Goal: Task Accomplishment & Management: Use online tool/utility

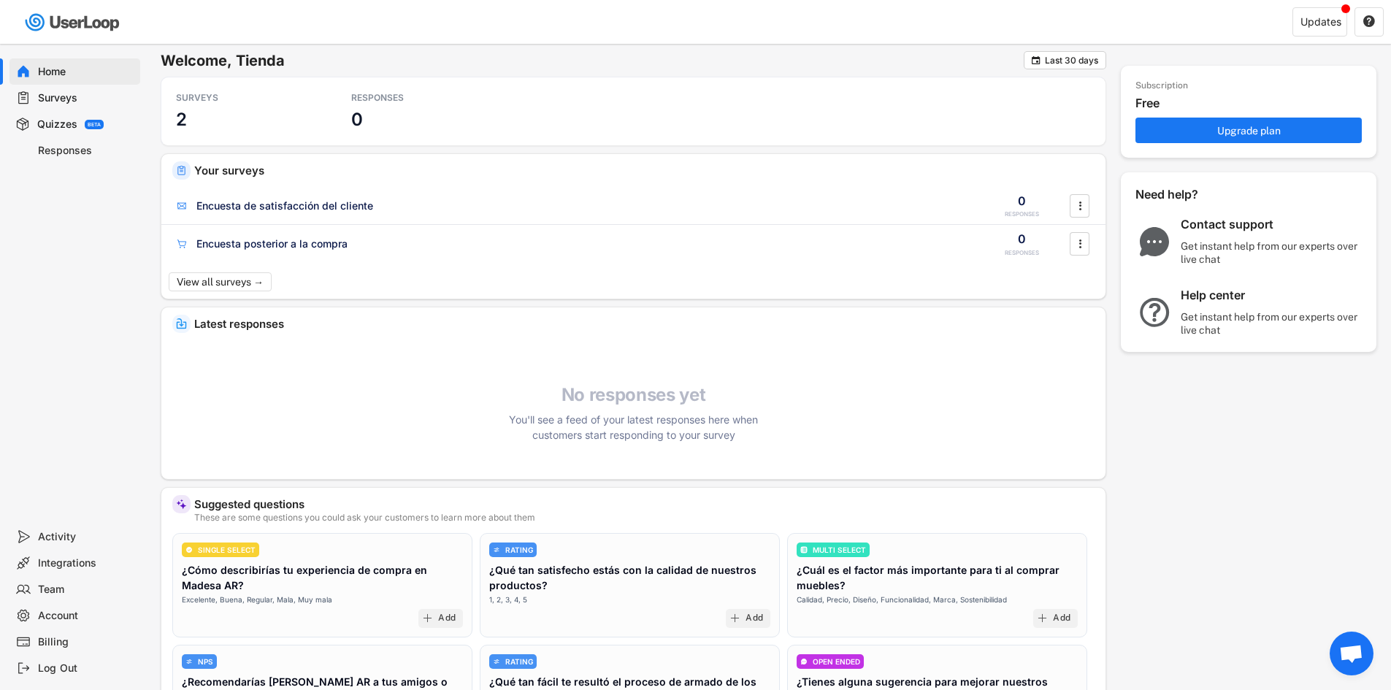
click at [72, 566] on div "Integrations" at bounding box center [86, 563] width 96 height 14
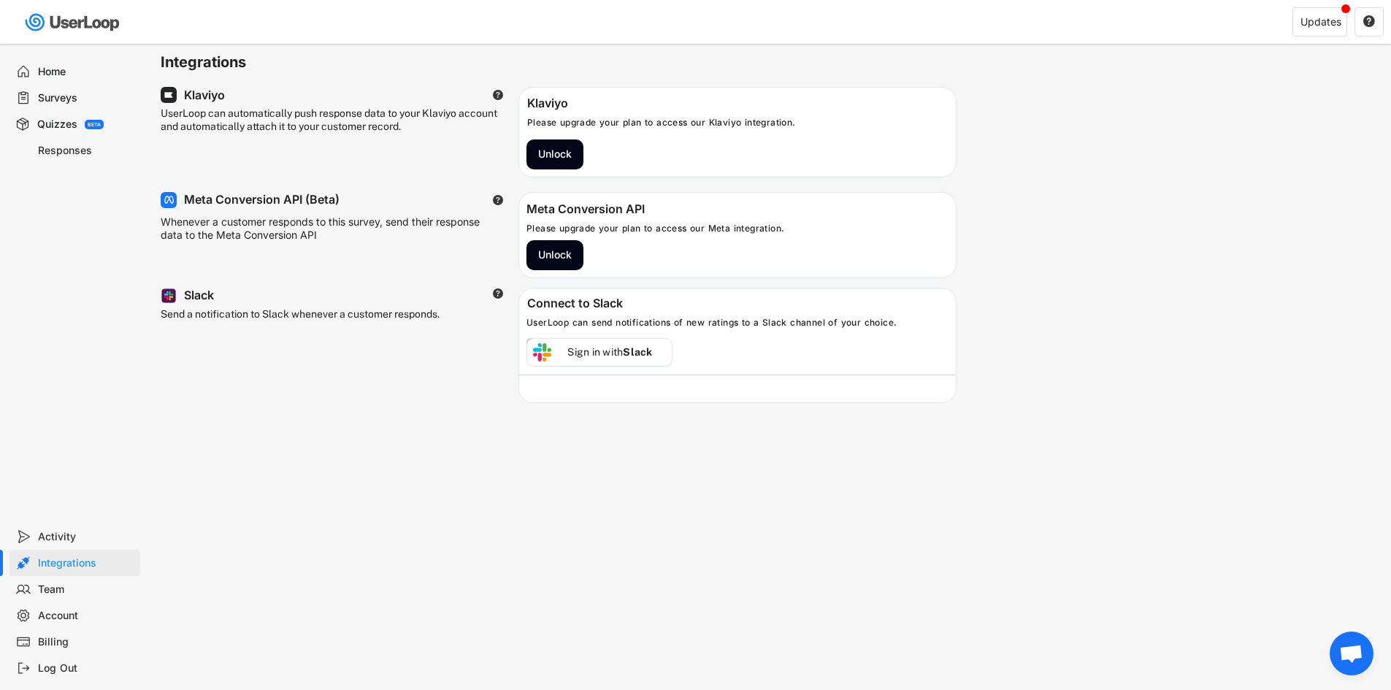
click at [595, 510] on div "Welcome, Tienda  Last 30 days SURVEYS 2 RESPONSES 0 Your surveys Encuesta de s…" at bounding box center [695, 345] width 1391 height 690
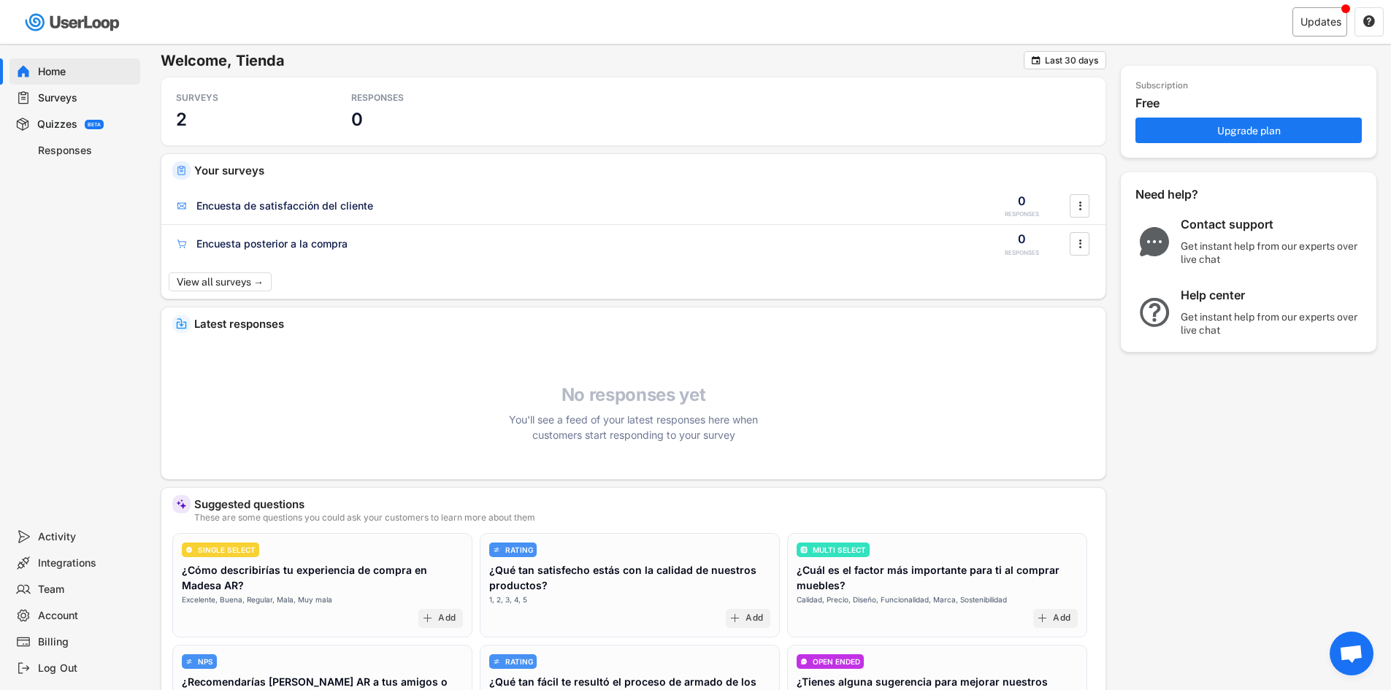
click at [1331, 23] on div "Updates" at bounding box center [1320, 22] width 41 height 10
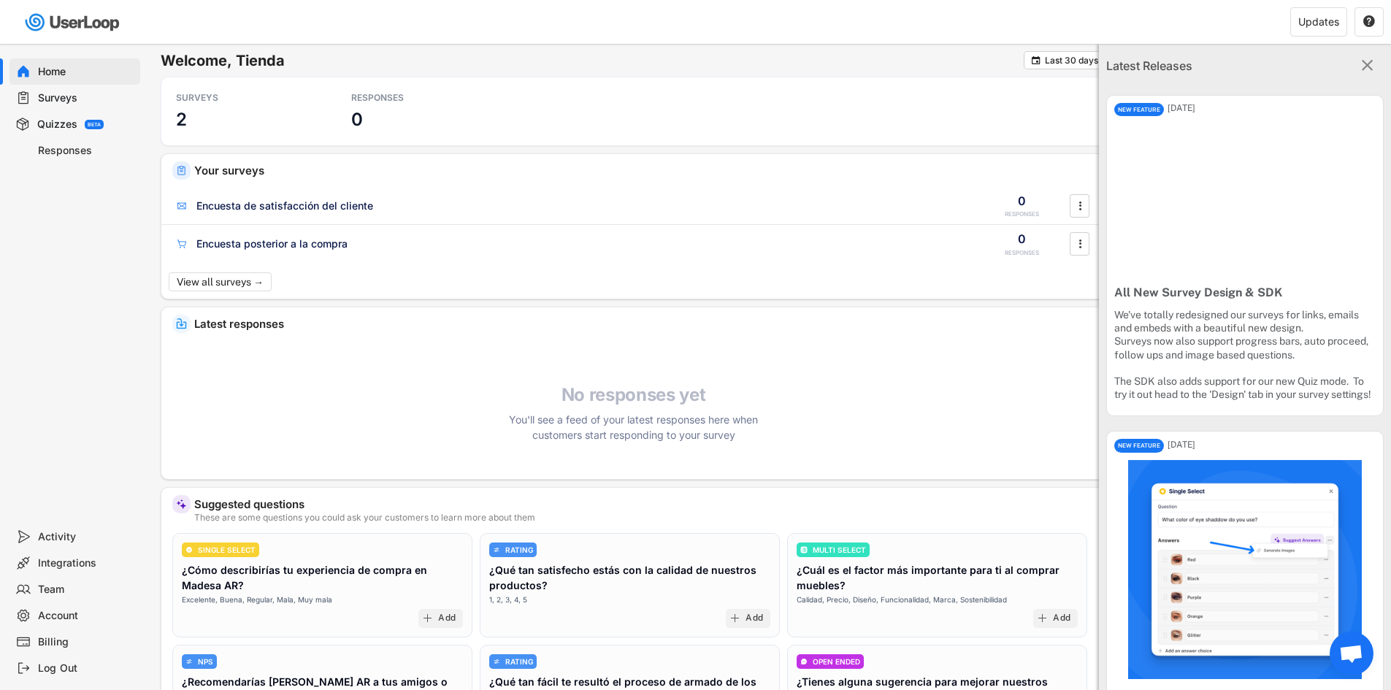
click at [1362, 64] on icon "" at bounding box center [1366, 65] width 19 height 19
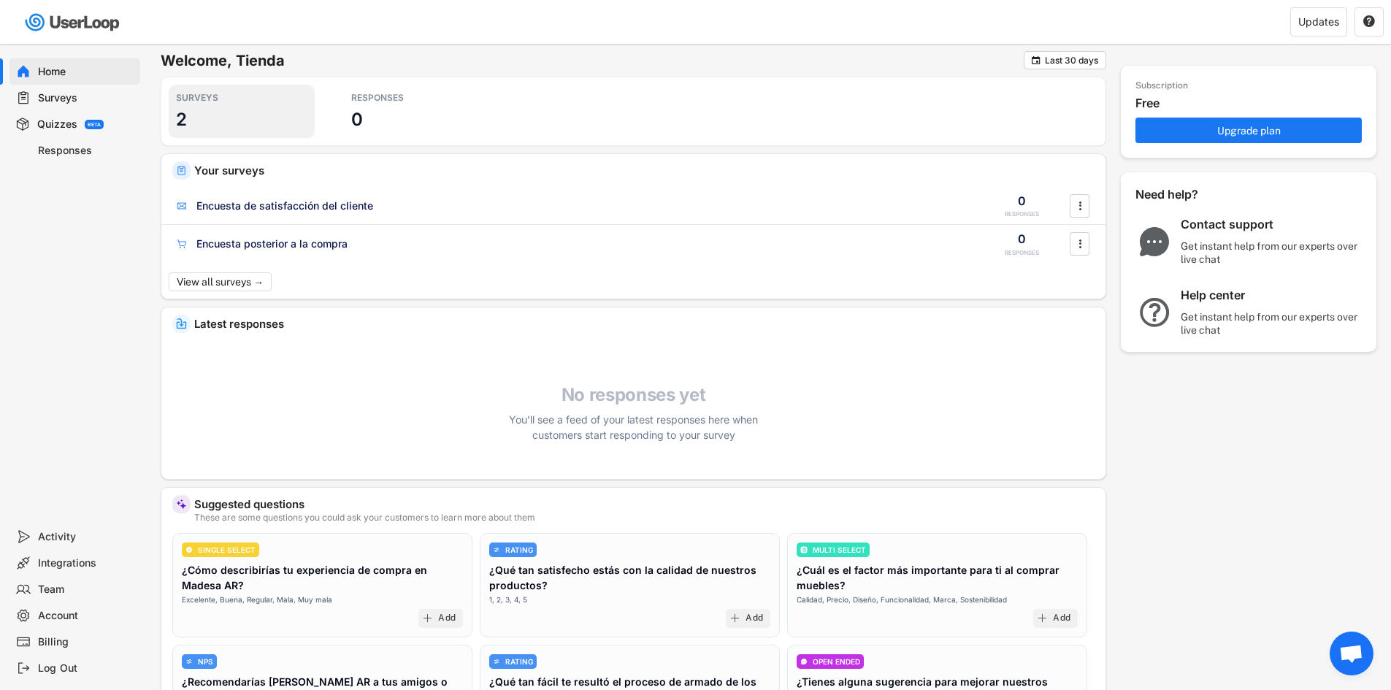
click at [181, 110] on h3 "2" at bounding box center [181, 119] width 11 height 23
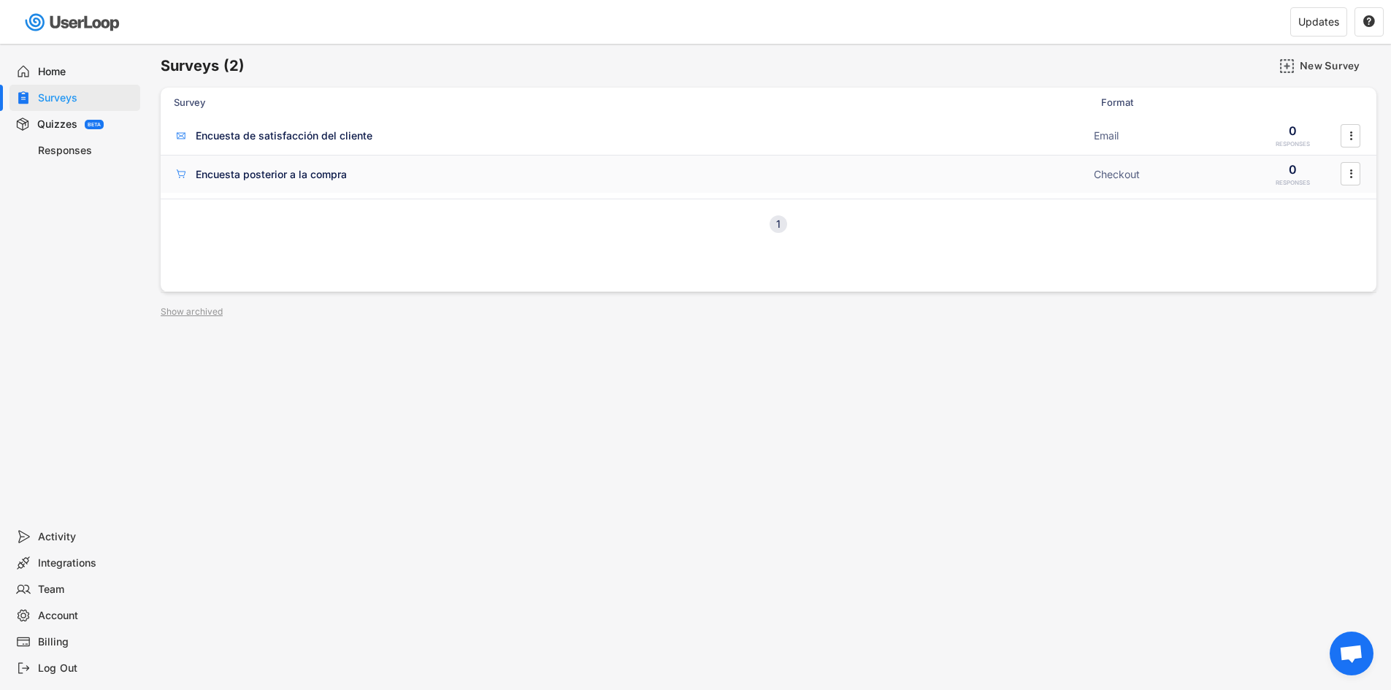
click at [342, 175] on div "Encuesta posterior a la compra" at bounding box center [271, 174] width 151 height 15
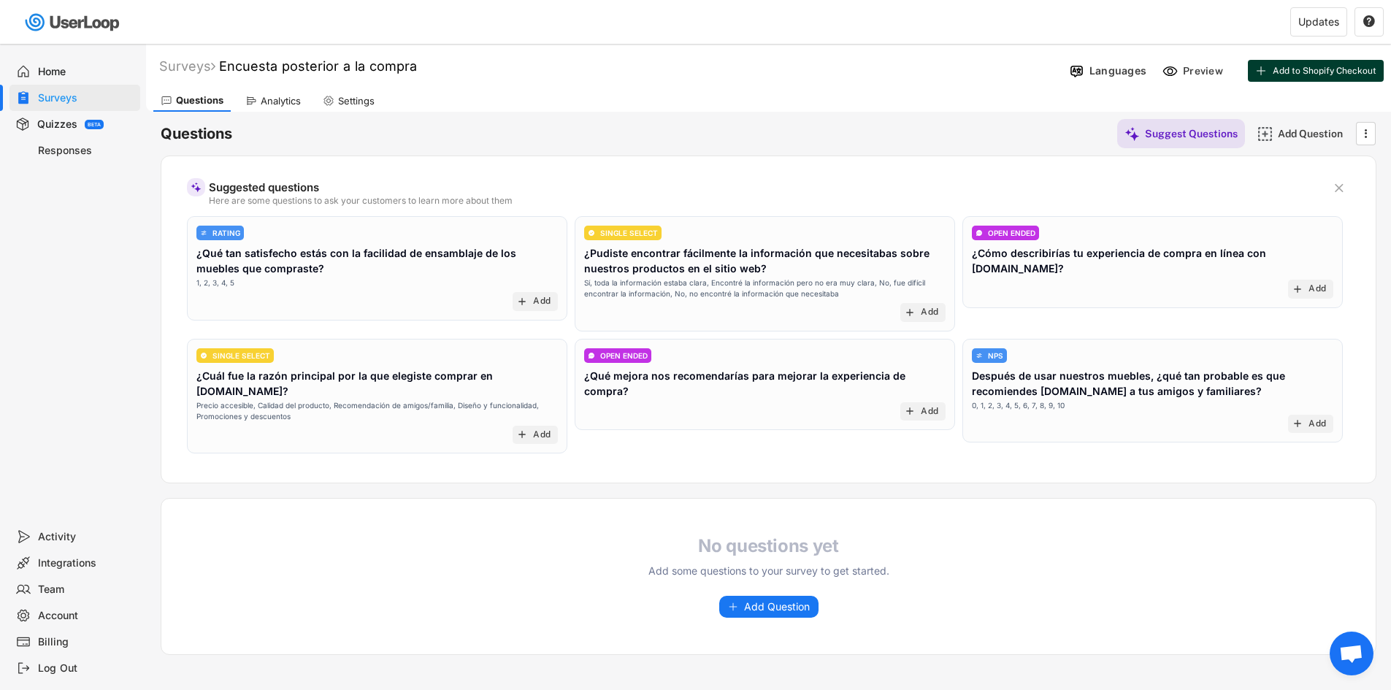
click at [1306, 79] on button "Add to Shopify Checkout" at bounding box center [1316, 71] width 136 height 22
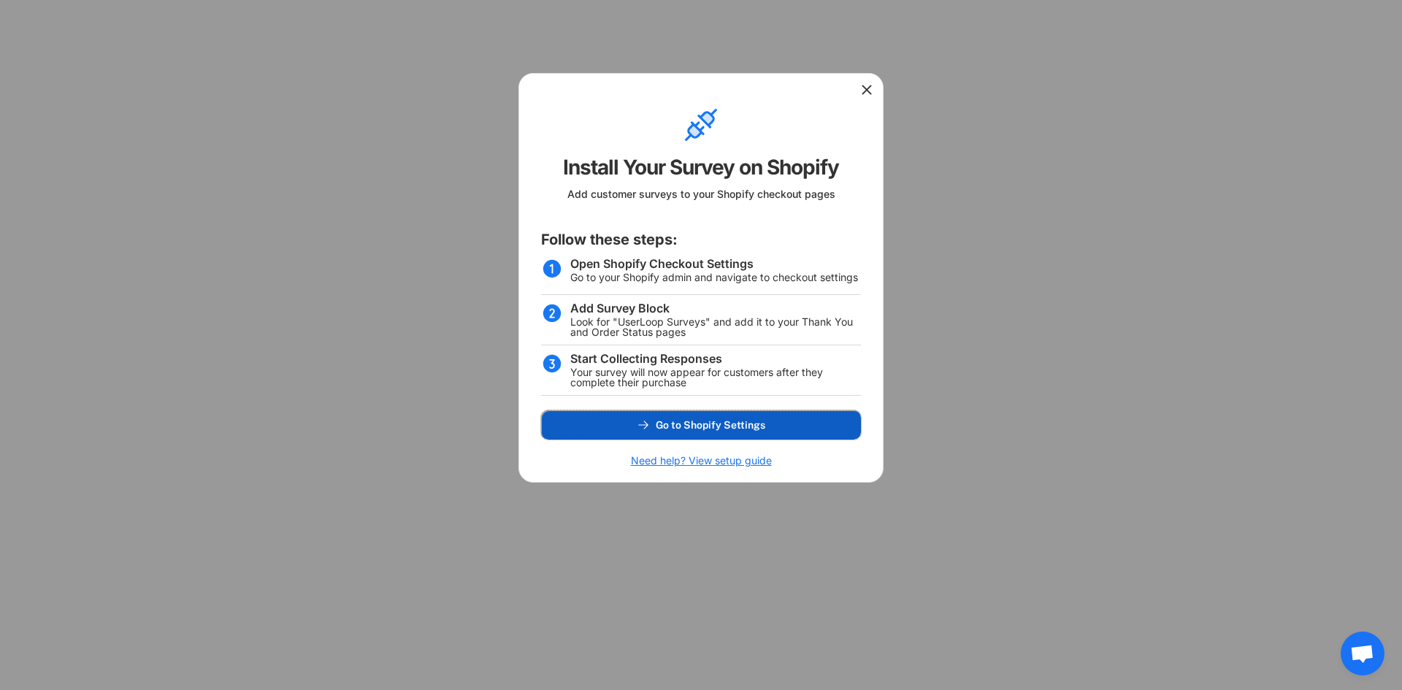
click at [704, 420] on span "Go to Shopify Settings" at bounding box center [711, 425] width 110 height 10
click at [874, 86] on div at bounding box center [701, 88] width 364 height 29
click at [866, 89] on use at bounding box center [866, 90] width 15 height 15
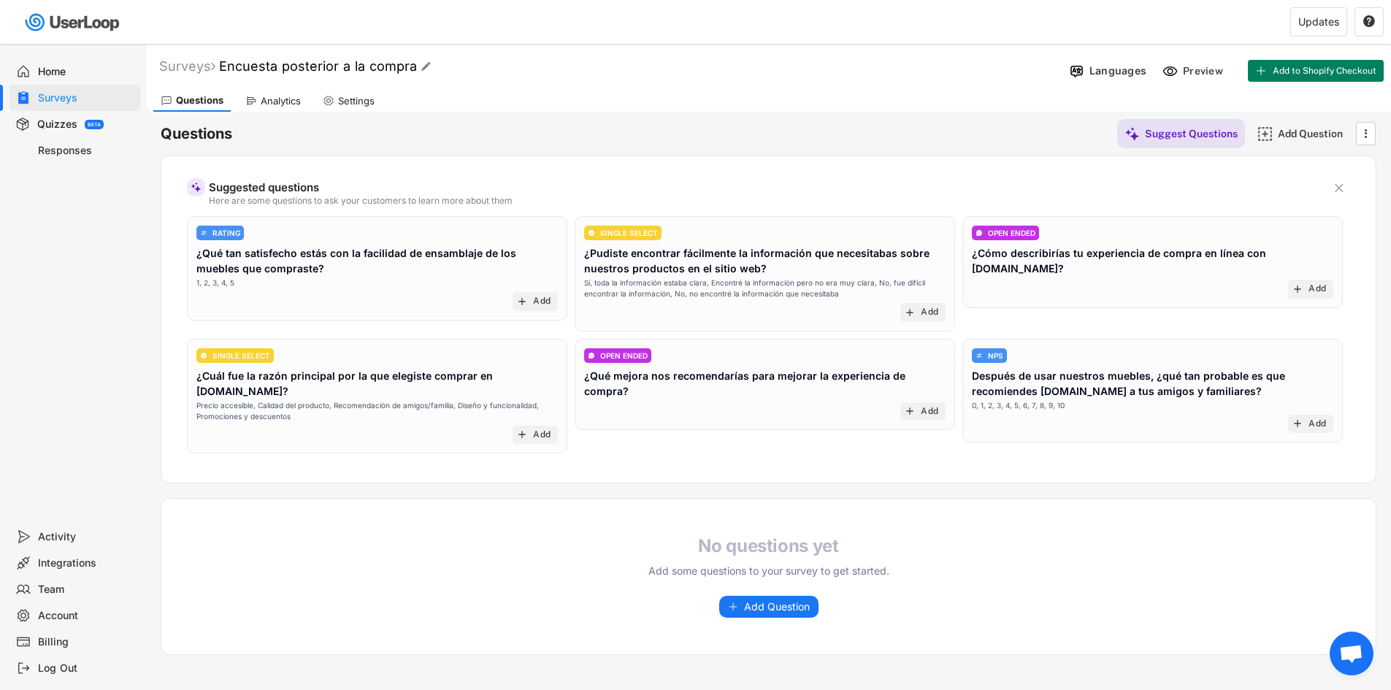
click at [318, 67] on font "Encuesta posterior a la compra" at bounding box center [318, 65] width 198 height 15
click at [204, 71] on div "Surveys" at bounding box center [187, 66] width 56 height 17
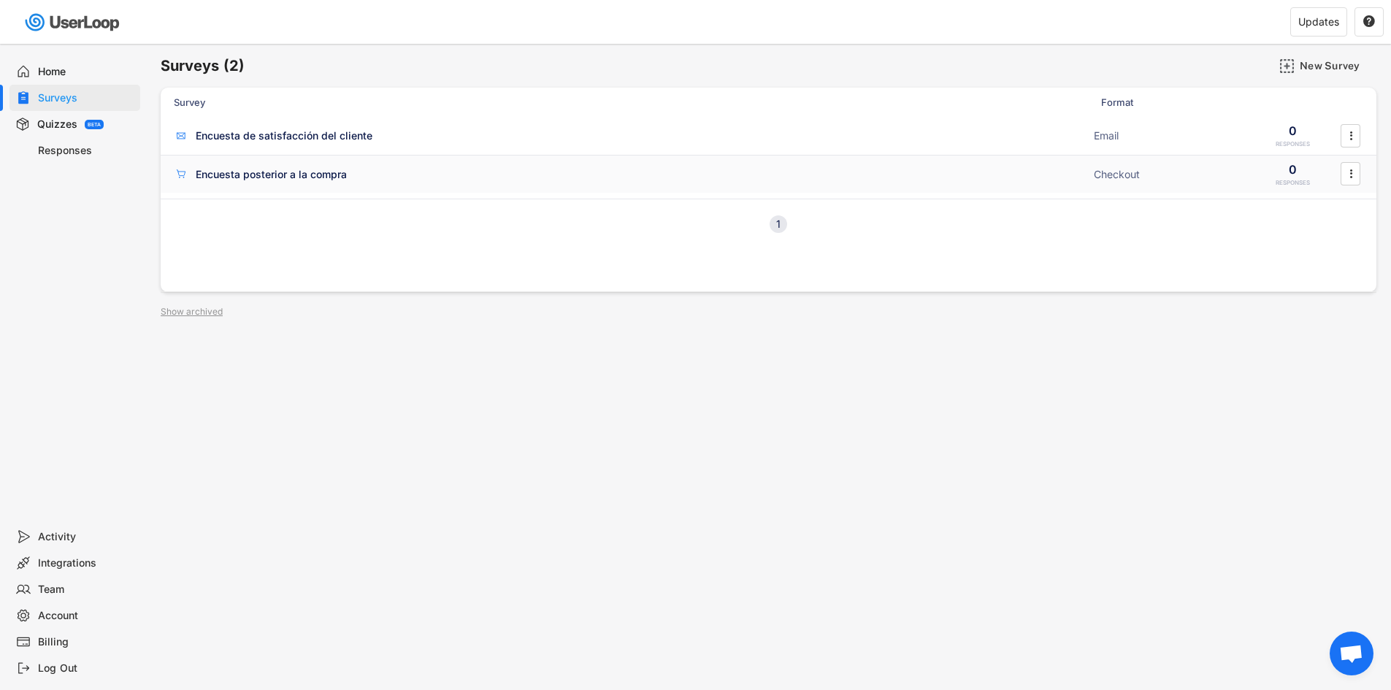
click at [257, 186] on div "Encuesta posterior a la compra ACTIVE Checkout 0 RESPONSES " at bounding box center [769, 175] width 1216 height 38
type input "Encuesta posterior a la compra"
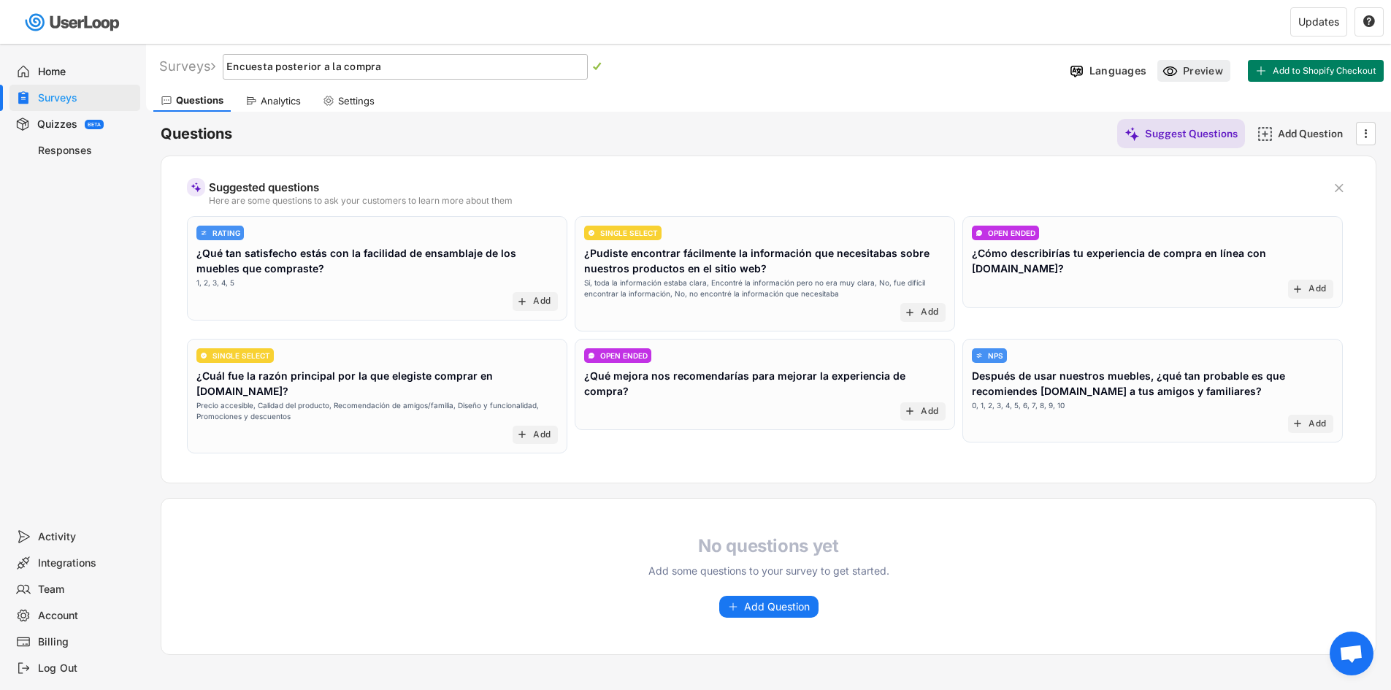
click at [1189, 68] on div "Preview" at bounding box center [1205, 70] width 44 height 13
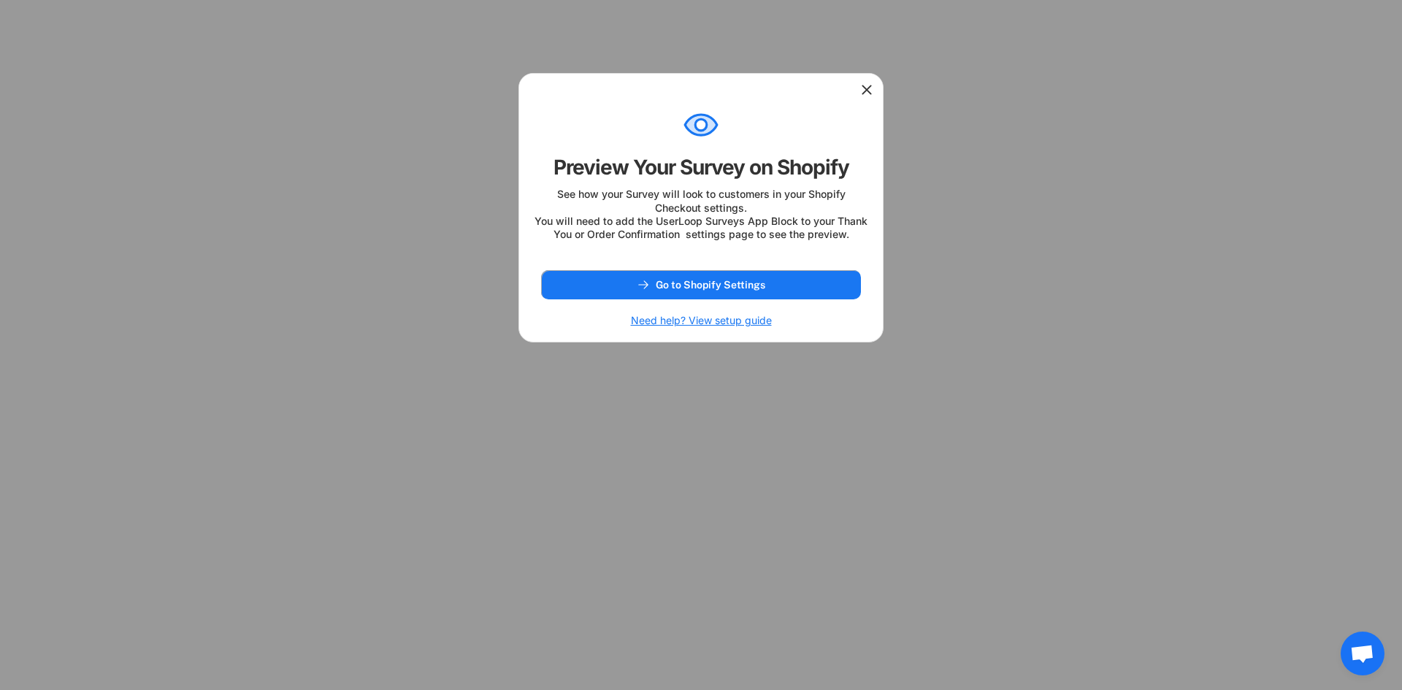
click at [863, 92] on icon at bounding box center [866, 90] width 15 height 15
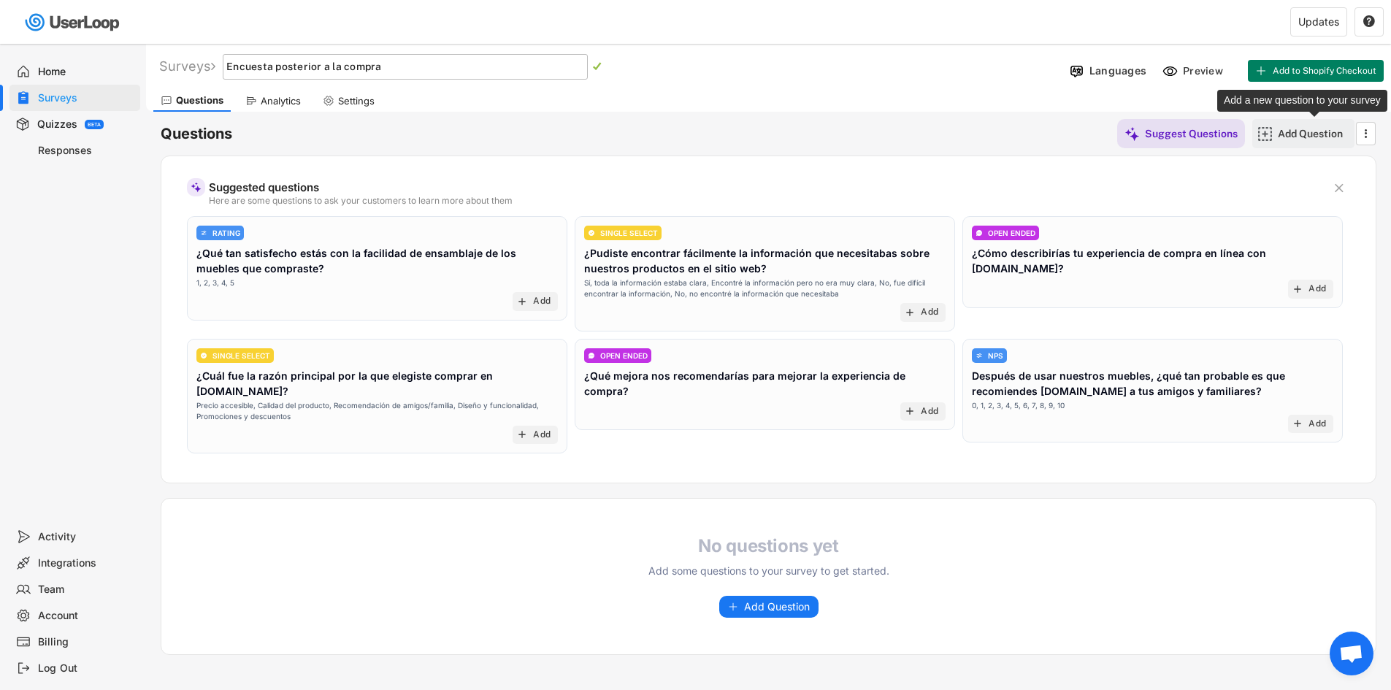
click at [1310, 136] on div "Add Question" at bounding box center [1314, 133] width 73 height 13
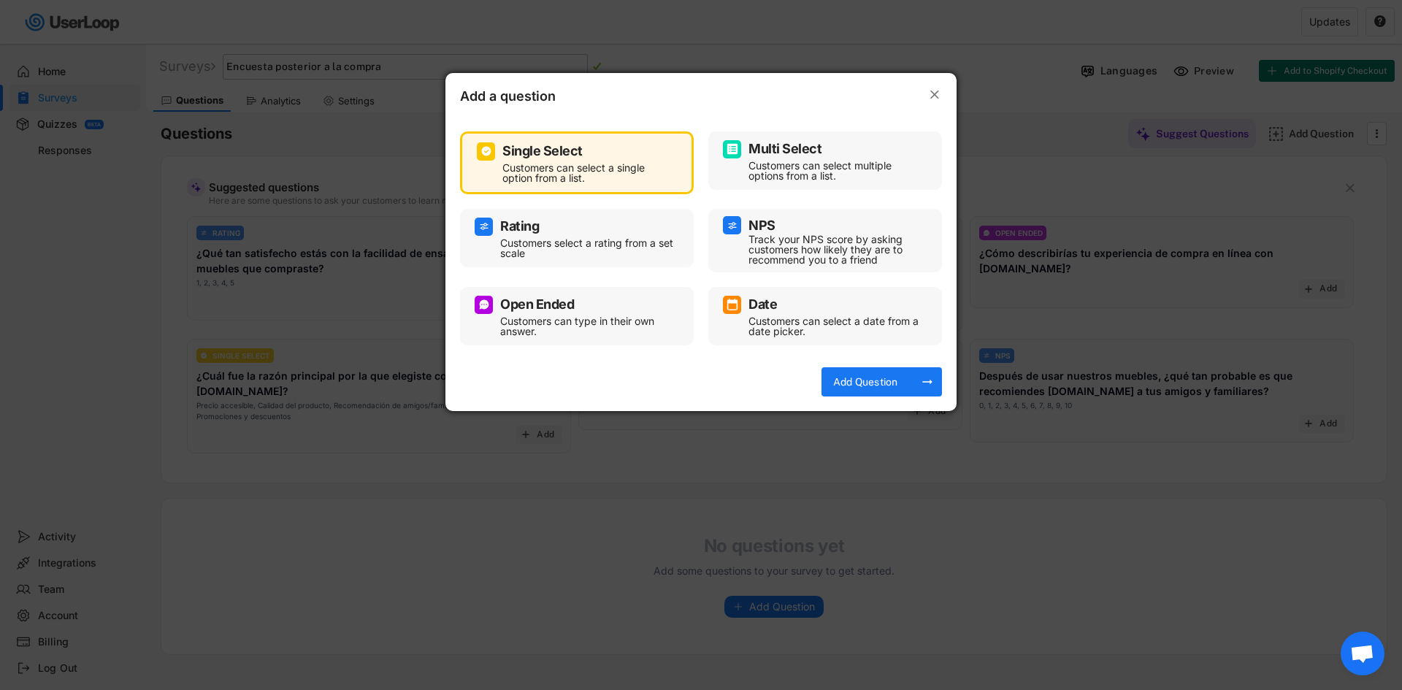
click at [614, 180] on div "Customers can select a single option from a list." at bounding box center [587, 173] width 171 height 20
click at [833, 374] on div "Add Question" at bounding box center [865, 381] width 73 height 29
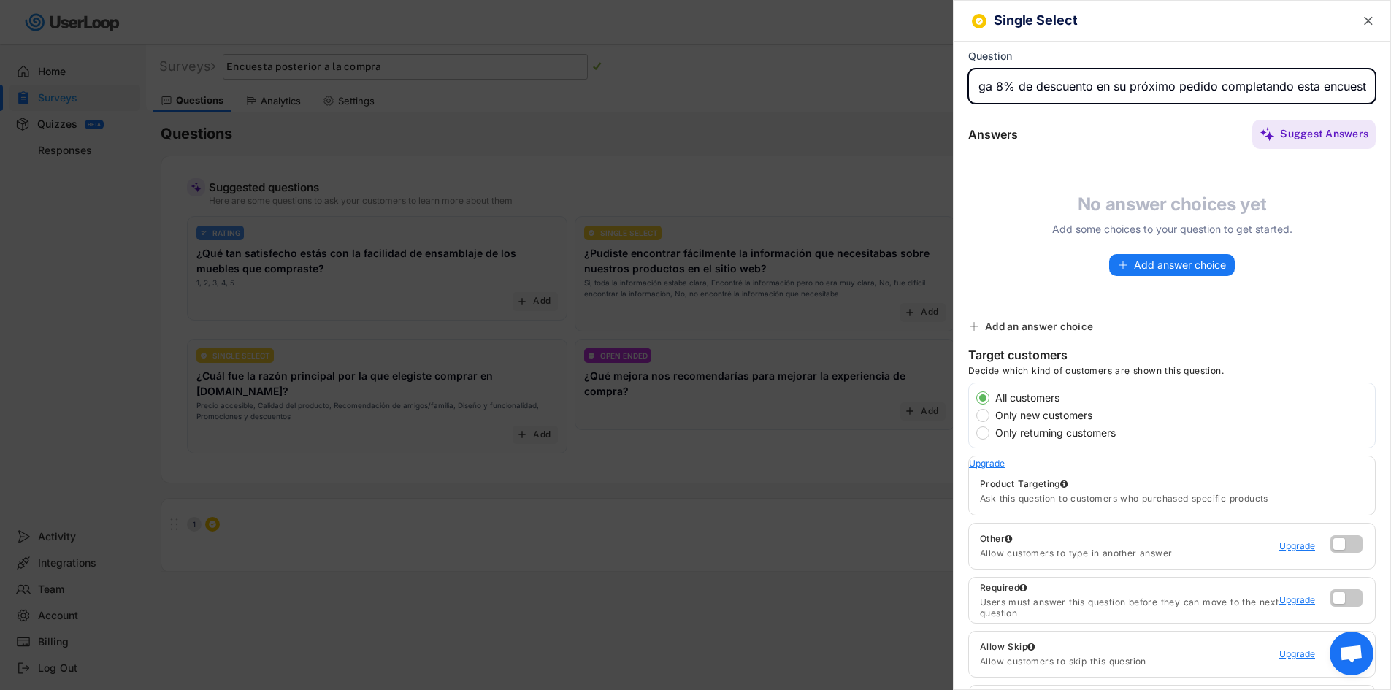
scroll to position [0, 49]
type input "Obtenga 8% de descuento en su próximo pedido completando esta encuesta"
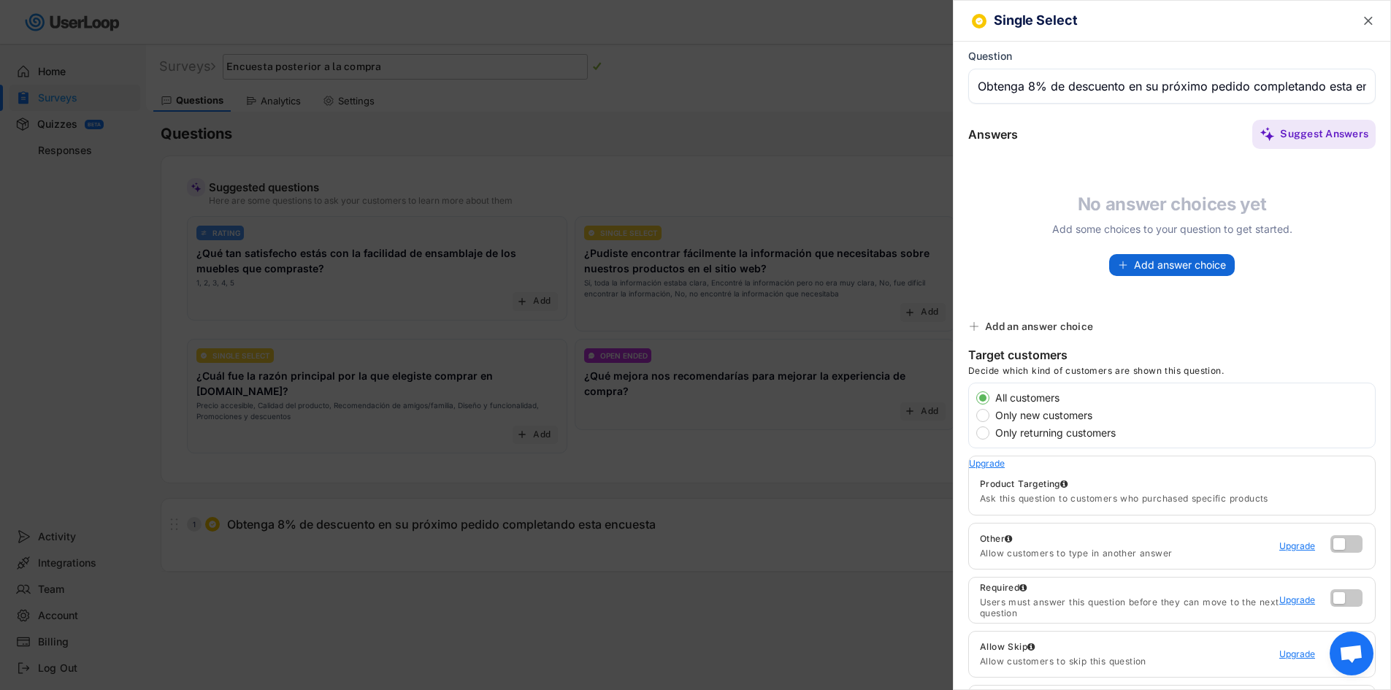
click at [1140, 266] on span "Add answer choice" at bounding box center [1180, 265] width 92 height 10
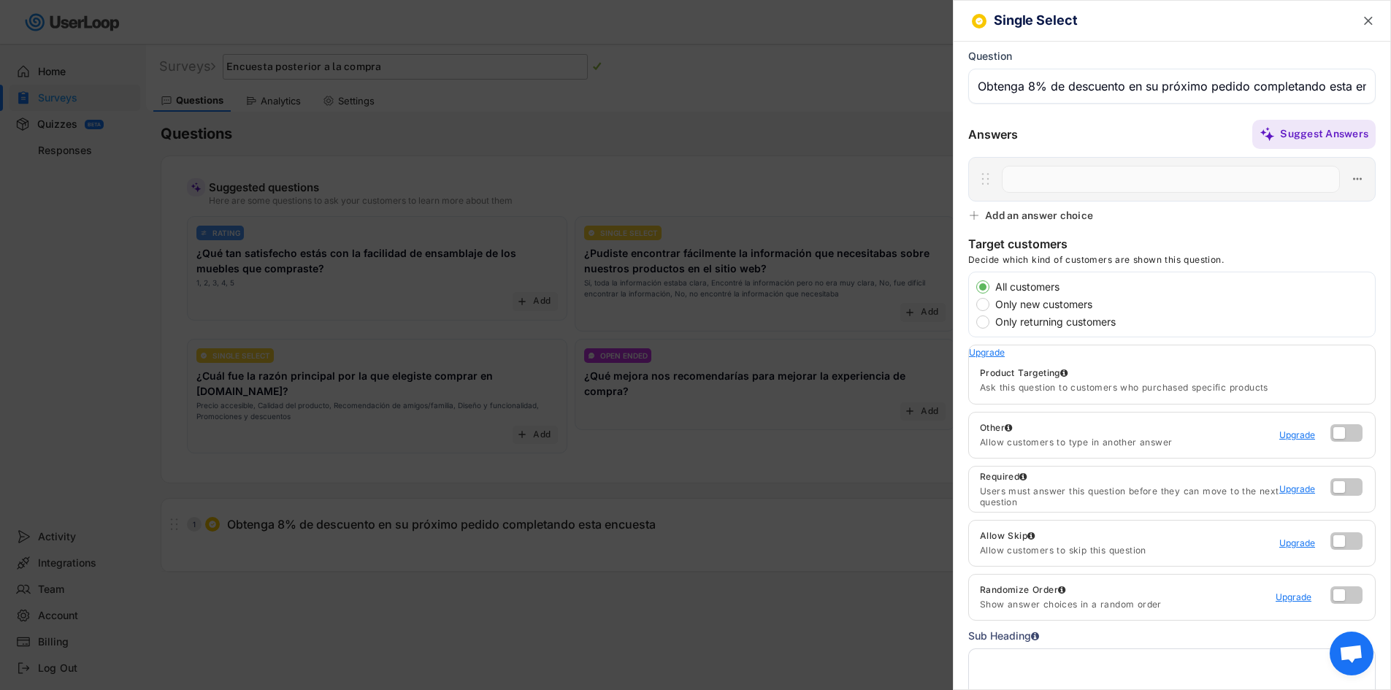
click at [1093, 86] on input "input" at bounding box center [1171, 86] width 407 height 35
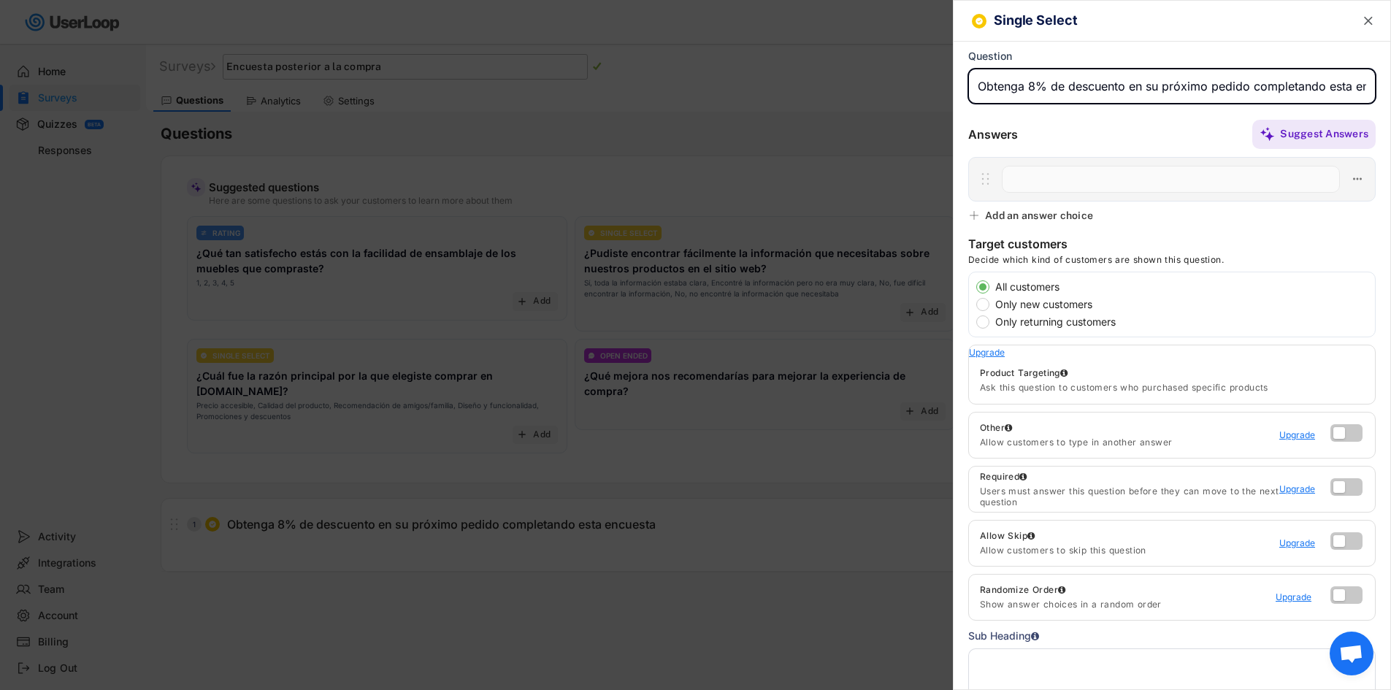
click at [1093, 86] on input "input" at bounding box center [1171, 86] width 407 height 35
type input "C"
type input "¿Cómo conociste a Madesa?"
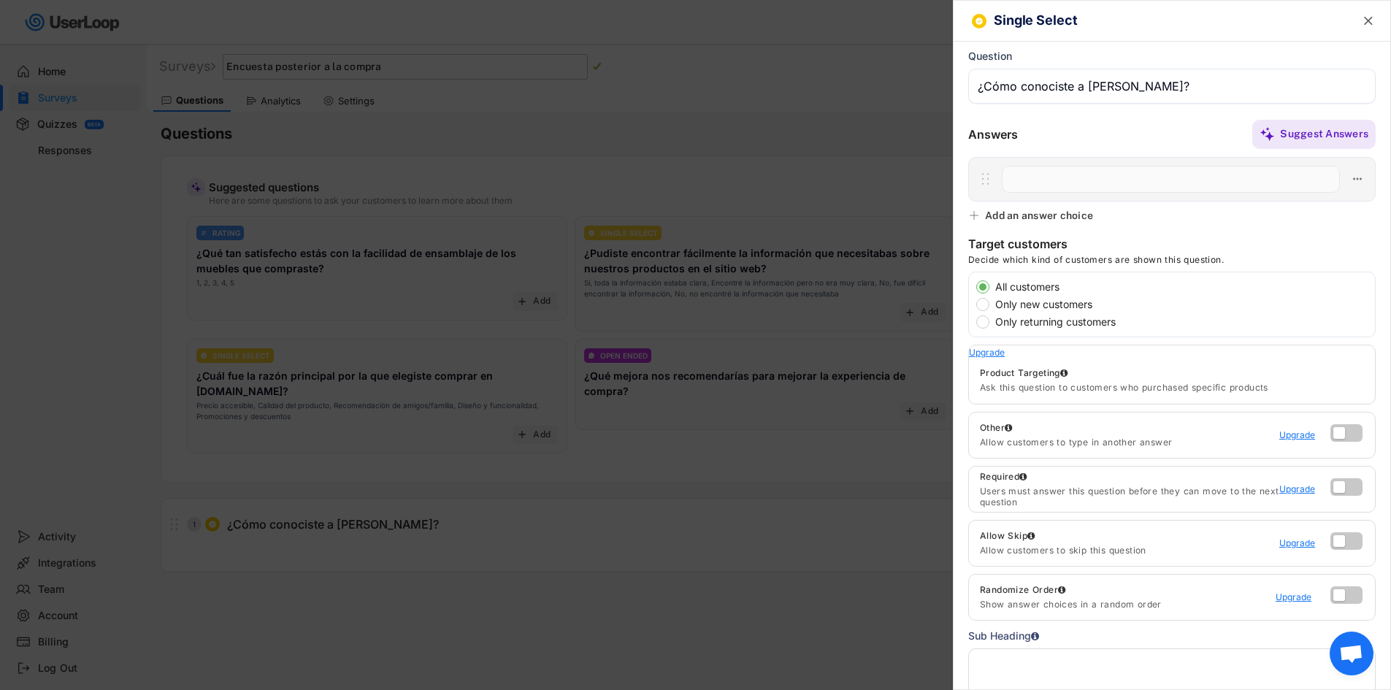
click at [1152, 164] on div at bounding box center [1170, 179] width 353 height 31
click at [1151, 179] on input "input" at bounding box center [1171, 179] width 338 height 27
type input "Google"
click at [1043, 221] on div "Add an answer choice" at bounding box center [1039, 215] width 108 height 13
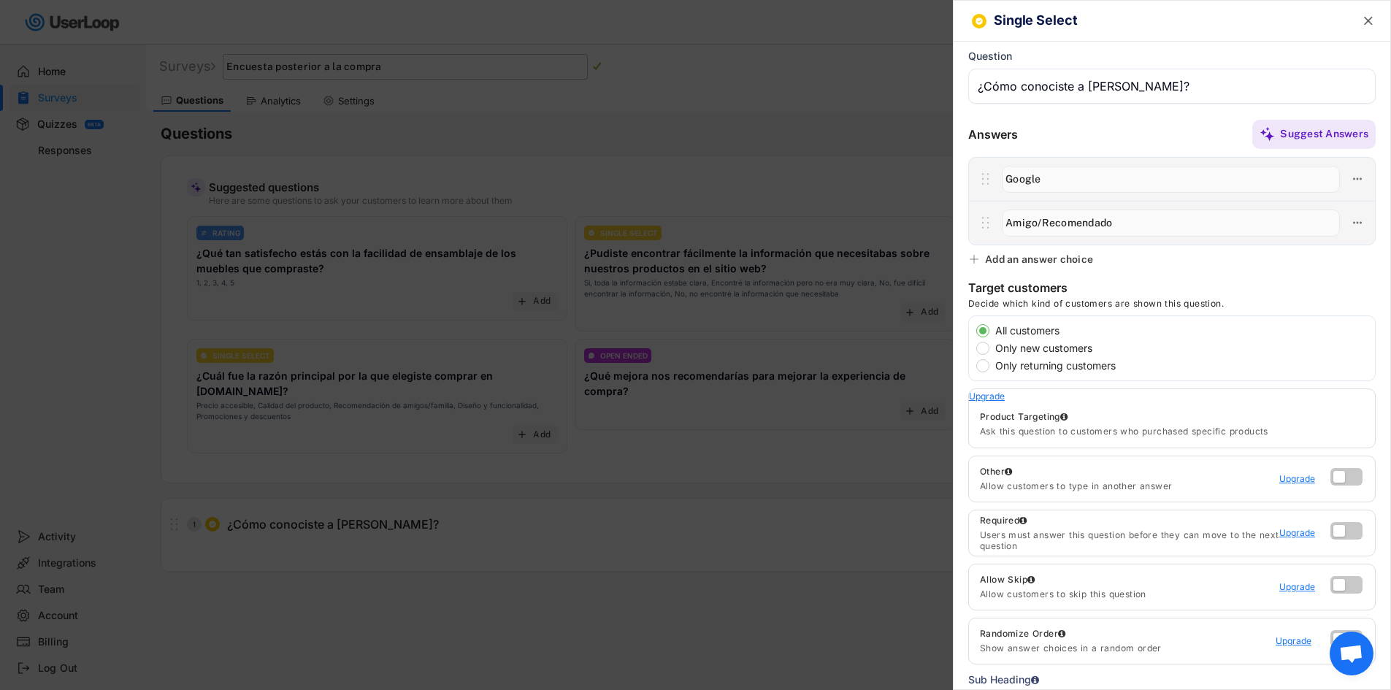
type input "Amigo/Recomendado"
click at [1035, 264] on div "Add an answer choice" at bounding box center [1039, 259] width 108 height 13
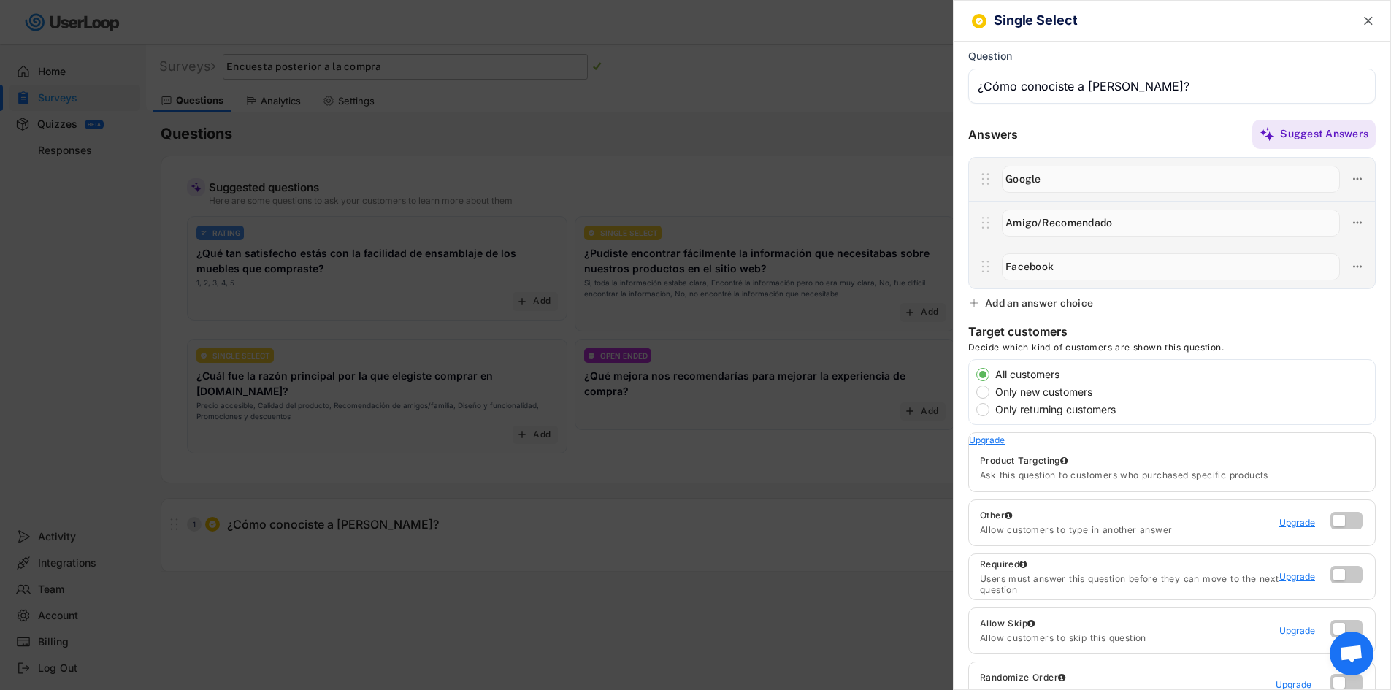
type input "Facebook"
click at [1039, 296] on div "Add an answer choice" at bounding box center [1039, 302] width 108 height 13
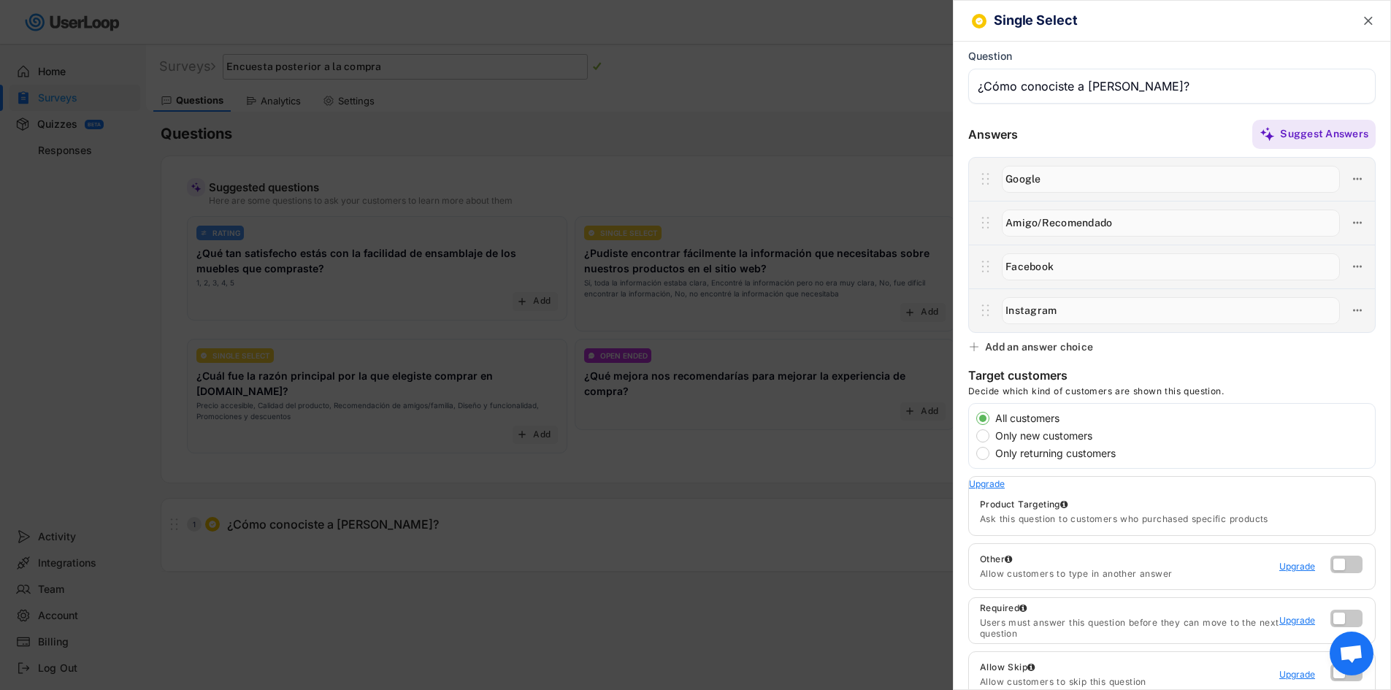
type input "Instagram"
click at [1038, 344] on div "Add an answer choice" at bounding box center [1039, 346] width 108 height 13
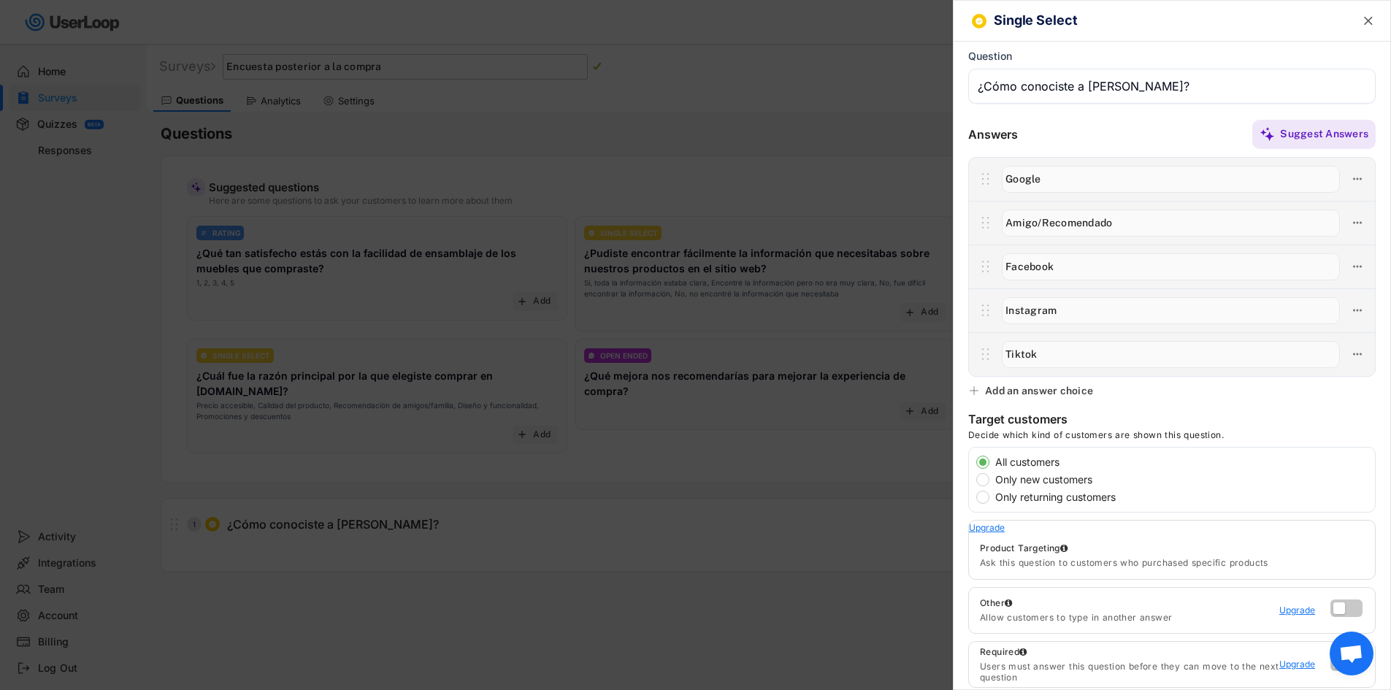
type input "Tiktok"
click at [1047, 391] on div "Add an answer choice" at bounding box center [1039, 390] width 108 height 13
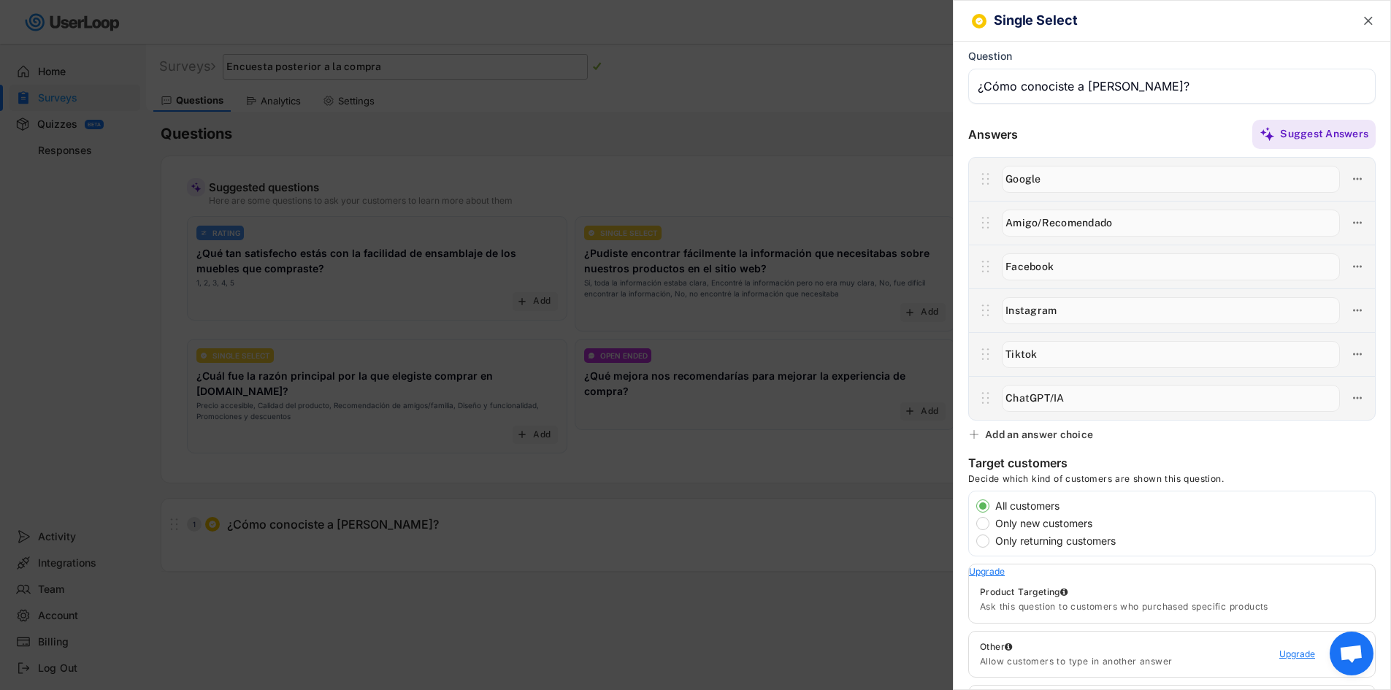
type input "ChatGPT/IA"
click at [1063, 444] on div "Single Select  Question Answers Suggest Answers No answer choices yet Add some…" at bounding box center [1172, 345] width 438 height 690
click at [1063, 437] on div "Add an answer choice" at bounding box center [1039, 434] width 108 height 13
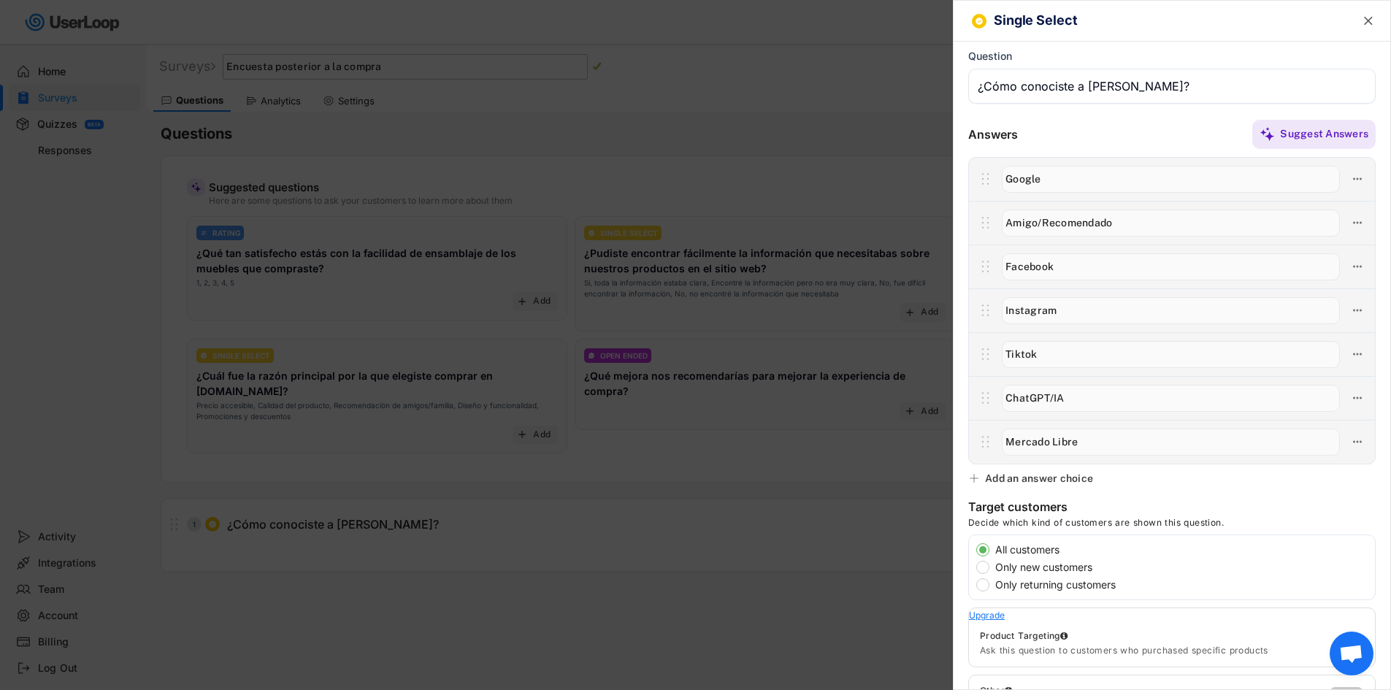
type input "Mercado Libre"
click at [1056, 464] on div at bounding box center [1171, 310] width 407 height 307
click at [1055, 475] on div "Add an answer choice" at bounding box center [1039, 478] width 108 height 13
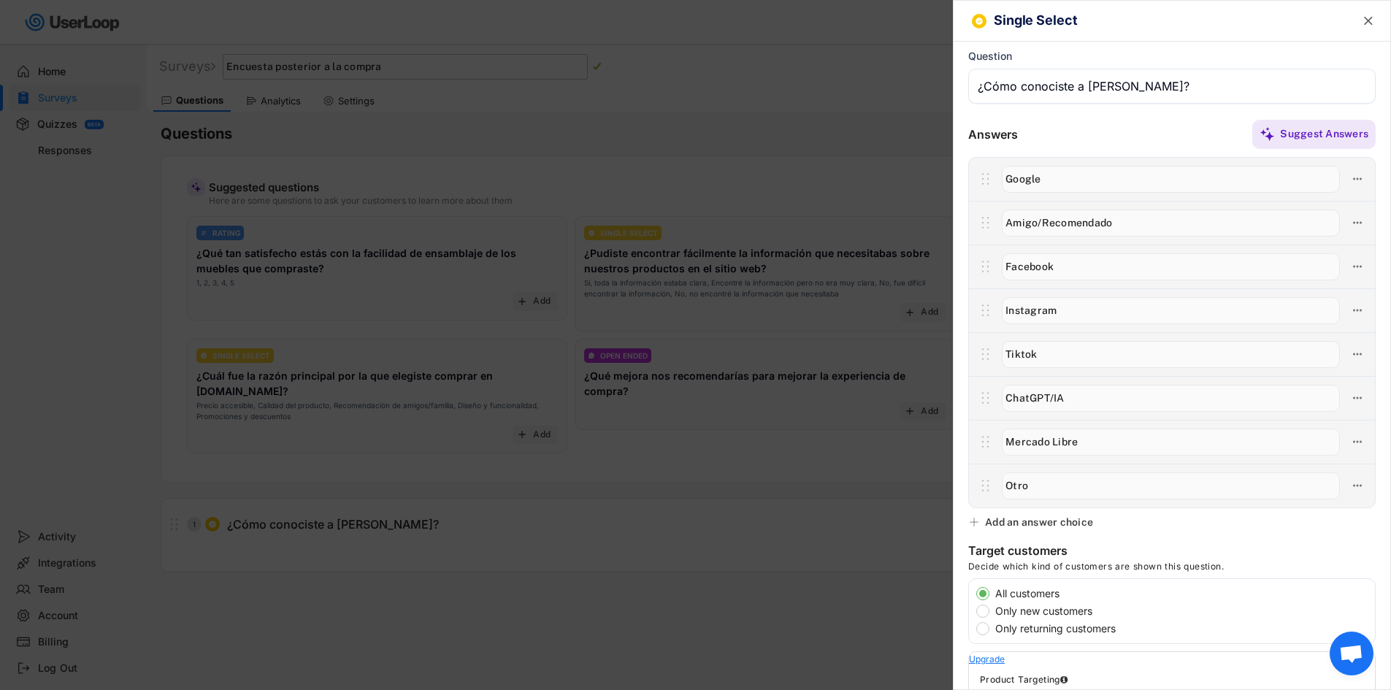
type input "Otro"
click at [1170, 126] on div "Suggest Answers" at bounding box center [1197, 134] width 358 height 29
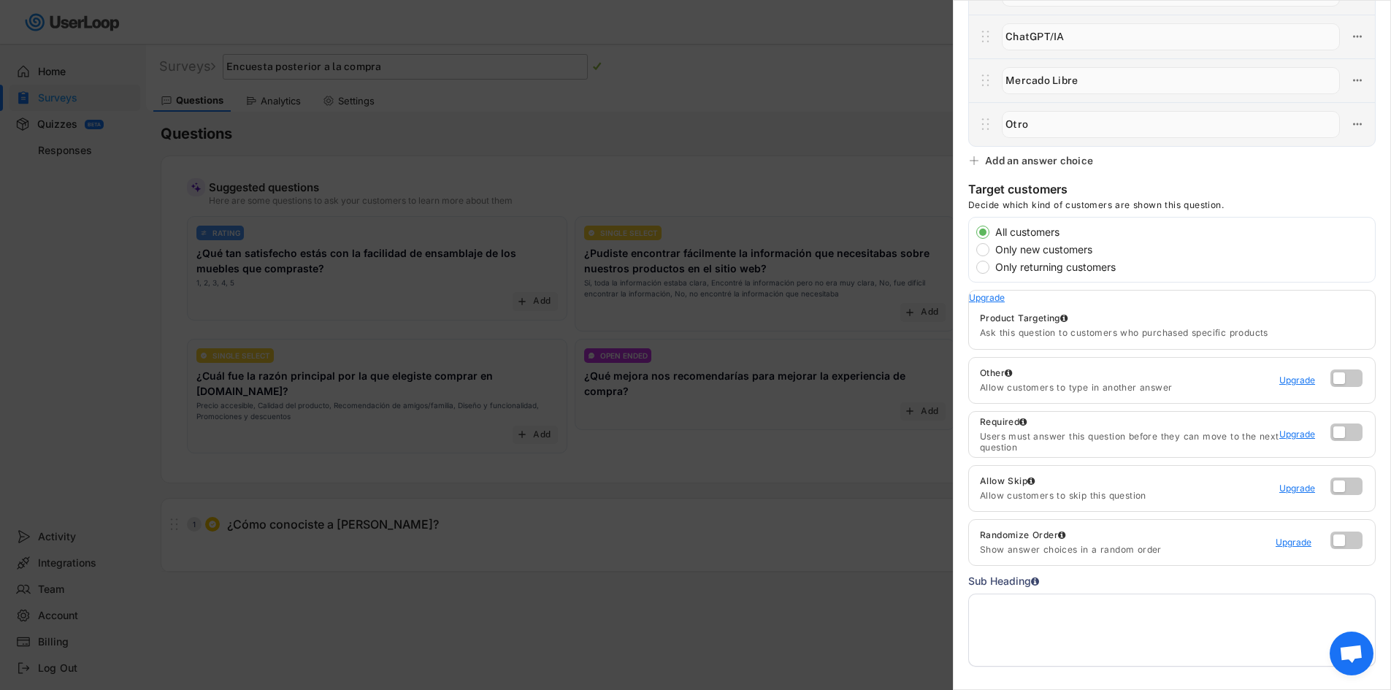
scroll to position [451, 0]
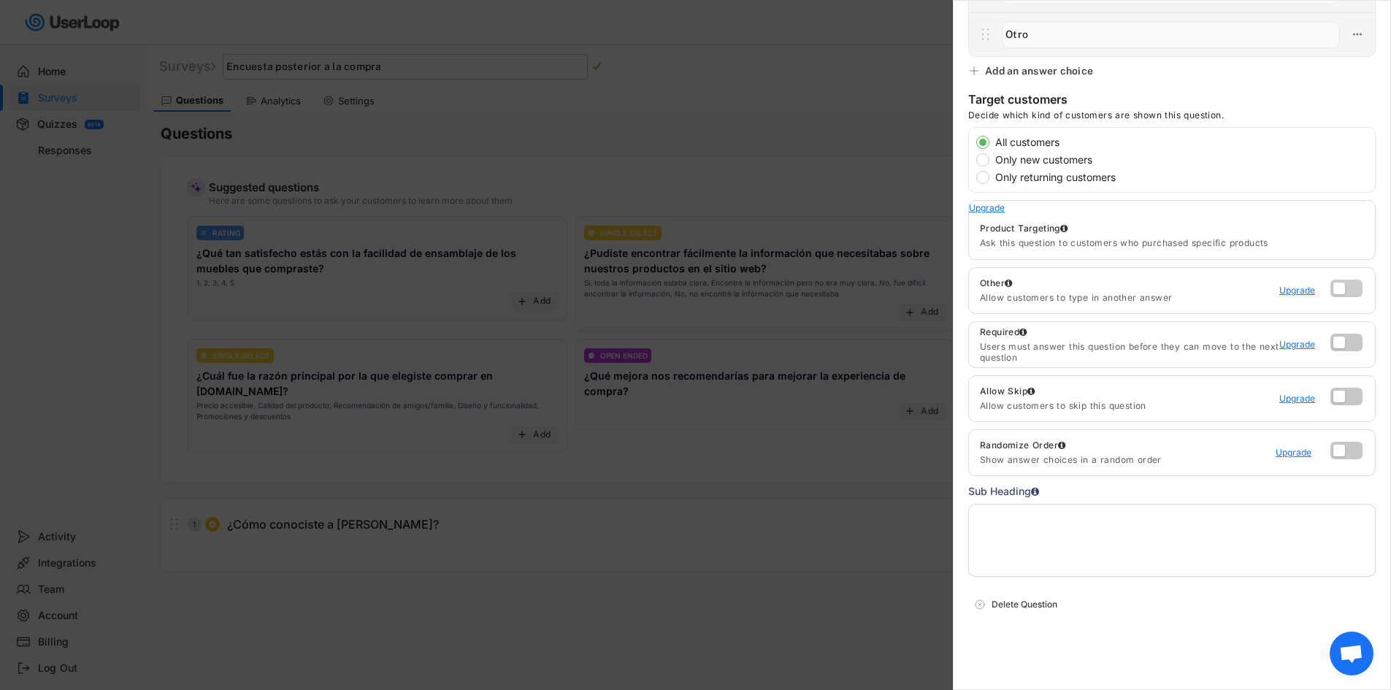
click at [1330, 289] on label at bounding box center [1343, 285] width 32 height 18
click at [0, 0] on input "checkbox" at bounding box center [0, 0] width 0 height 0
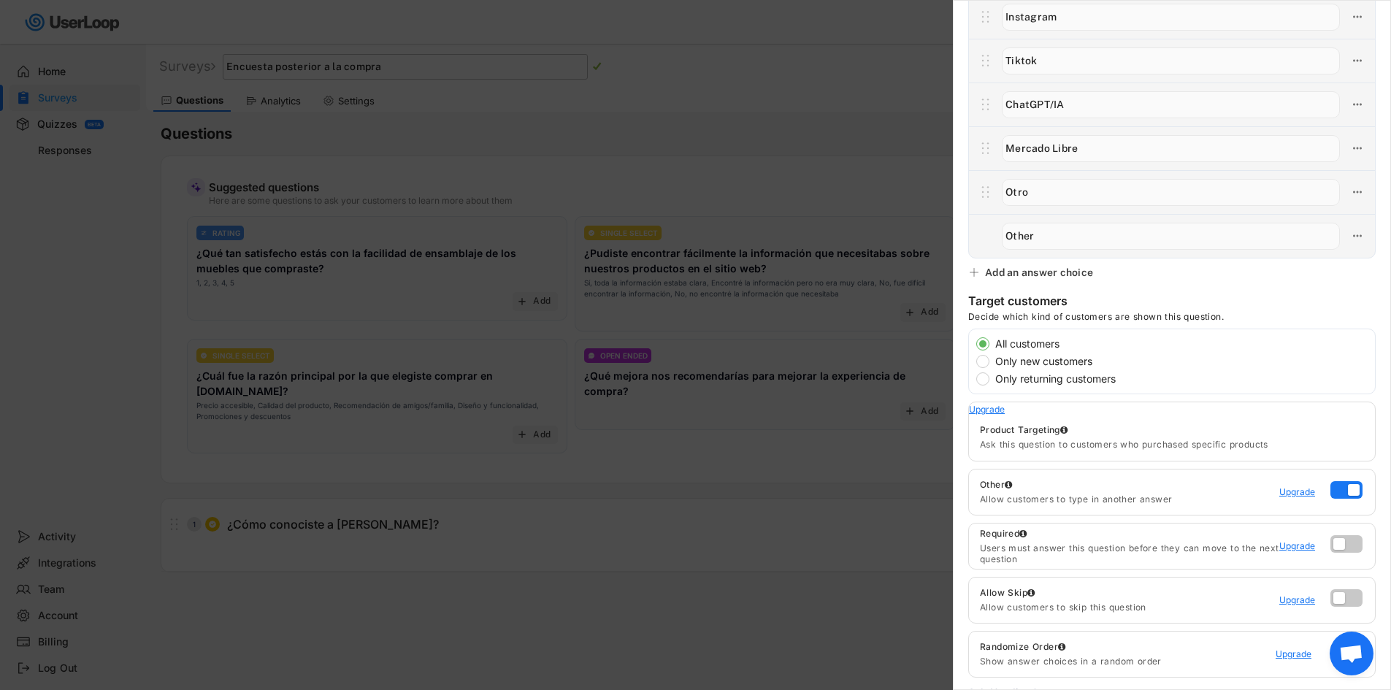
scroll to position [0, 0]
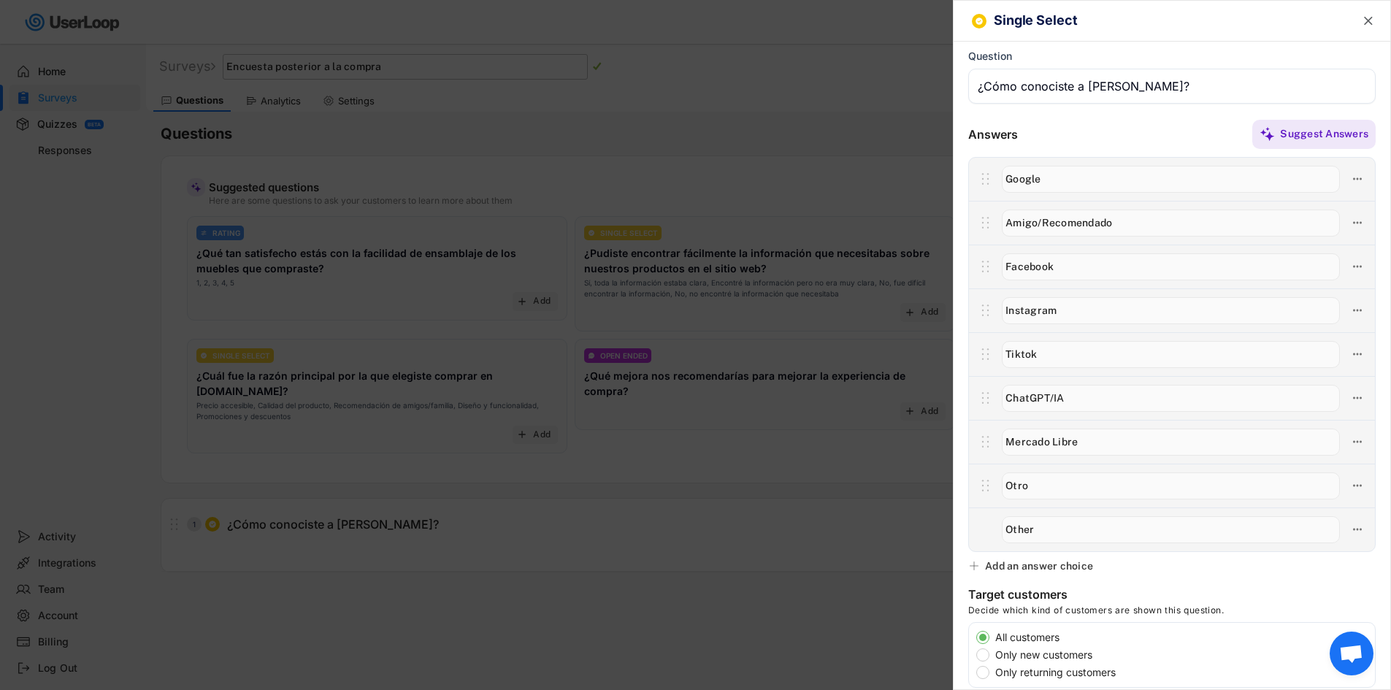
click at [1361, 14] on icon "" at bounding box center [1368, 21] width 15 height 15
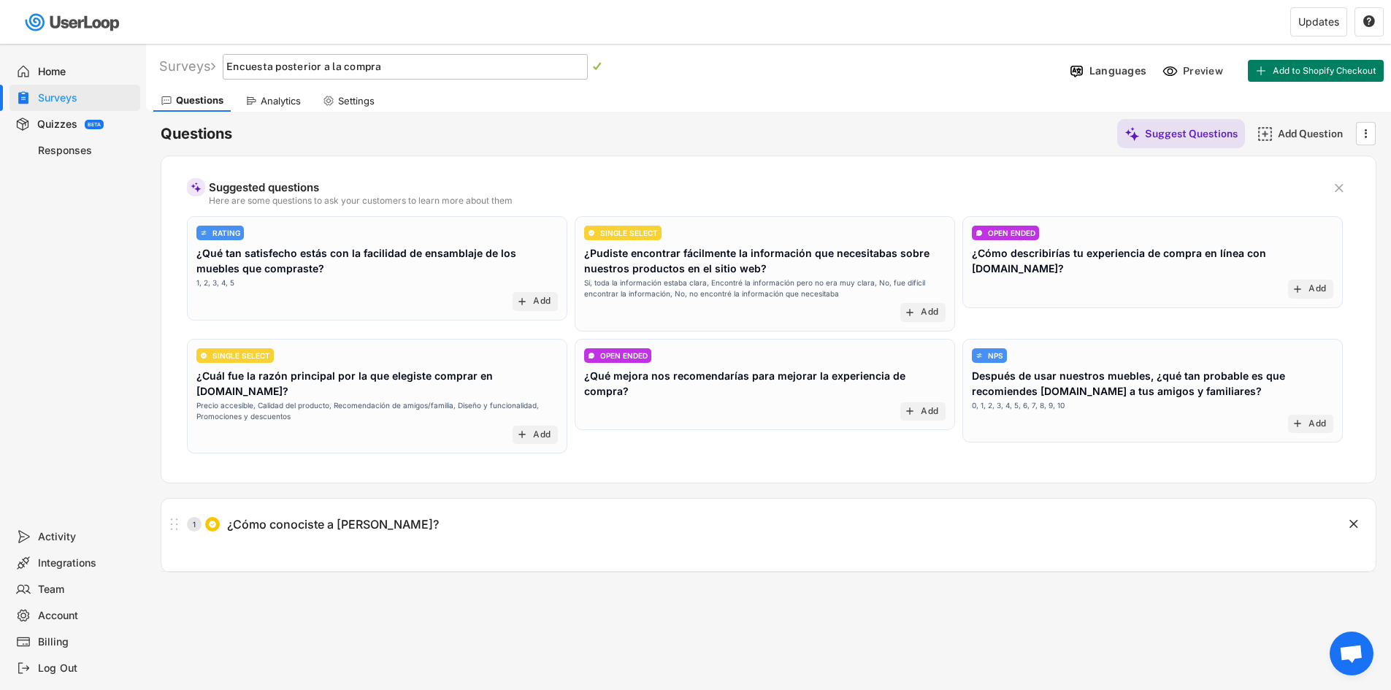
click at [1206, 188] on div "Suggested questions" at bounding box center [765, 187] width 1112 height 11
click at [1050, 185] on div "Suggested questions" at bounding box center [765, 187] width 1112 height 11
click at [1308, 141] on div "Add Question" at bounding box center [1314, 133] width 73 height 29
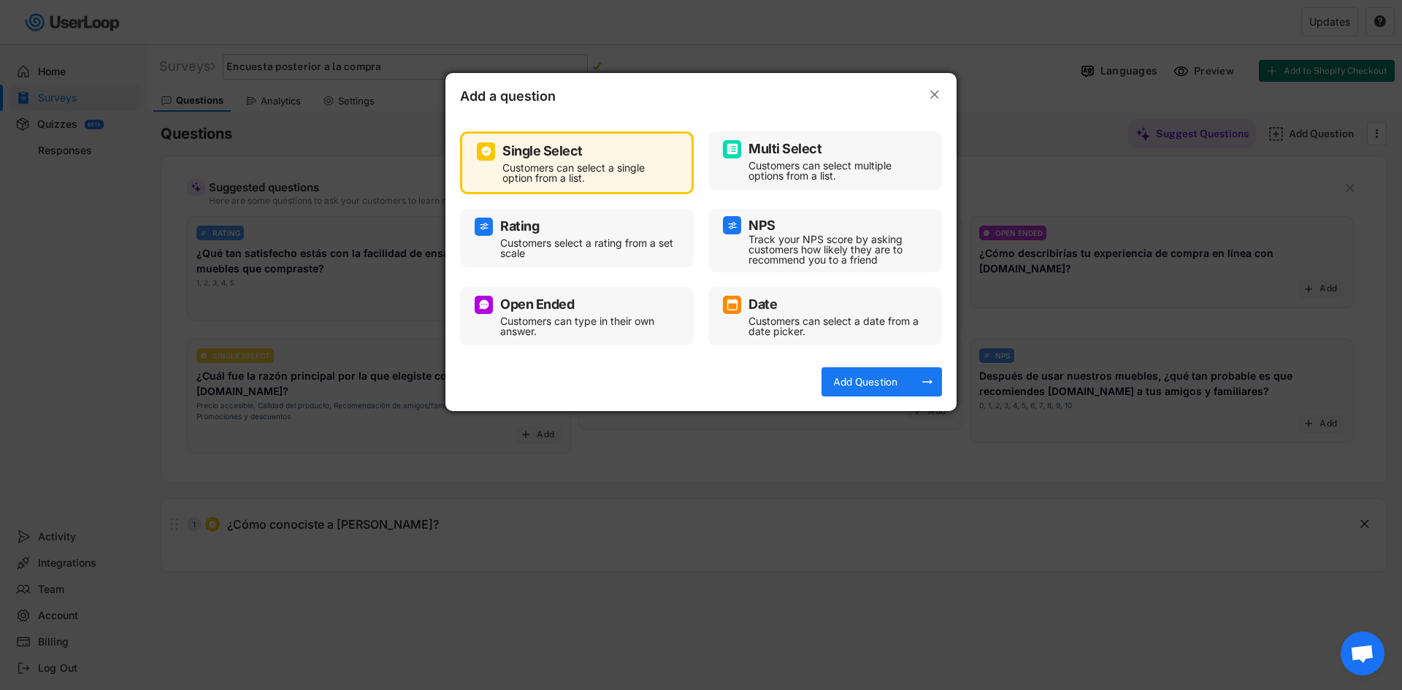
click at [585, 165] on div "Customers can select a single option from a list." at bounding box center [587, 173] width 171 height 20
click at [943, 90] on div "Add a question " at bounding box center [700, 91] width 511 height 37
drag, startPoint x: 929, startPoint y: 97, endPoint x: 953, endPoint y: 101, distance: 23.6
click at [928, 97] on icon "" at bounding box center [934, 95] width 15 height 15
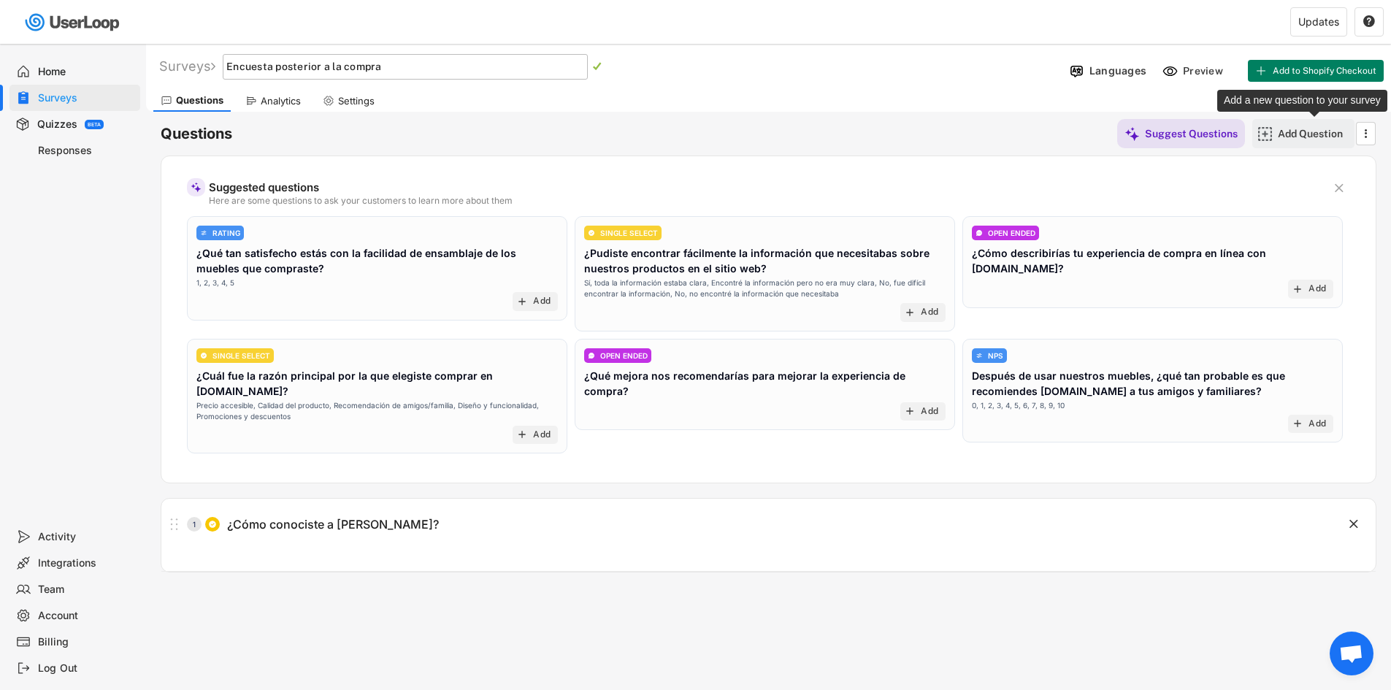
click at [1322, 136] on div "Add Question" at bounding box center [1314, 133] width 73 height 13
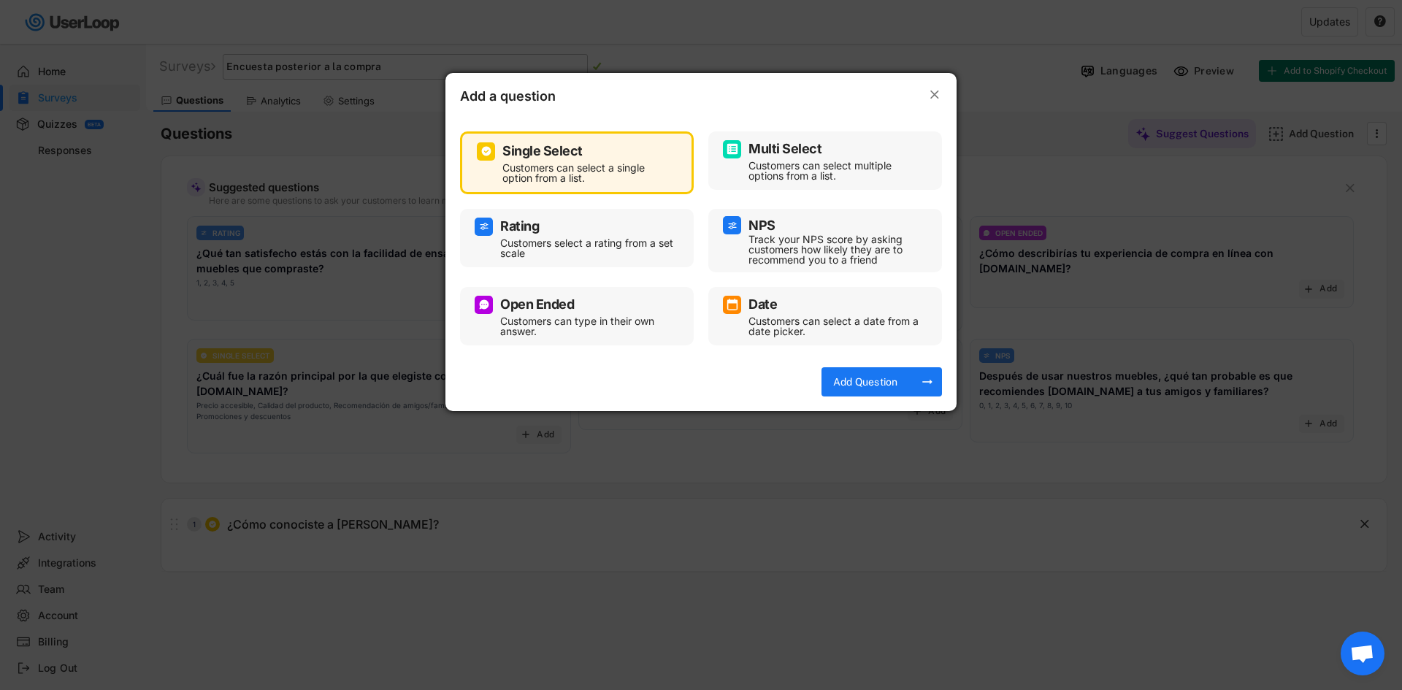
click at [518, 608] on div at bounding box center [701, 345] width 1402 height 690
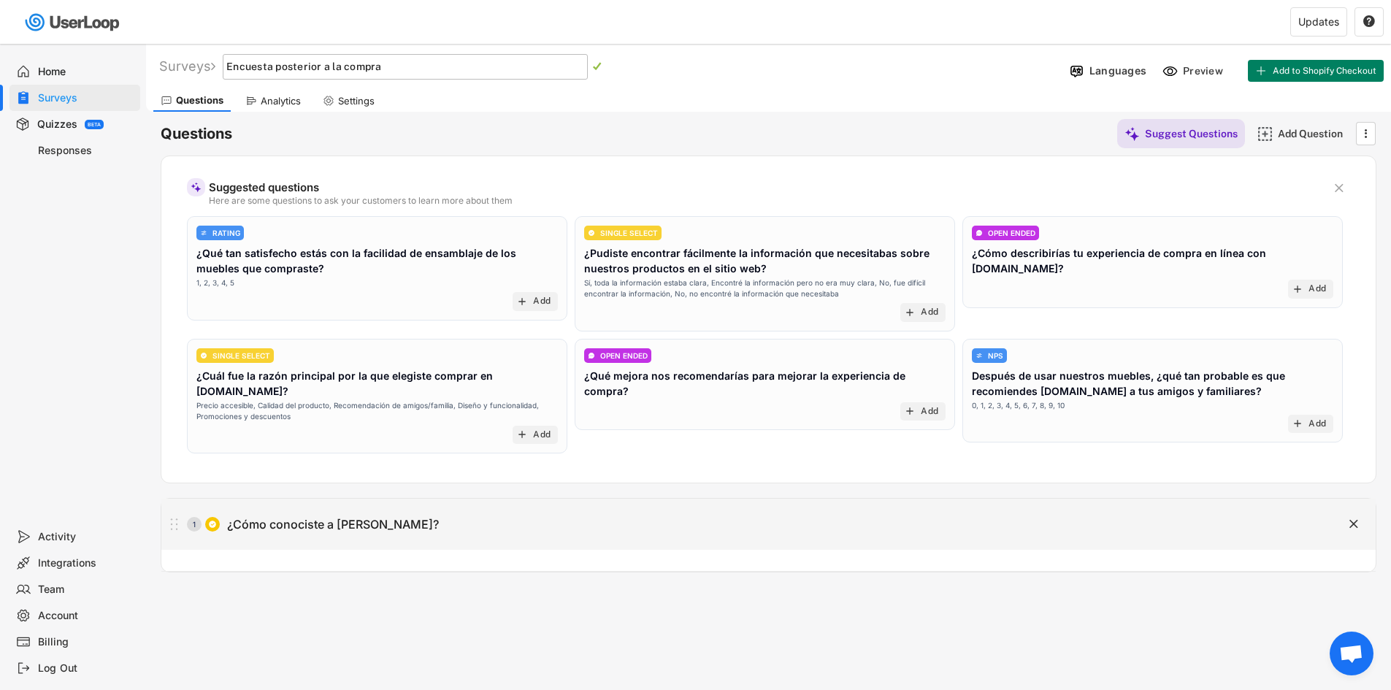
click at [532, 524] on div "1 ¿Cómo conociste a Madesa?" at bounding box center [731, 524] width 1141 height 29
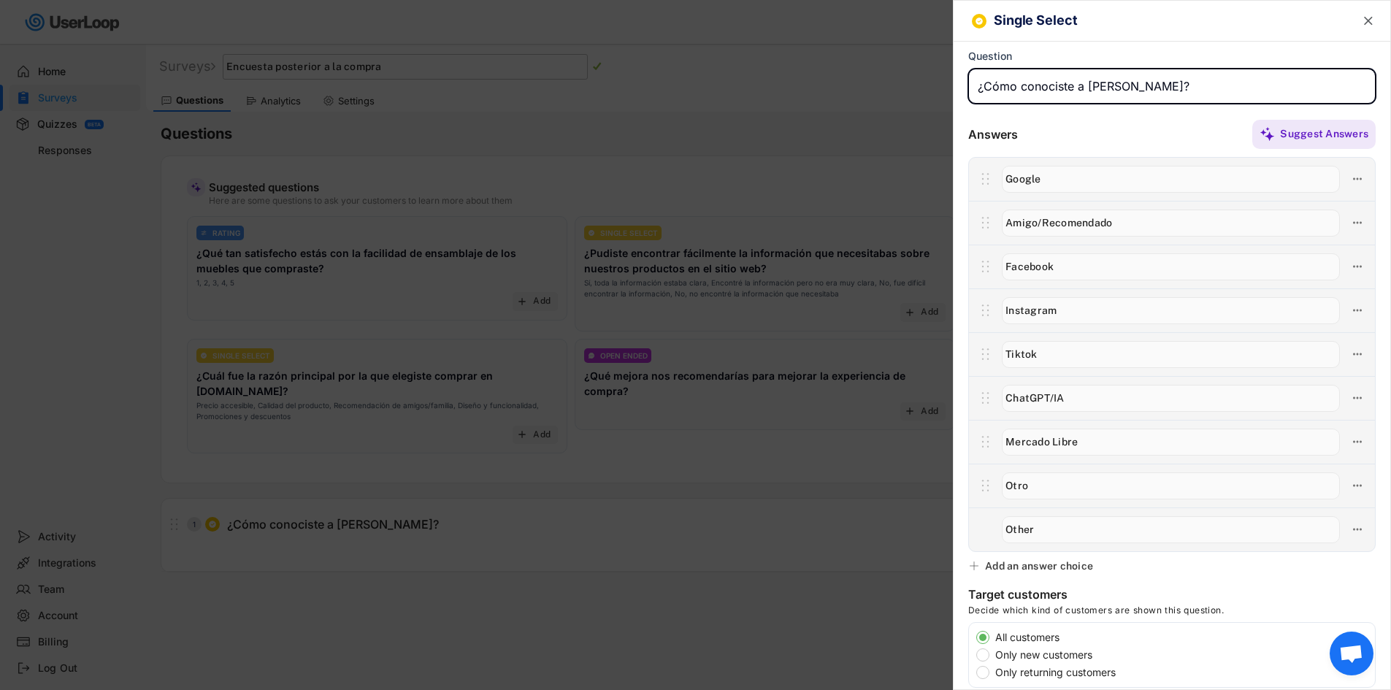
click at [1366, 23] on div "Single Select " at bounding box center [1172, 21] width 437 height 41
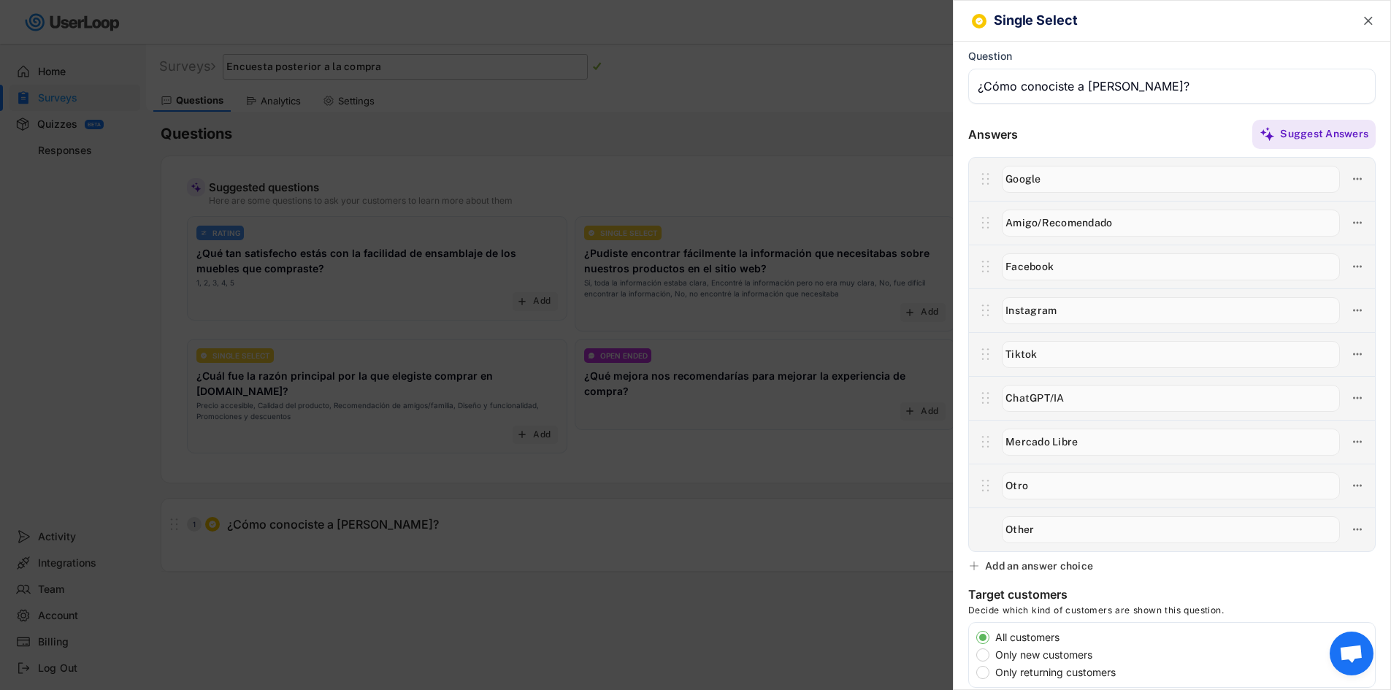
click at [1364, 20] on text "" at bounding box center [1368, 20] width 9 height 15
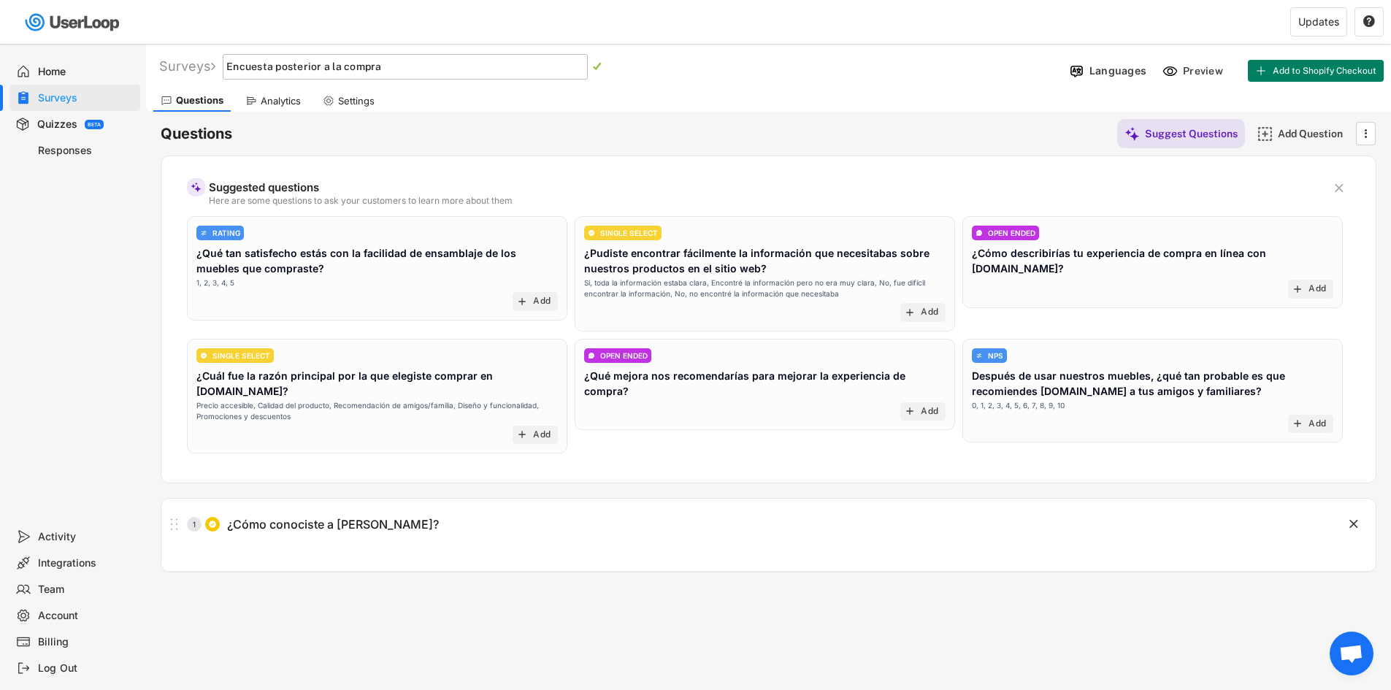
click at [1076, 562] on div "Surveys Encuesta posterior a la compra   Languages Preview Add to Shopify Che…" at bounding box center [768, 396] width 1245 height 704
click at [1307, 73] on span "Add to Shopify Checkout" at bounding box center [1325, 70] width 104 height 9
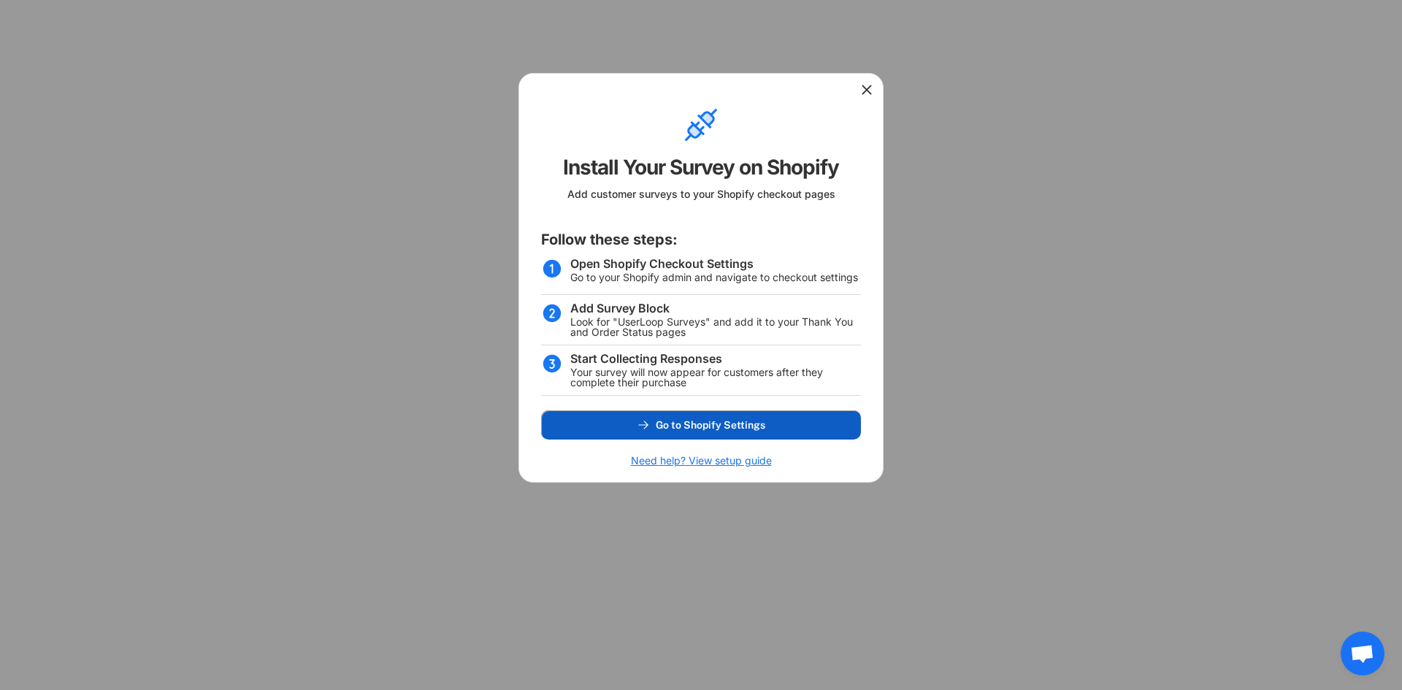
click at [706, 424] on span "Go to Shopify Settings" at bounding box center [711, 425] width 110 height 10
click at [863, 86] on use at bounding box center [866, 90] width 15 height 15
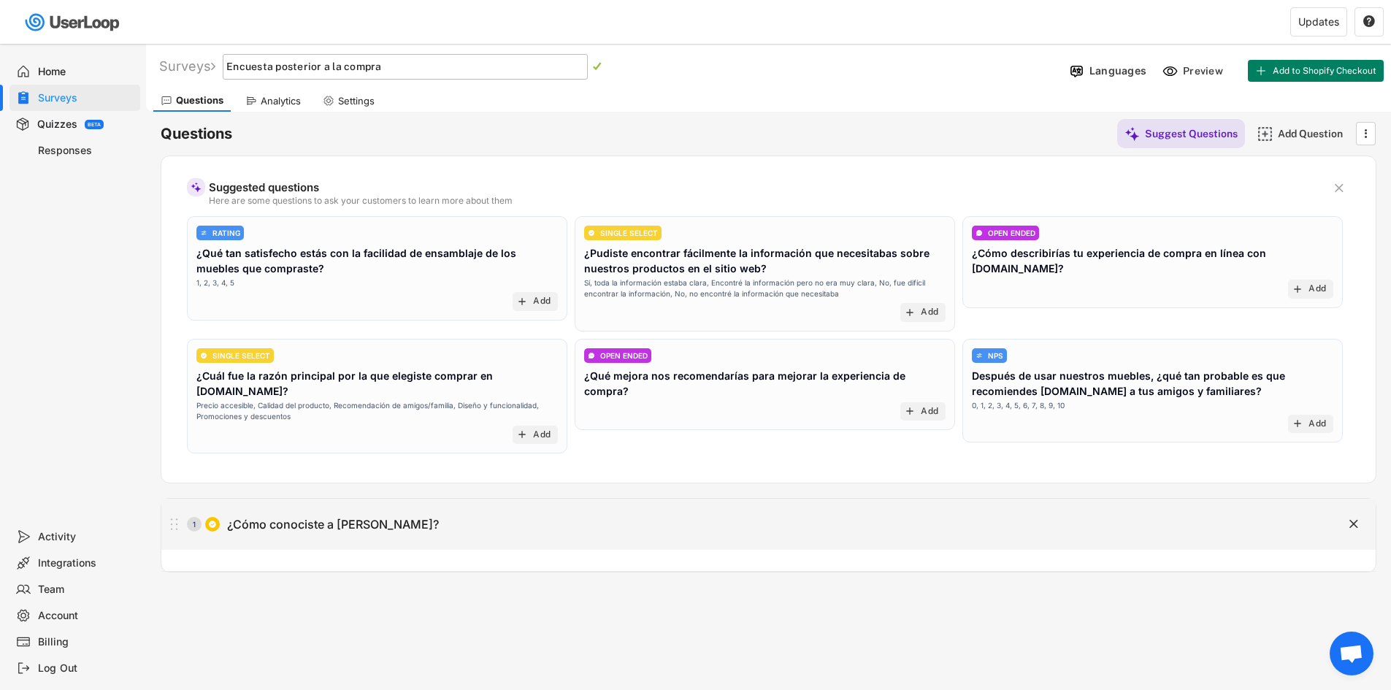
click at [337, 517] on div "¿Cómo conociste a Madesa?" at bounding box center [333, 524] width 212 height 15
type input "¿Cómo conociste a Madesa?"
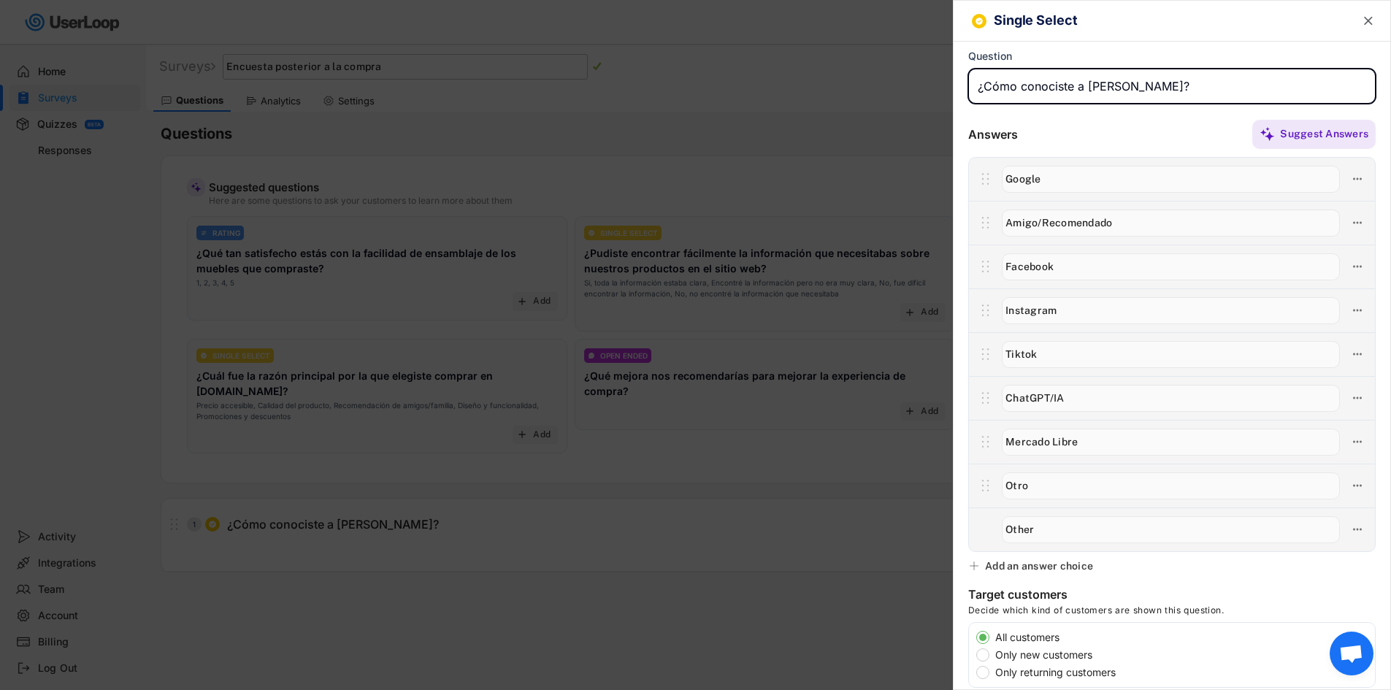
click at [802, 495] on div at bounding box center [695, 345] width 1391 height 690
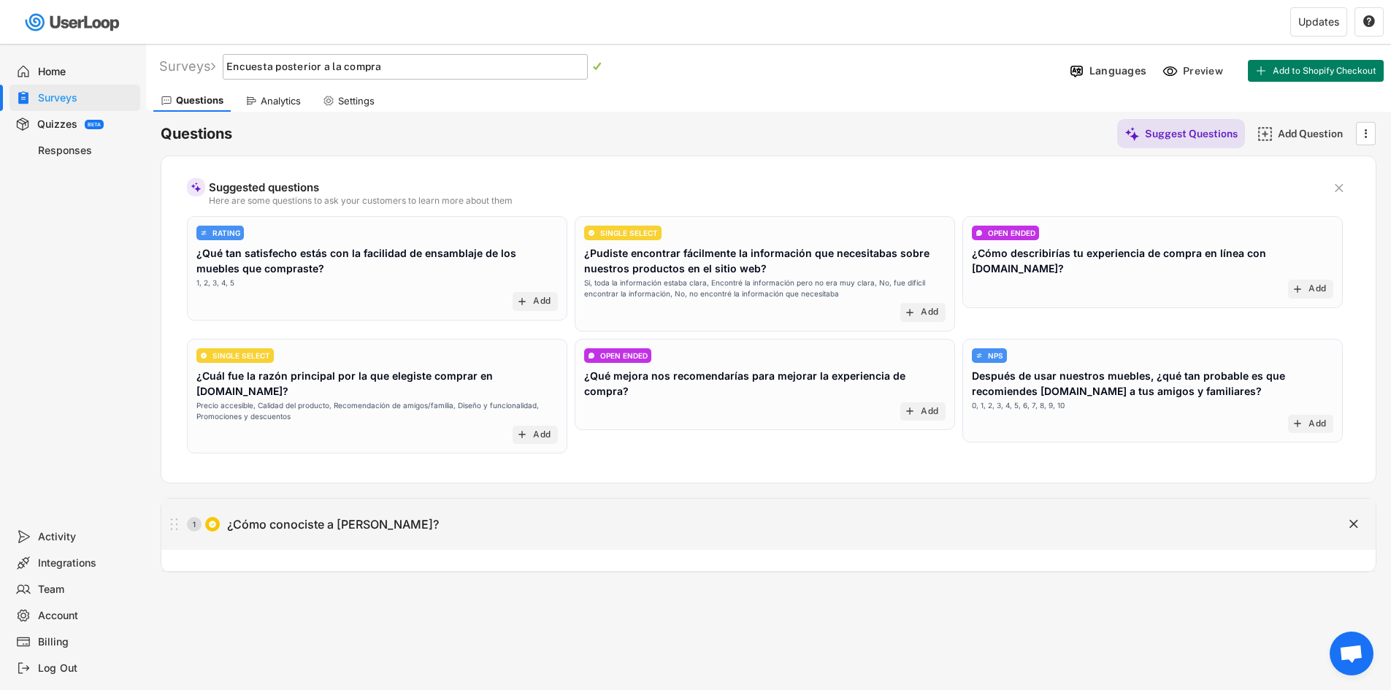
click at [418, 510] on div "1 ¿Cómo conociste a Madesa?" at bounding box center [731, 524] width 1141 height 29
type input "¿Cómo conociste a Madesa?"
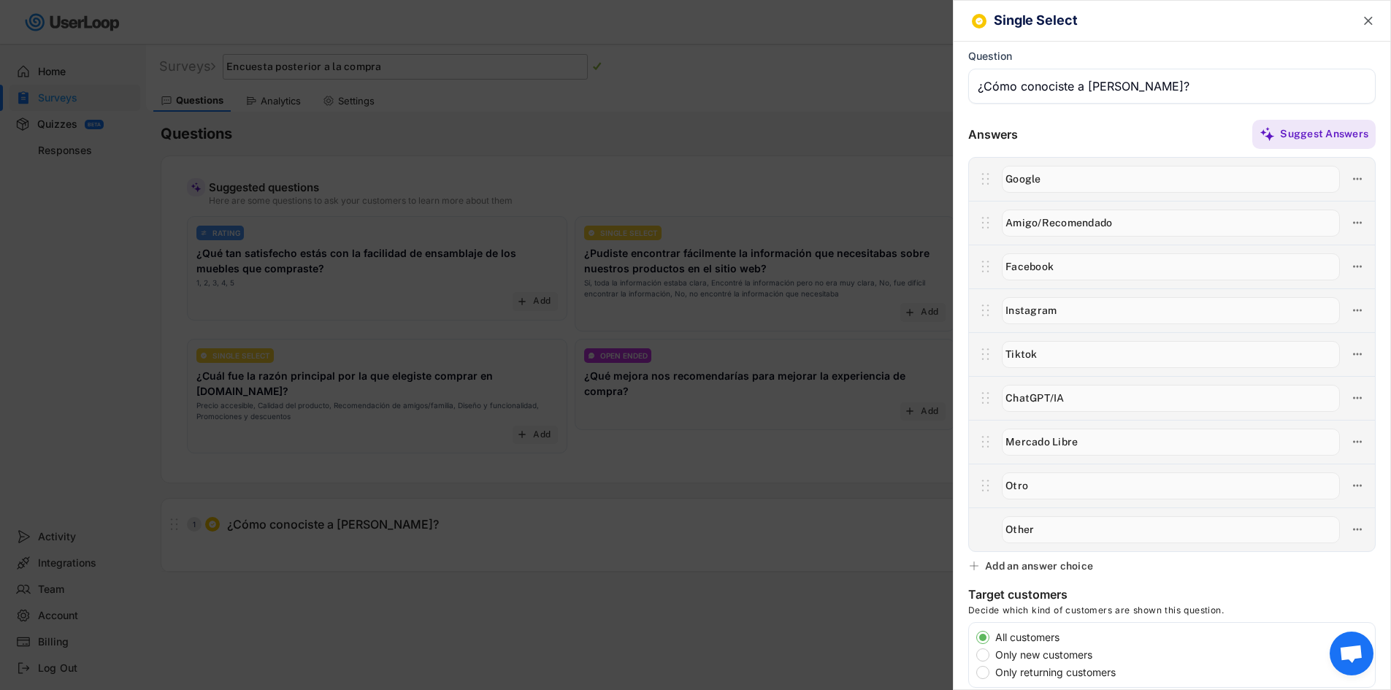
click at [1200, 530] on input "input" at bounding box center [1171, 529] width 338 height 27
type input "Otro"
click at [1351, 486] on icon at bounding box center [1357, 485] width 13 height 13
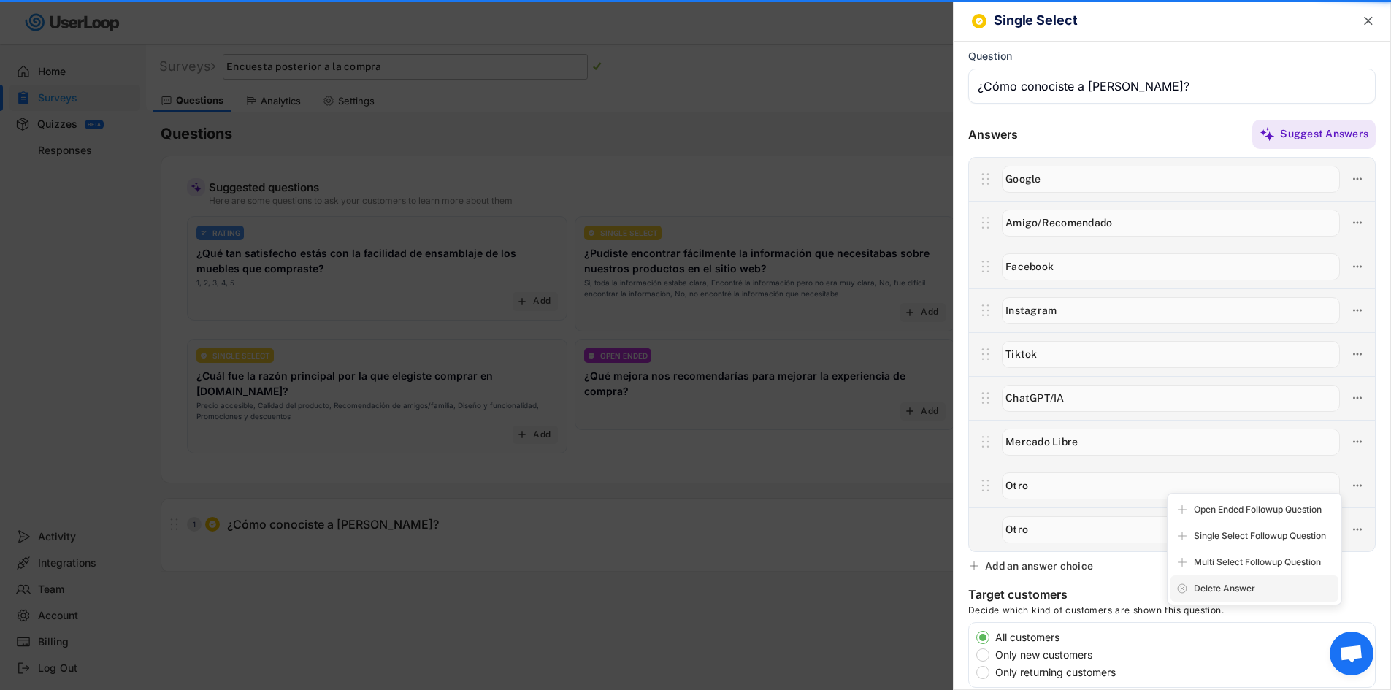
click at [1234, 590] on div "Delete Answer" at bounding box center [1263, 588] width 139 height 13
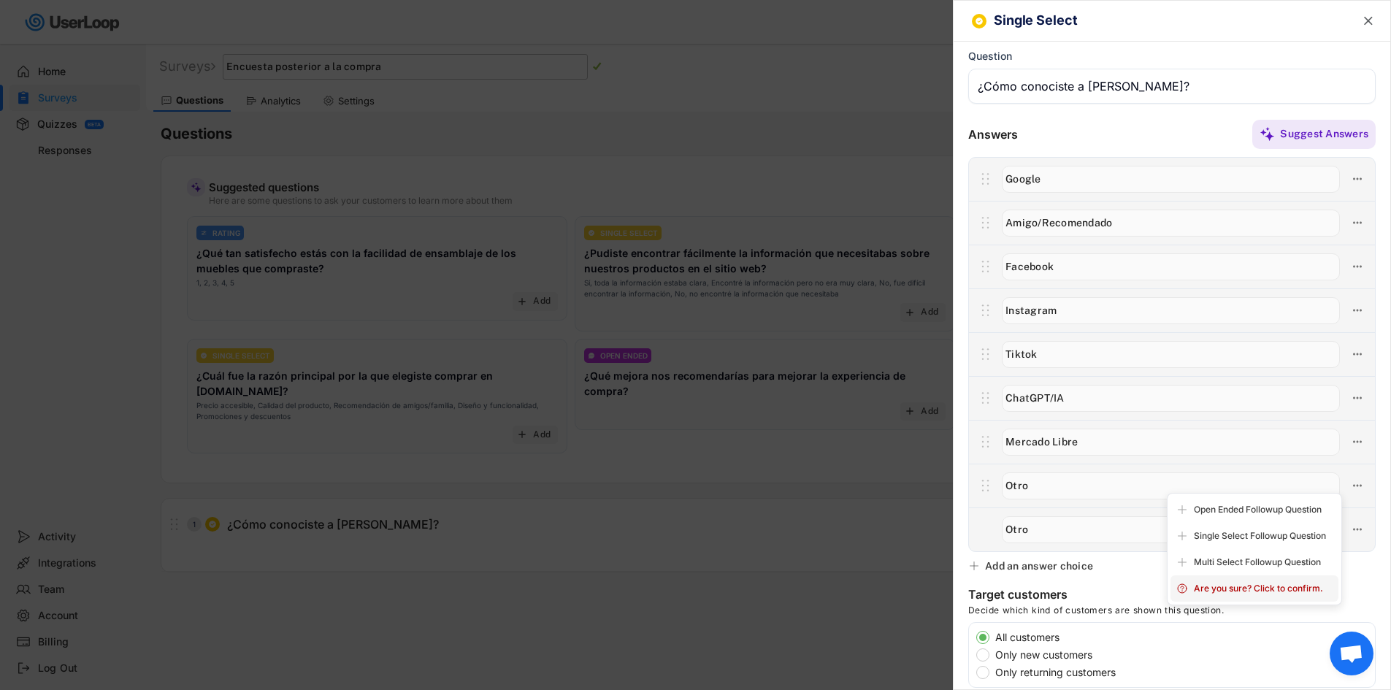
click at [1267, 588] on div "Are you sure? Click to confirm." at bounding box center [1263, 588] width 139 height 13
type input "Otro"
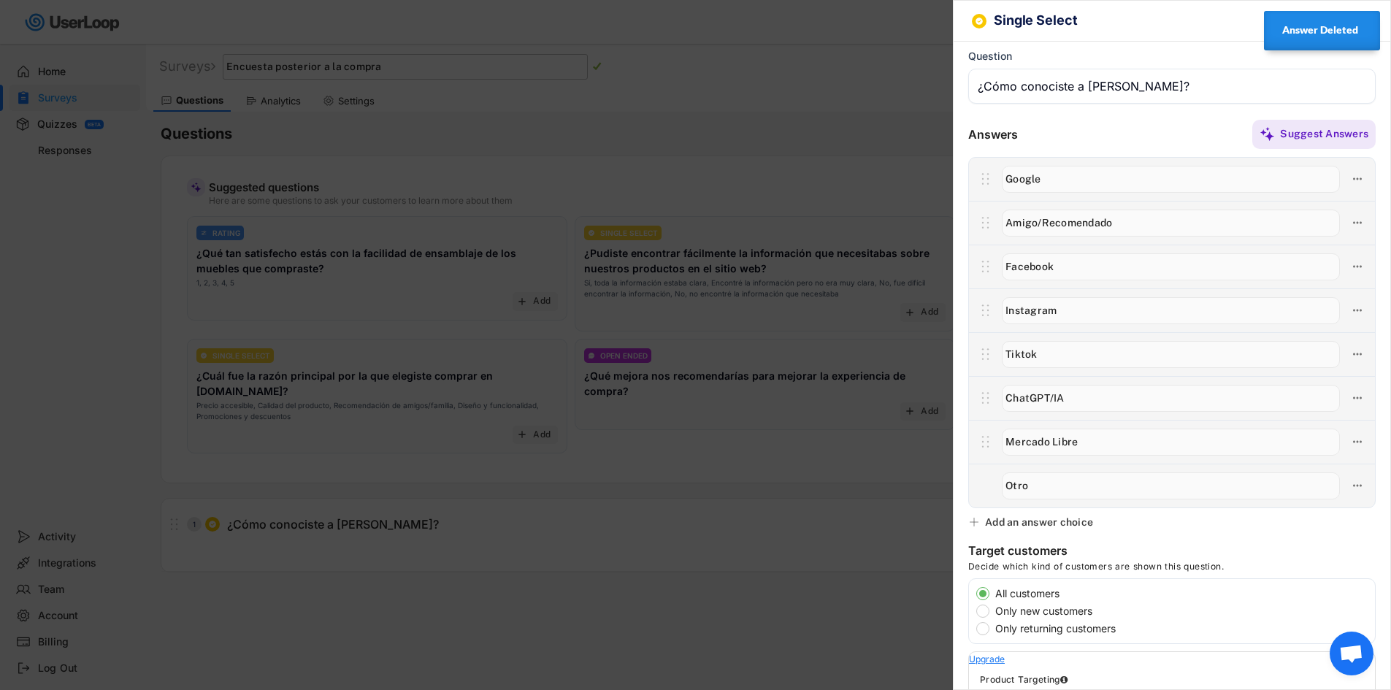
click at [800, 488] on div at bounding box center [695, 345] width 1391 height 690
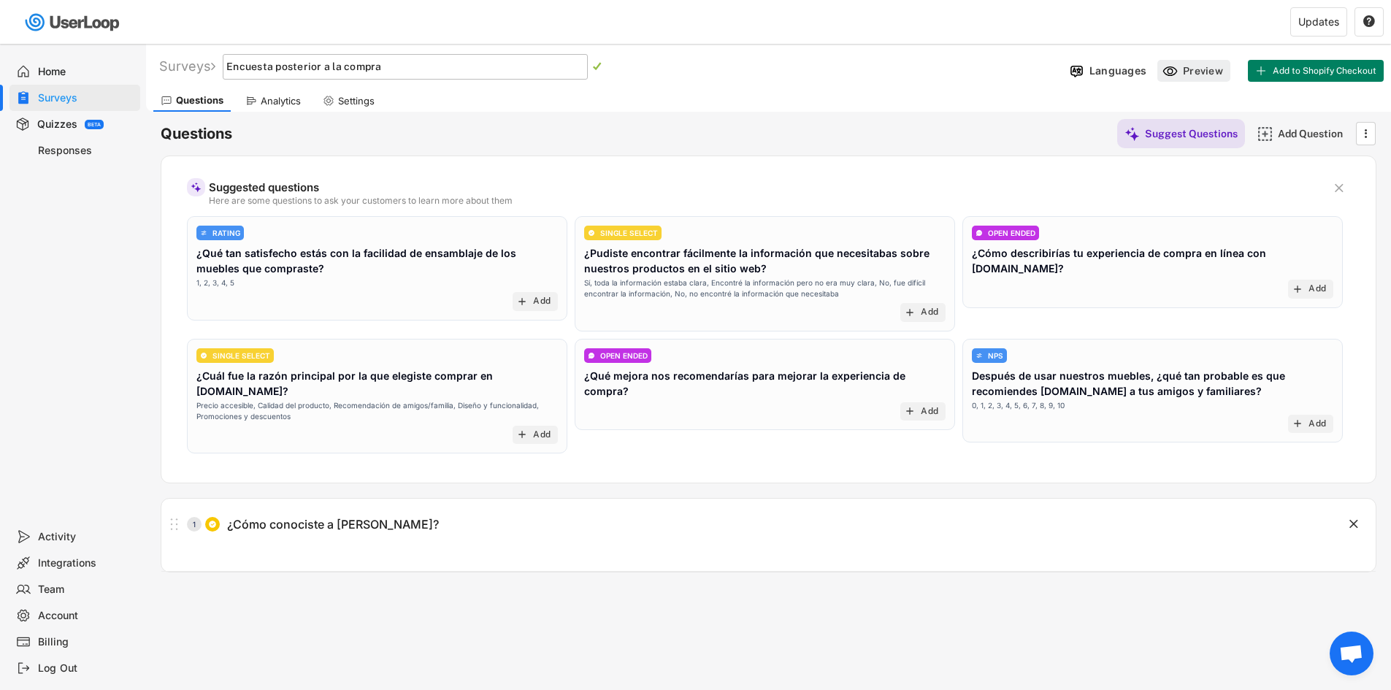
click at [1181, 67] on div "Preview" at bounding box center [1193, 71] width 73 height 22
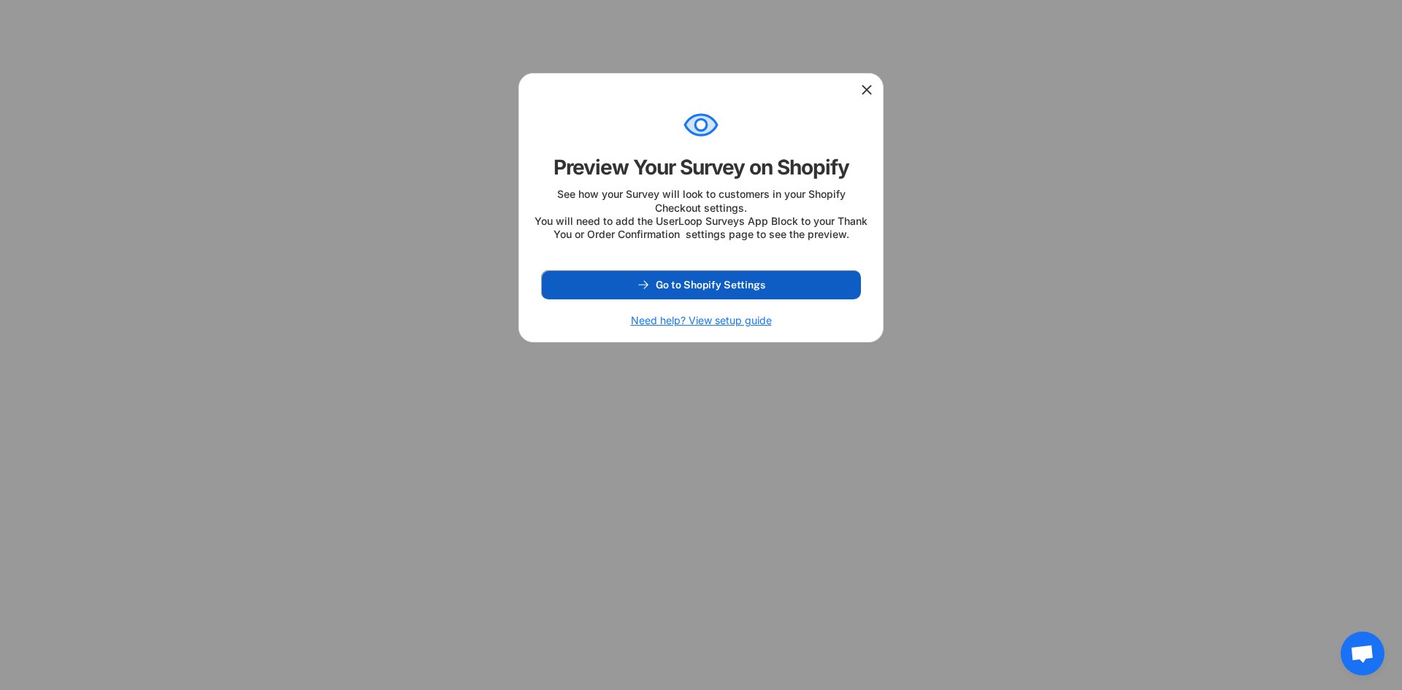
click at [750, 290] on span "Go to Shopify Settings" at bounding box center [711, 285] width 110 height 10
click at [859, 85] on icon at bounding box center [866, 90] width 15 height 15
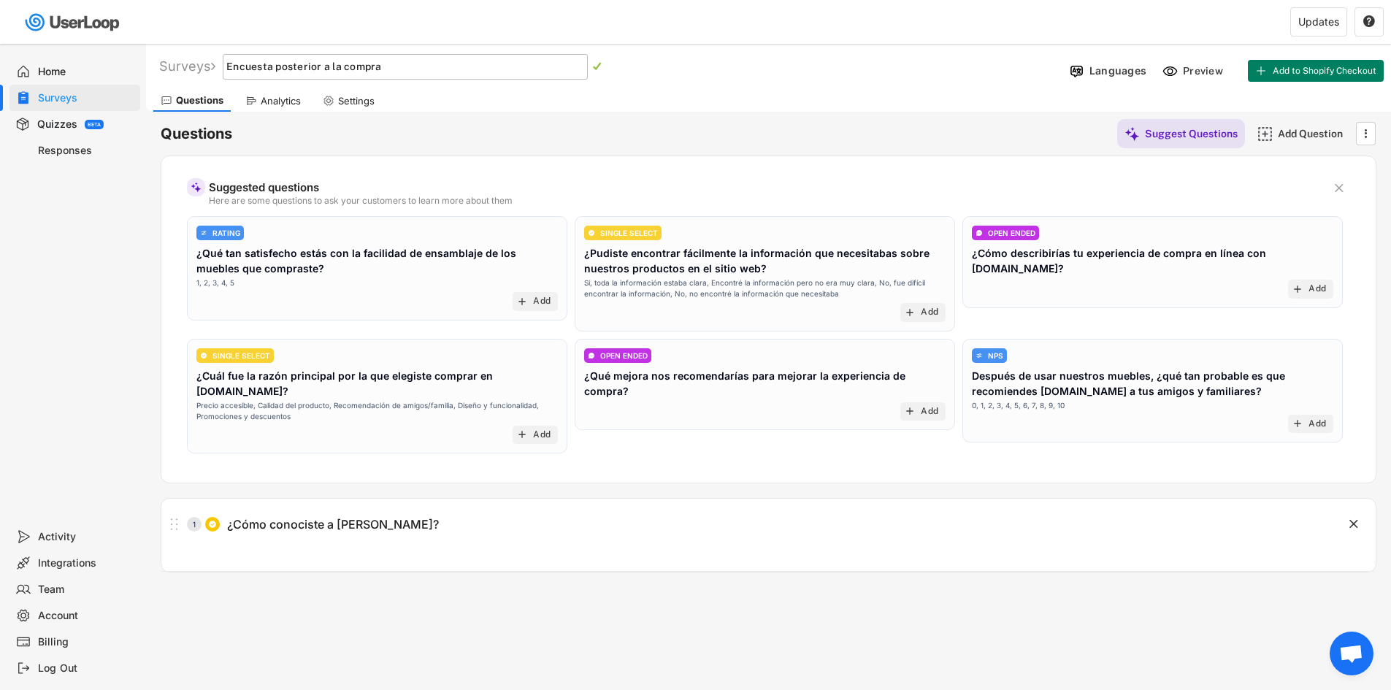
click at [656, 175] on div "Suggested questions Here are some questions to ask your customers to learn more…" at bounding box center [768, 188] width 1127 height 34
click at [299, 173] on div "Suggested questions Here are some questions to ask your customers to learn more…" at bounding box center [768, 188] width 1127 height 34
click at [347, 102] on div "Settings" at bounding box center [356, 101] width 37 height 12
select select ""weekly""
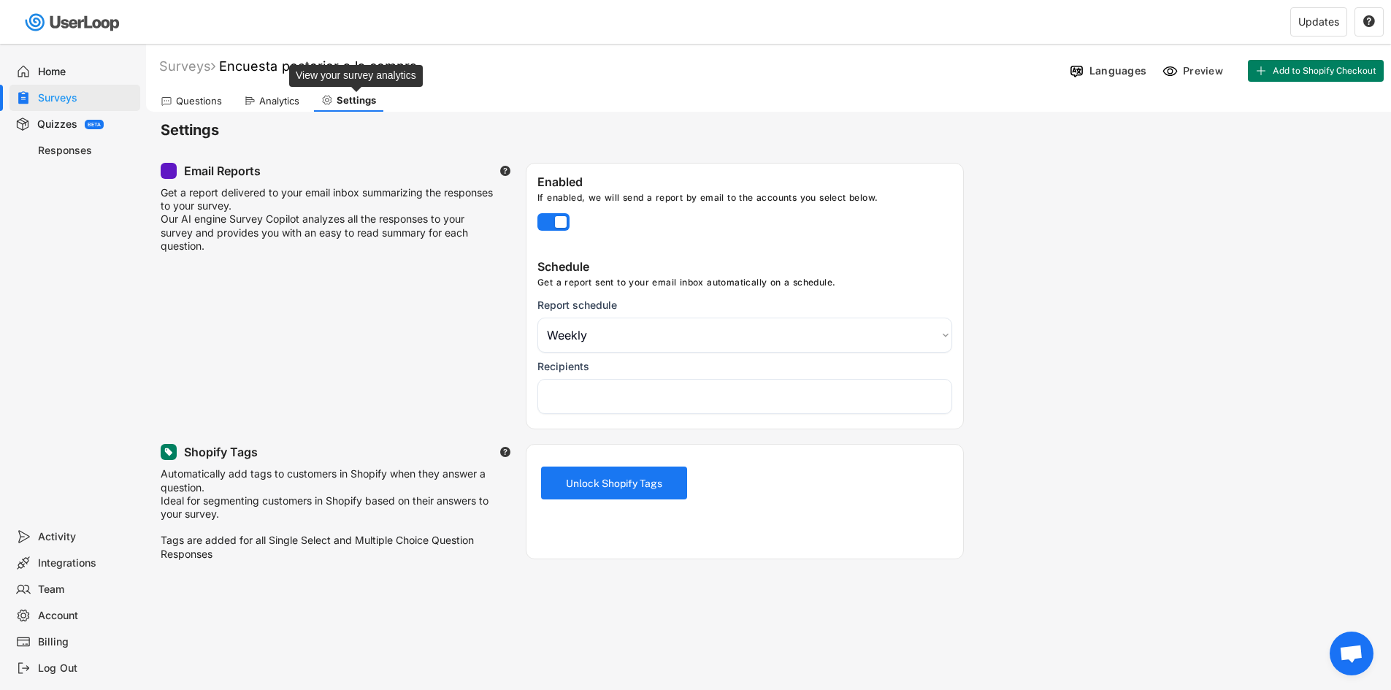
select select "1348695171700984260__LOOKUP__1757944309911x221229100116467460"
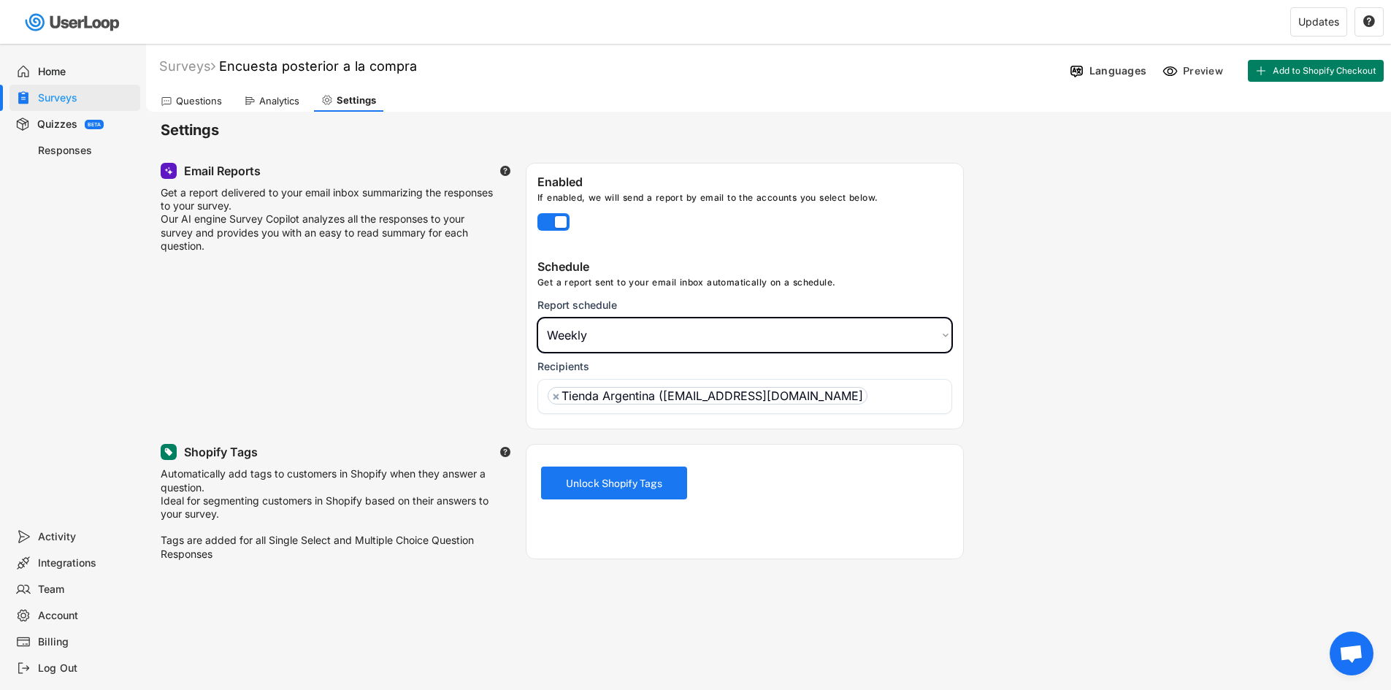
click at [649, 333] on select "Choose an option Daily Weekly Monthly" at bounding box center [744, 335] width 415 height 35
click at [463, 385] on div "Email Reports  Get a report delivered to your email inbox summarizing the resp…" at bounding box center [769, 296] width 1216 height 267
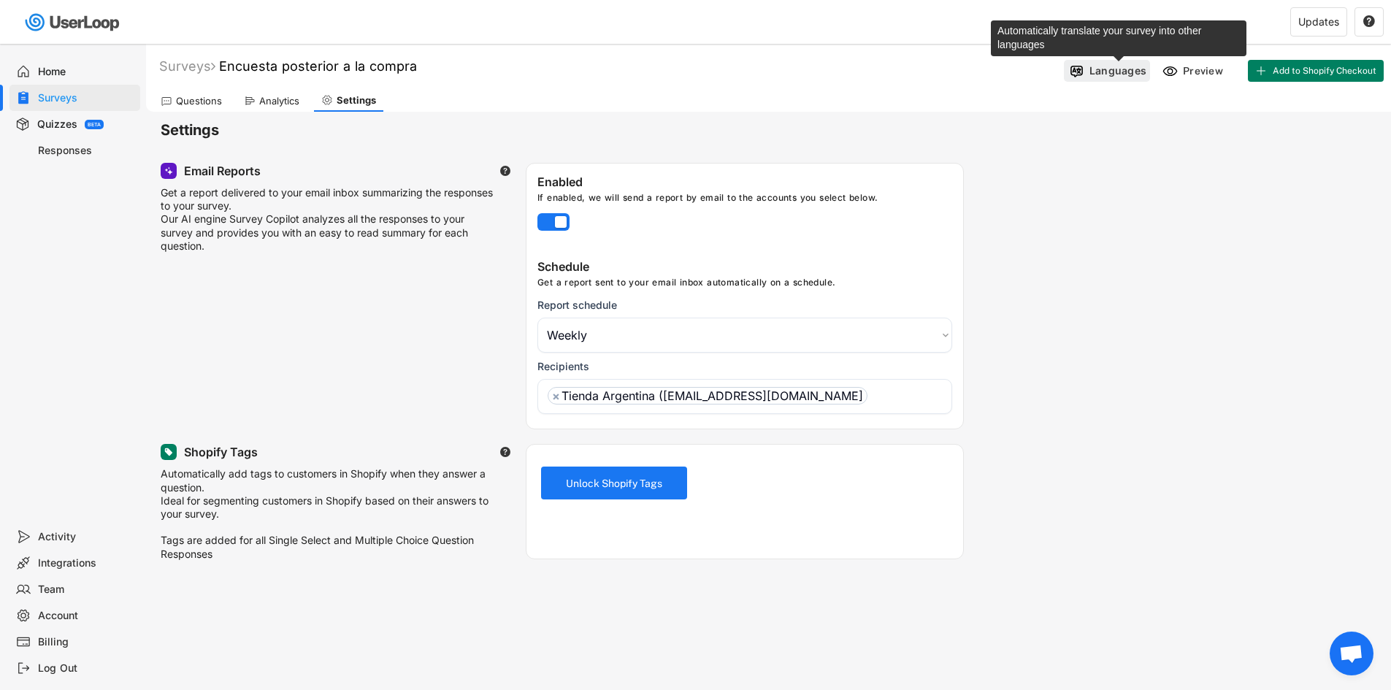
click at [1099, 75] on div "Languages" at bounding box center [1117, 70] width 57 height 13
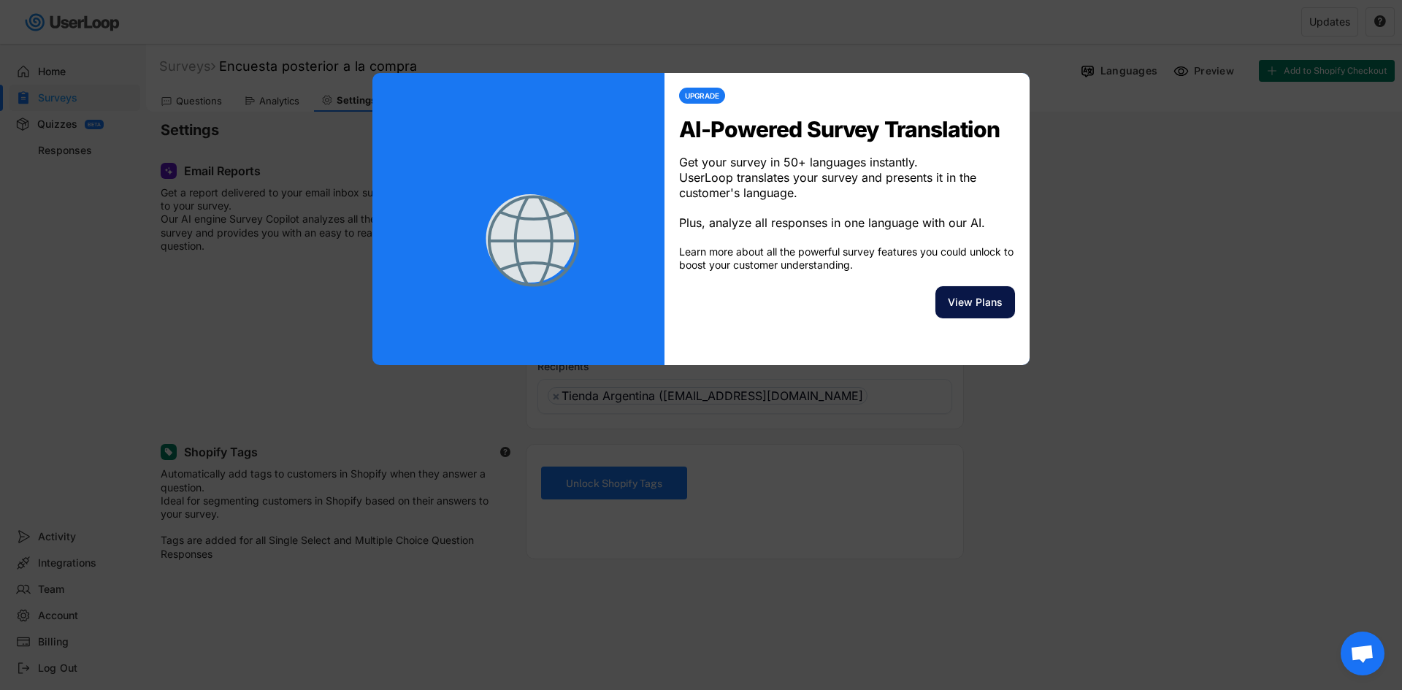
click at [985, 318] on button "View Plans" at bounding box center [975, 302] width 80 height 32
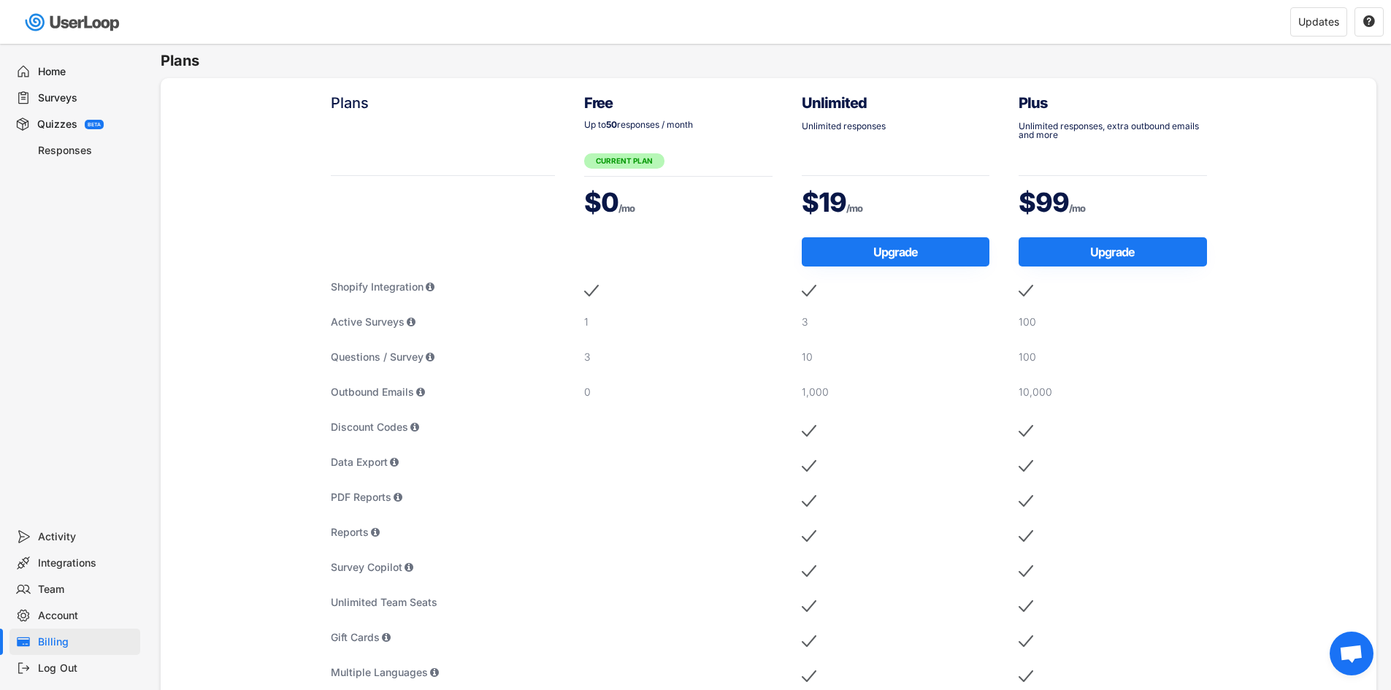
click at [76, 645] on div "Billing" at bounding box center [86, 642] width 96 height 14
click at [78, 618] on div "Account" at bounding box center [86, 616] width 96 height 14
select select ""es""
select select ""1_week""
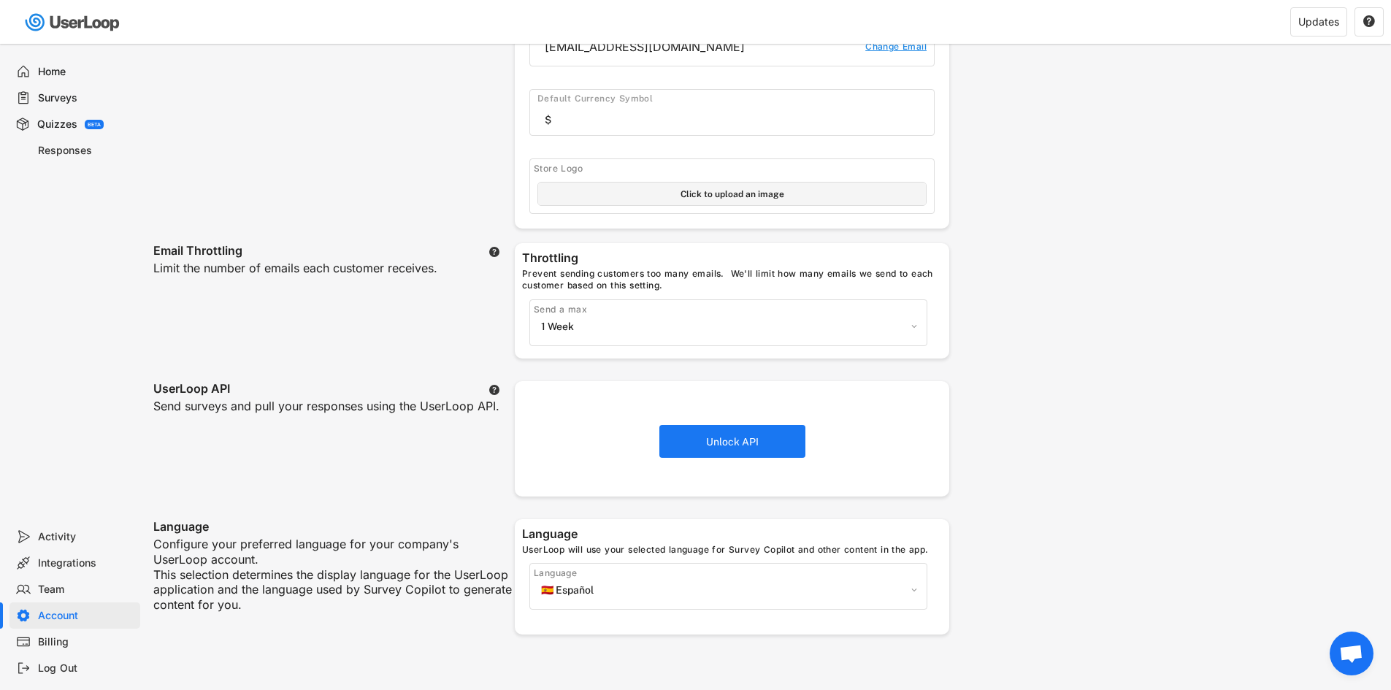
scroll to position [365, 0]
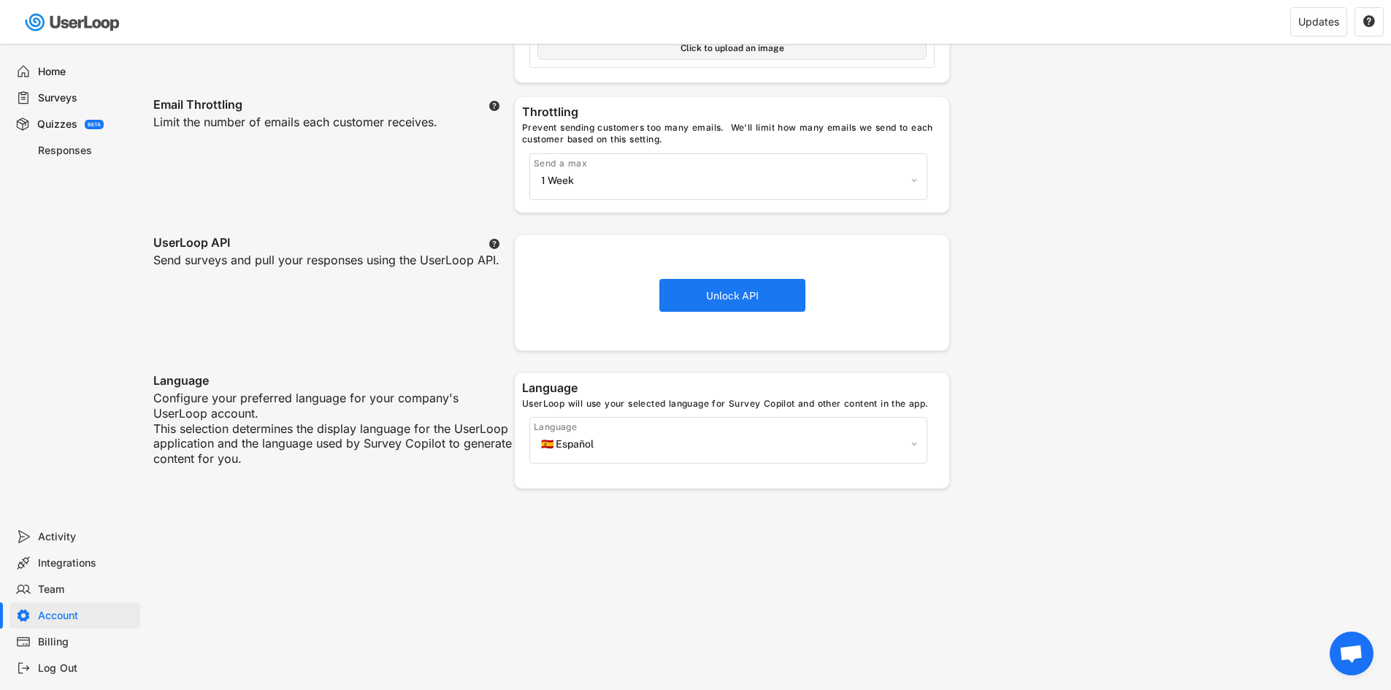
click at [764, 425] on div "Language" at bounding box center [730, 427] width 393 height 12
click at [787, 450] on select "🇺🇸 English 🇫🇷 Français 🇩🇪 Deutsch 🇪🇸 Español" at bounding box center [728, 444] width 382 height 22
click at [1113, 428] on div "Your Account Basic Information First Name Last Name Email Address tienda-ar@mad…" at bounding box center [768, 334] width 1245 height 1310
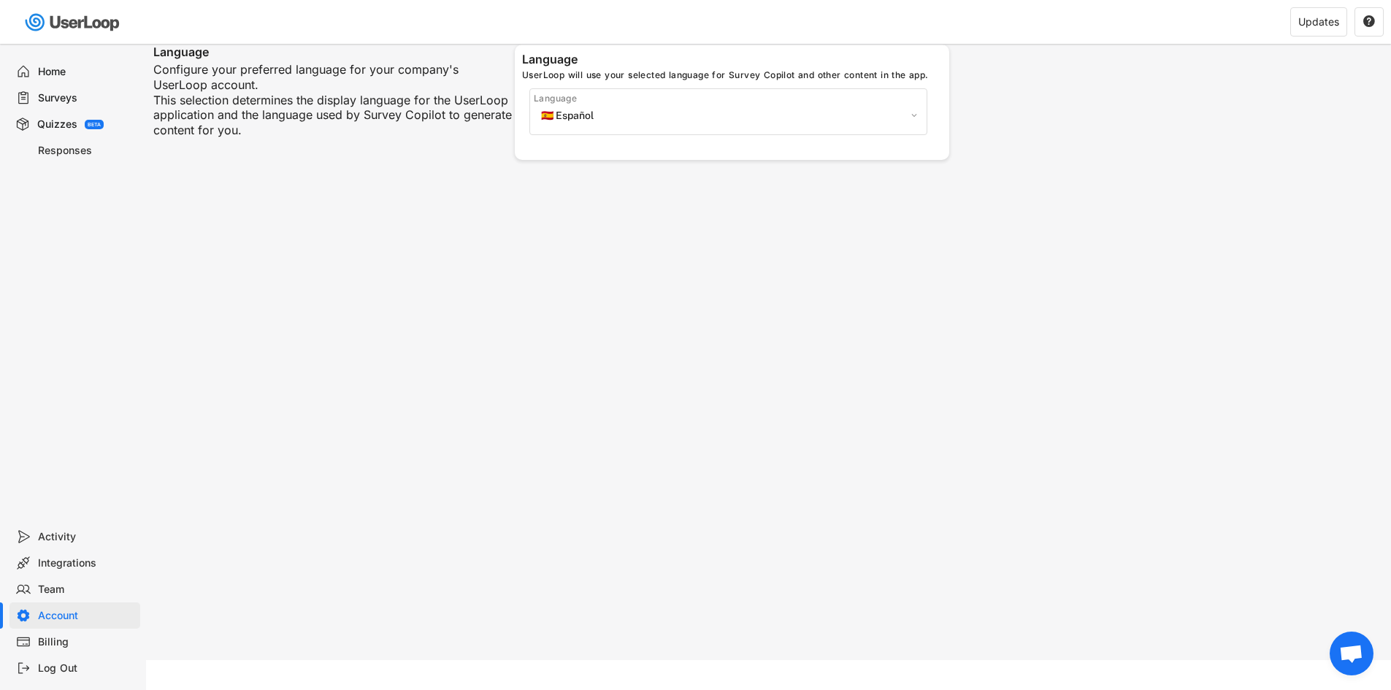
scroll to position [708, 0]
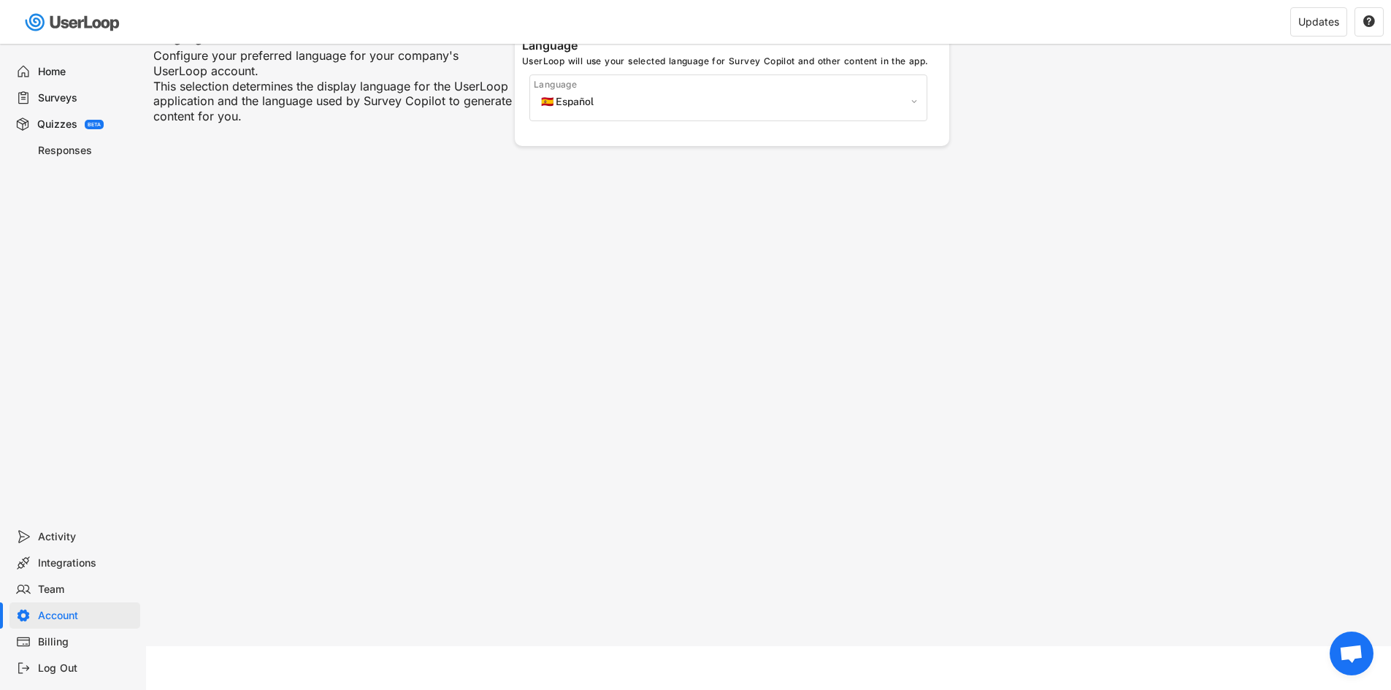
click at [63, 570] on div "Integrations" at bounding box center [74, 563] width 131 height 26
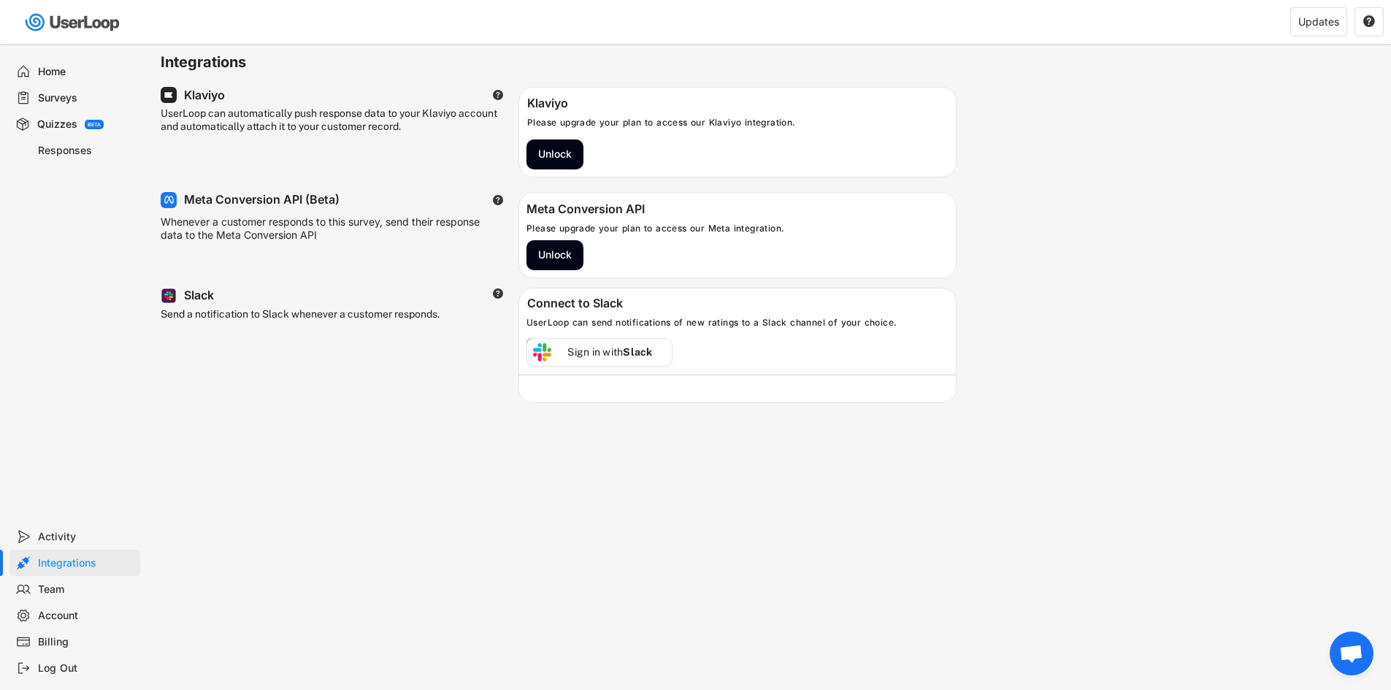
click at [567, 503] on div "Welcome, Tienda  Last 30 days SURVEYS 2 RESPONSES 0 Your surveys Encuesta de s…" at bounding box center [695, 345] width 1391 height 690
click at [63, 101] on div "Surveys" at bounding box center [86, 98] width 96 height 14
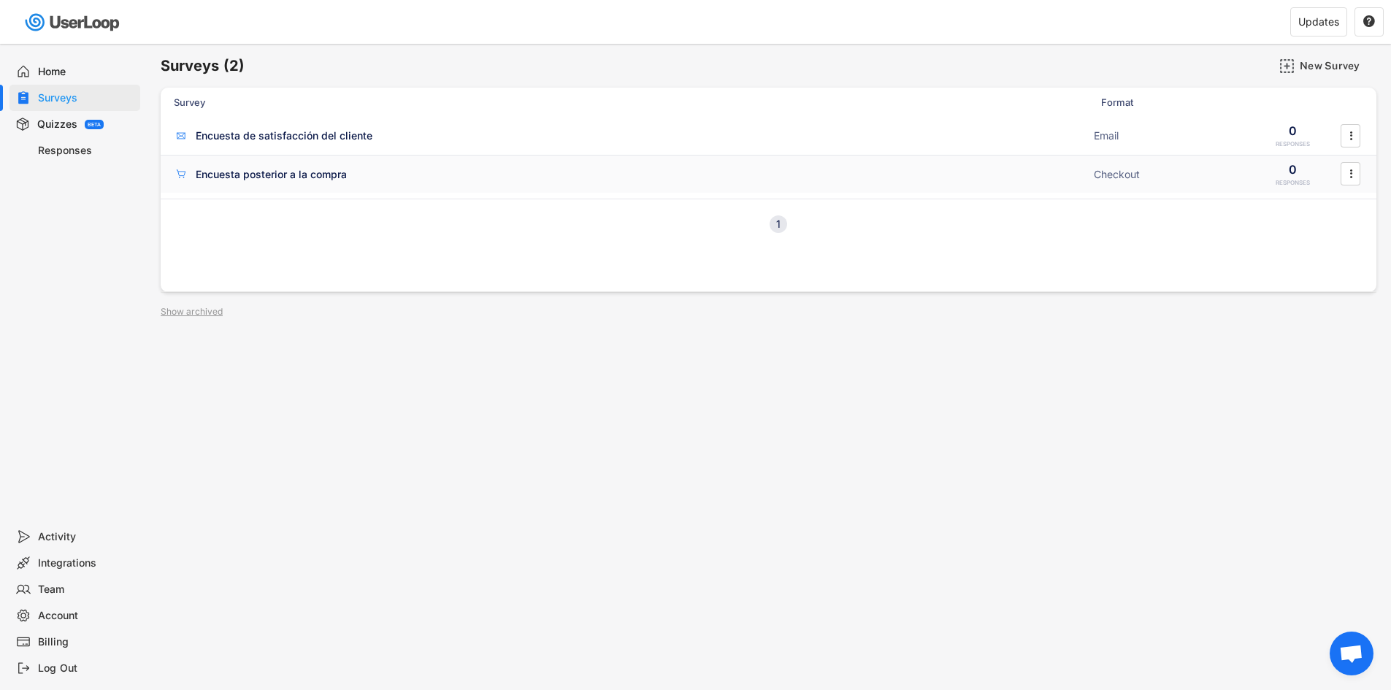
click at [434, 180] on div "Encuesta posterior a la compra ACTIVE" at bounding box center [629, 173] width 911 height 15
type input "Encuesta posterior a la compra"
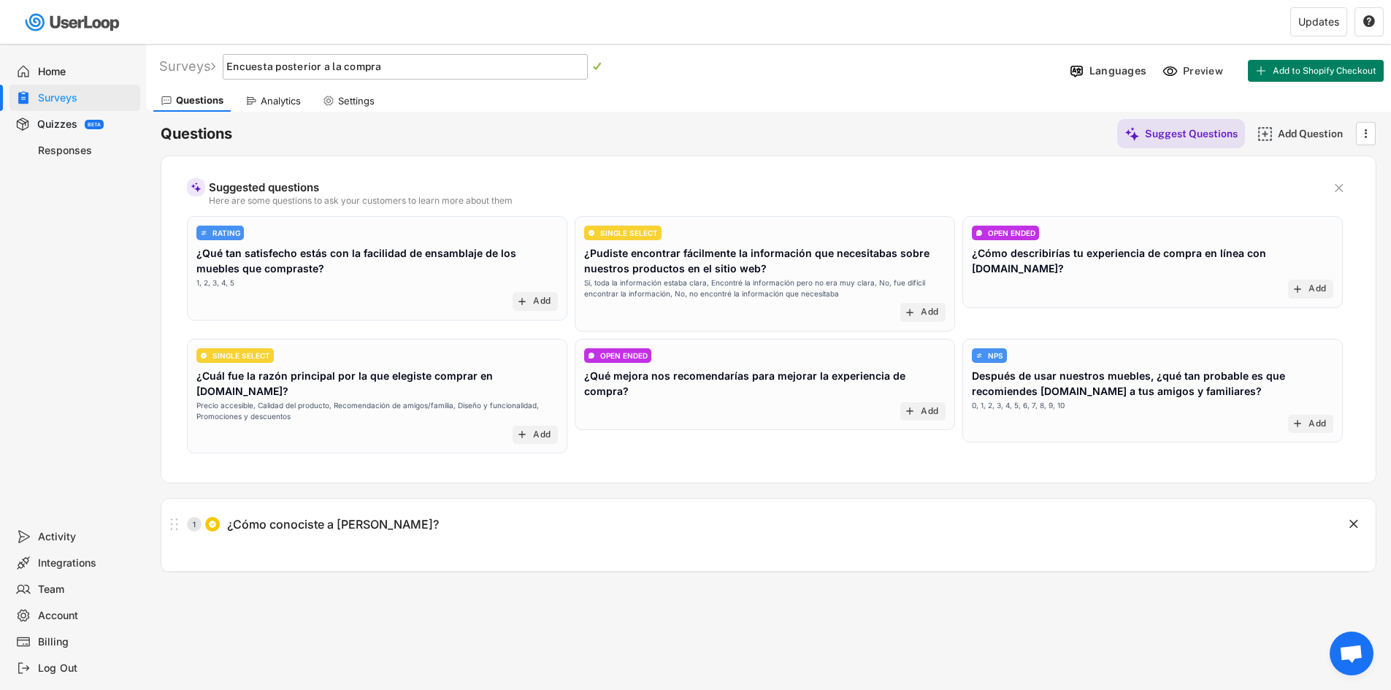
click at [545, 130] on div "Questions Suggest Questions Add Question " at bounding box center [769, 133] width 1216 height 29
click at [543, 538] on div "1 ¿Cómo conociste a Madesa? " at bounding box center [768, 524] width 1214 height 51
type input "¿Cómo conociste a Madesa?"
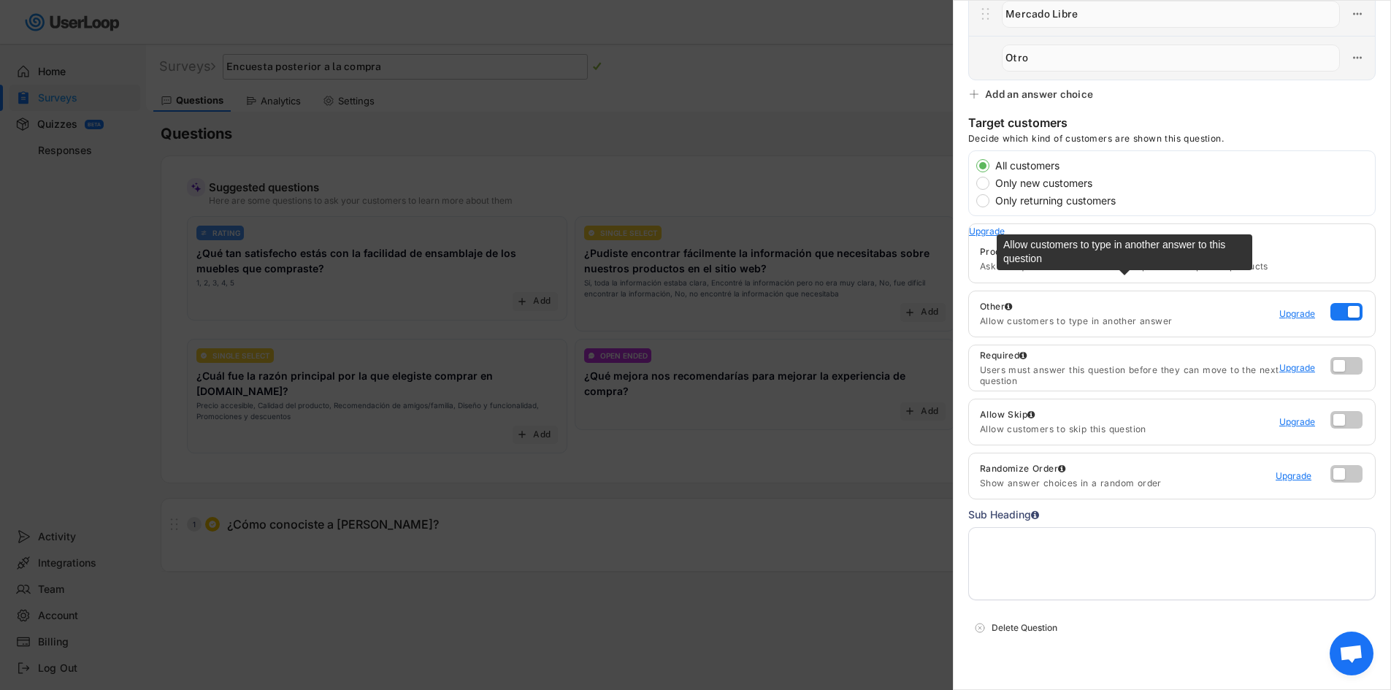
scroll to position [451, 0]
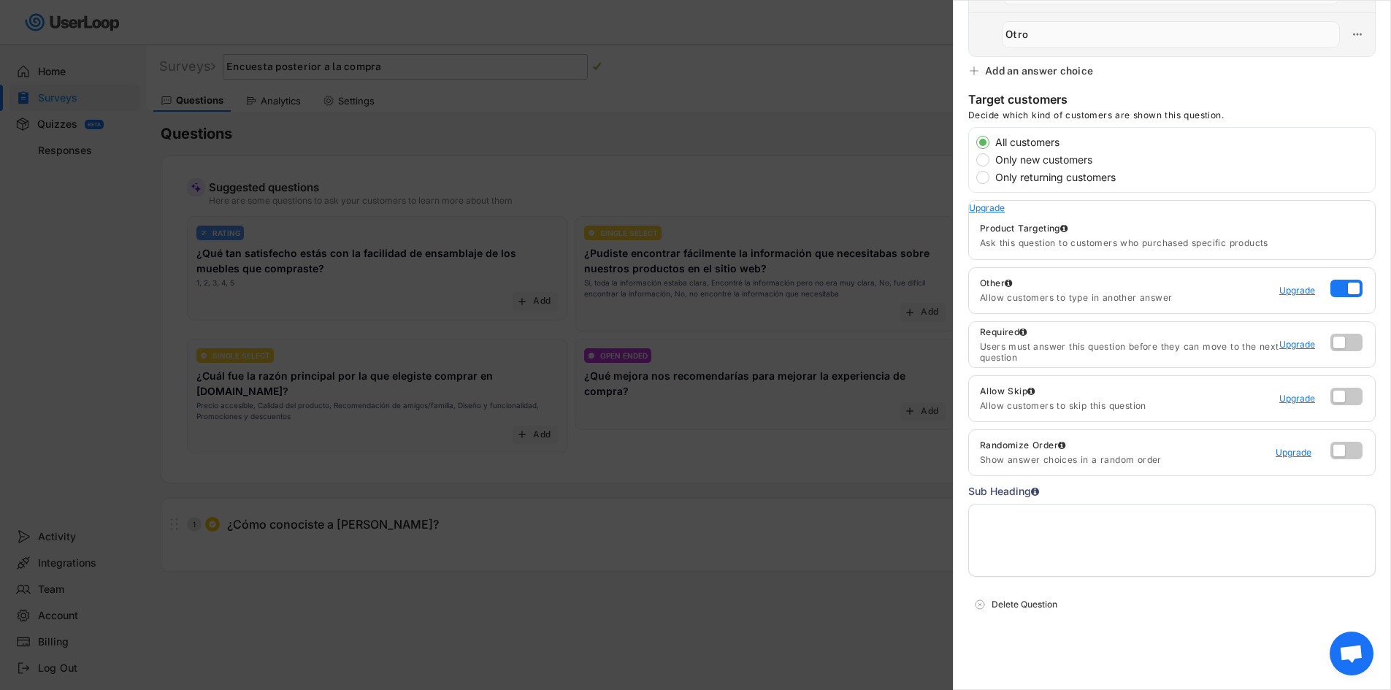
drag, startPoint x: 1167, startPoint y: 554, endPoint x: 1194, endPoint y: 557, distance: 27.2
click at [1168, 554] on textarea at bounding box center [1171, 540] width 407 height 73
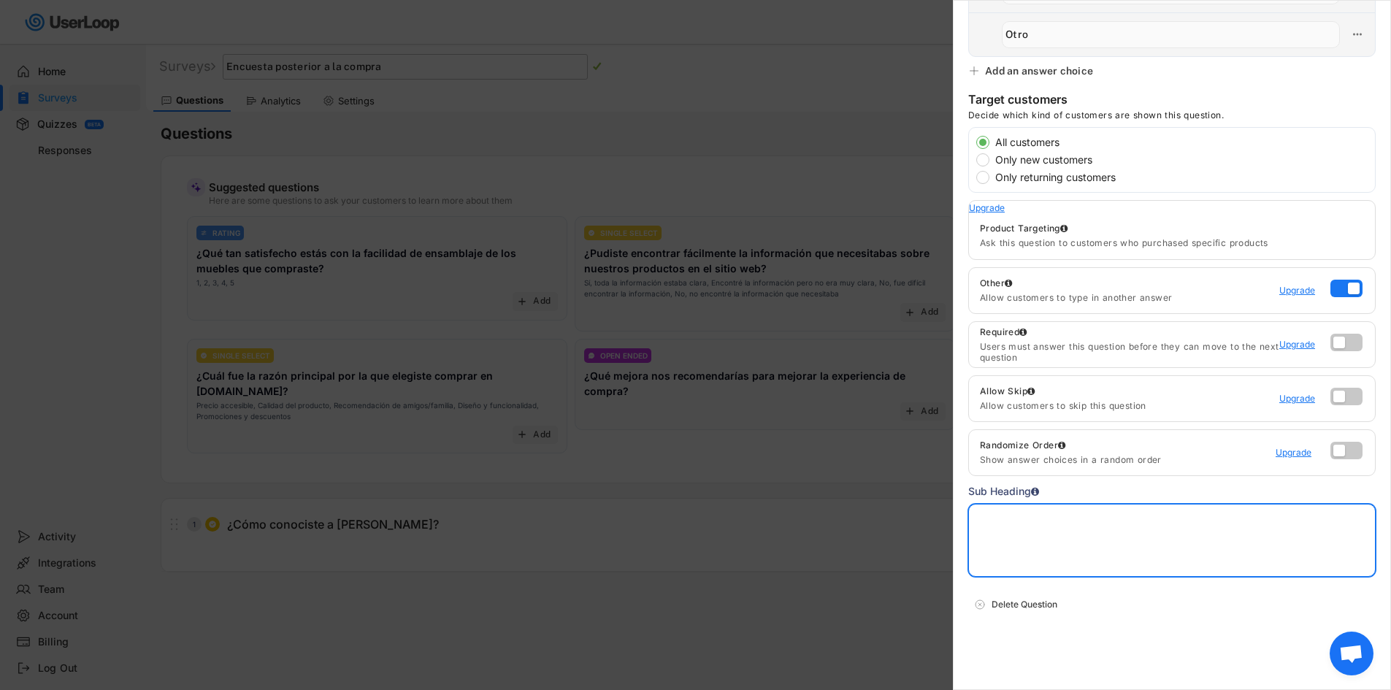
paste textarea "Obtenga 8% de descuento en su próximo pedido completando esta encuesta"
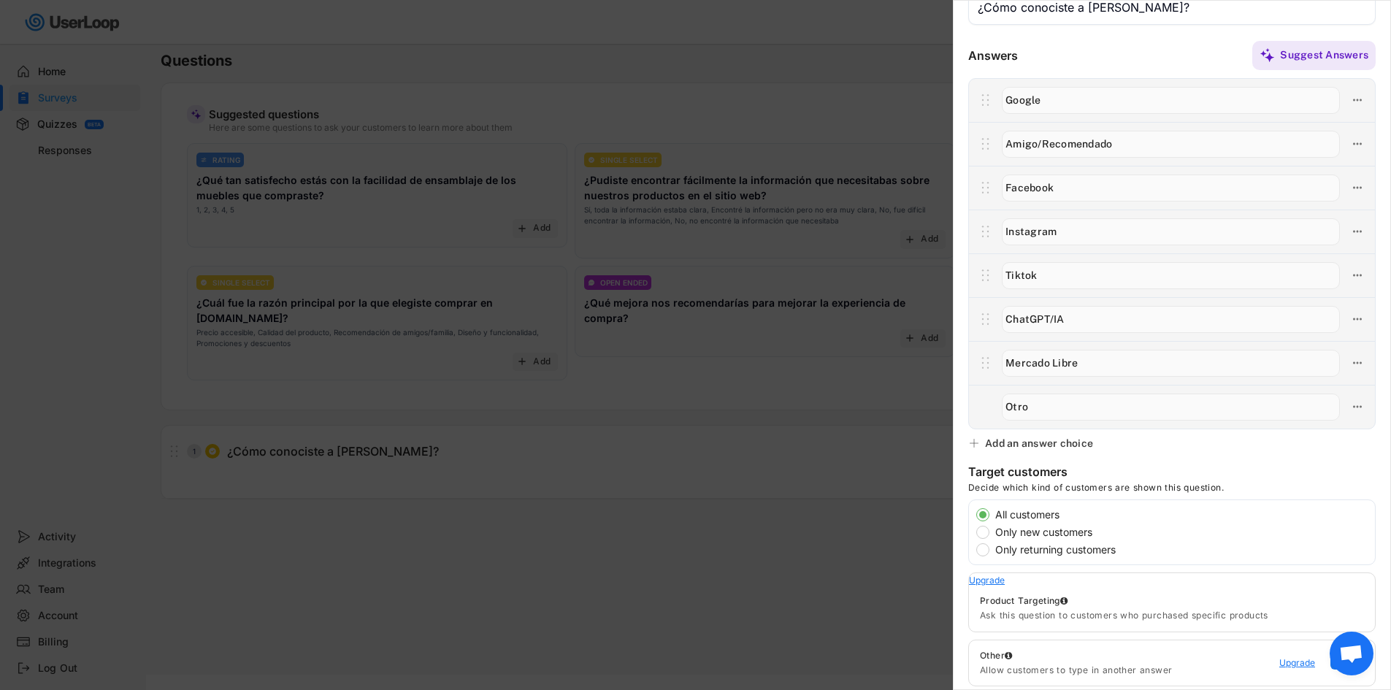
scroll to position [0, 0]
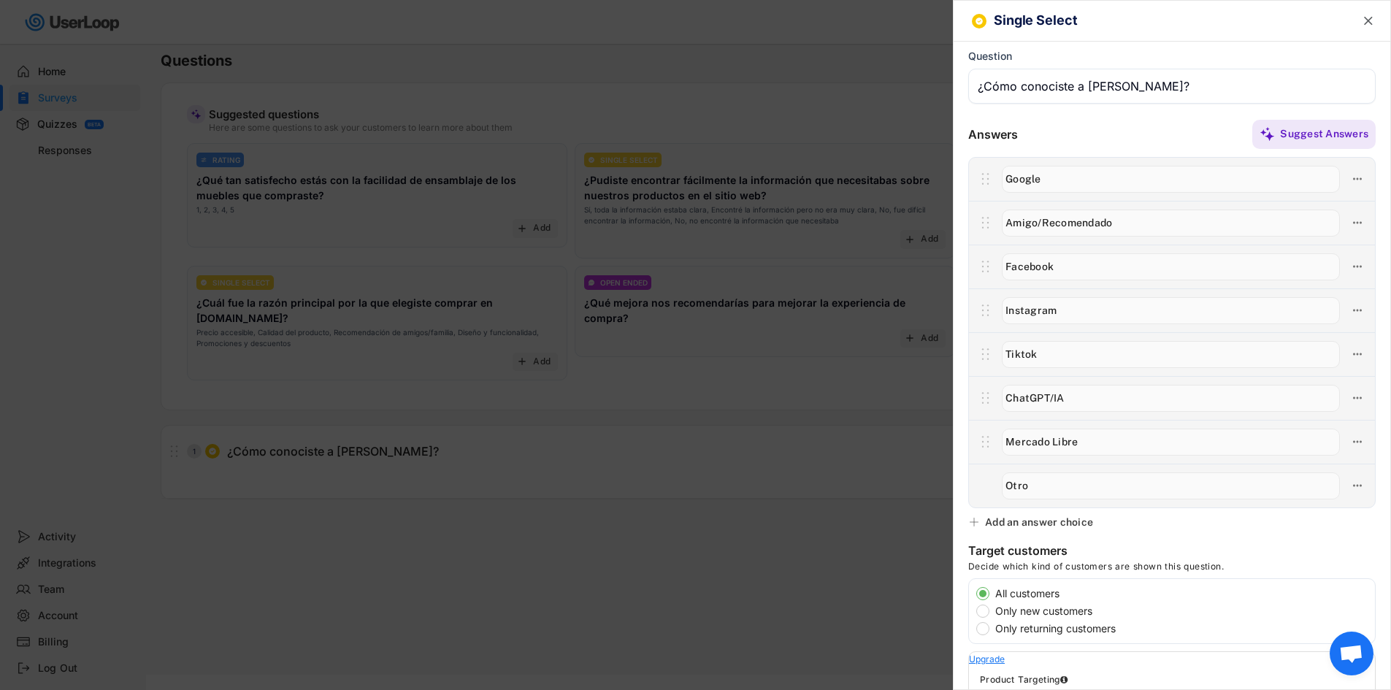
type textarea "Obtenga 8% de descuento en su próximo pedido completando esta encuesta"
click at [1364, 25] on text "" at bounding box center [1368, 20] width 9 height 15
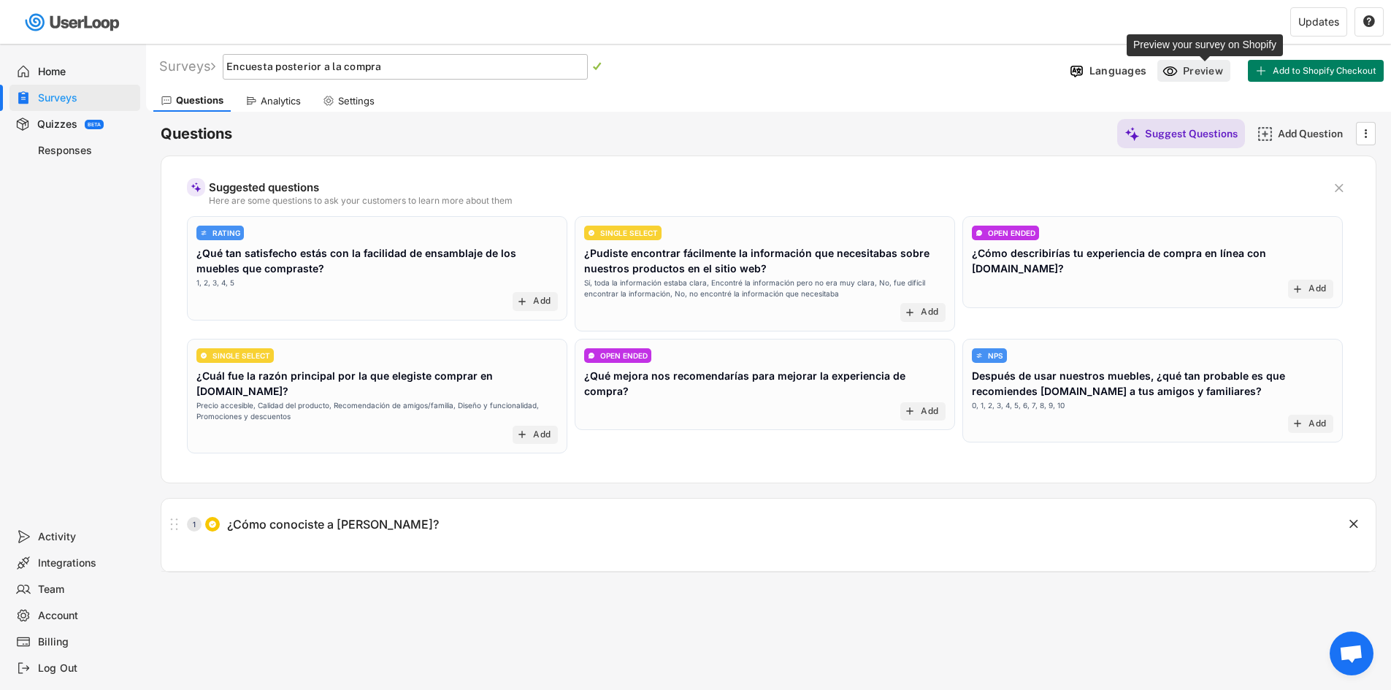
click at [1195, 77] on div "Preview" at bounding box center [1205, 70] width 44 height 13
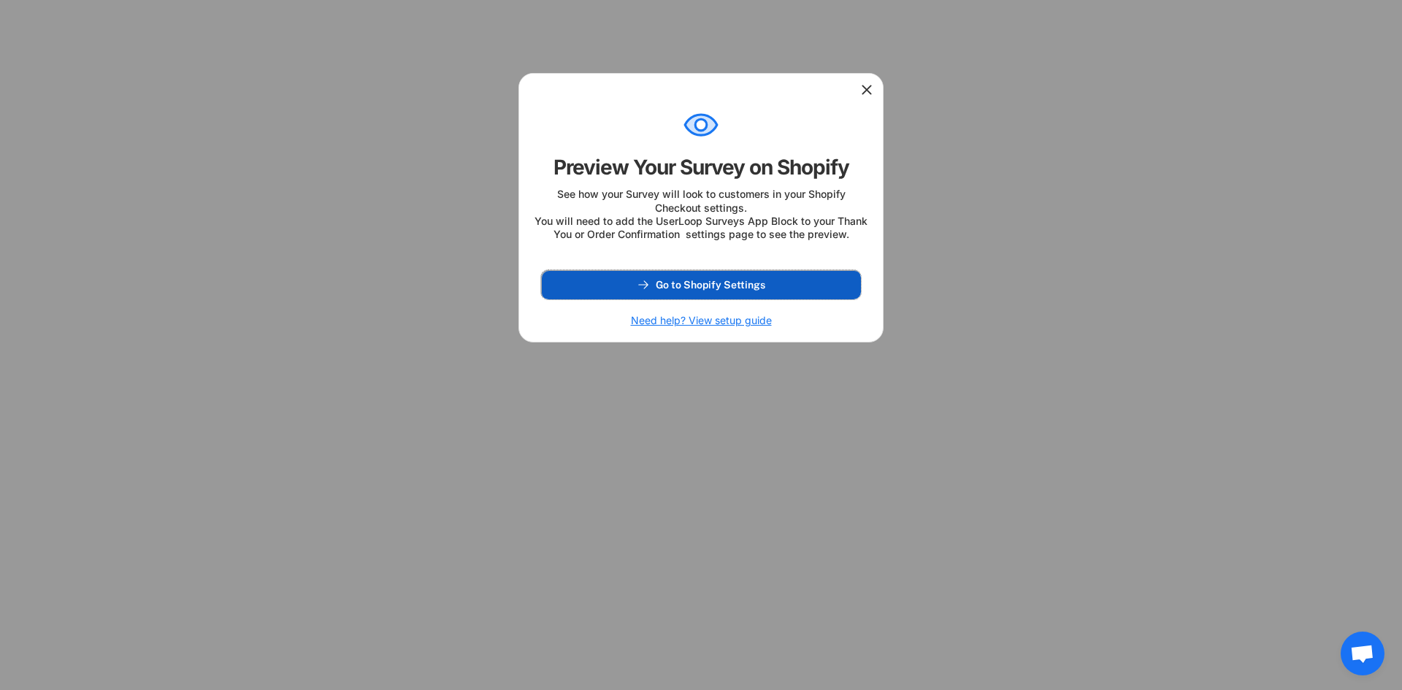
click at [689, 290] on span "Go to Shopify Settings" at bounding box center [711, 285] width 110 height 10
click at [864, 98] on div at bounding box center [701, 88] width 364 height 29
click at [864, 91] on icon at bounding box center [866, 90] width 15 height 15
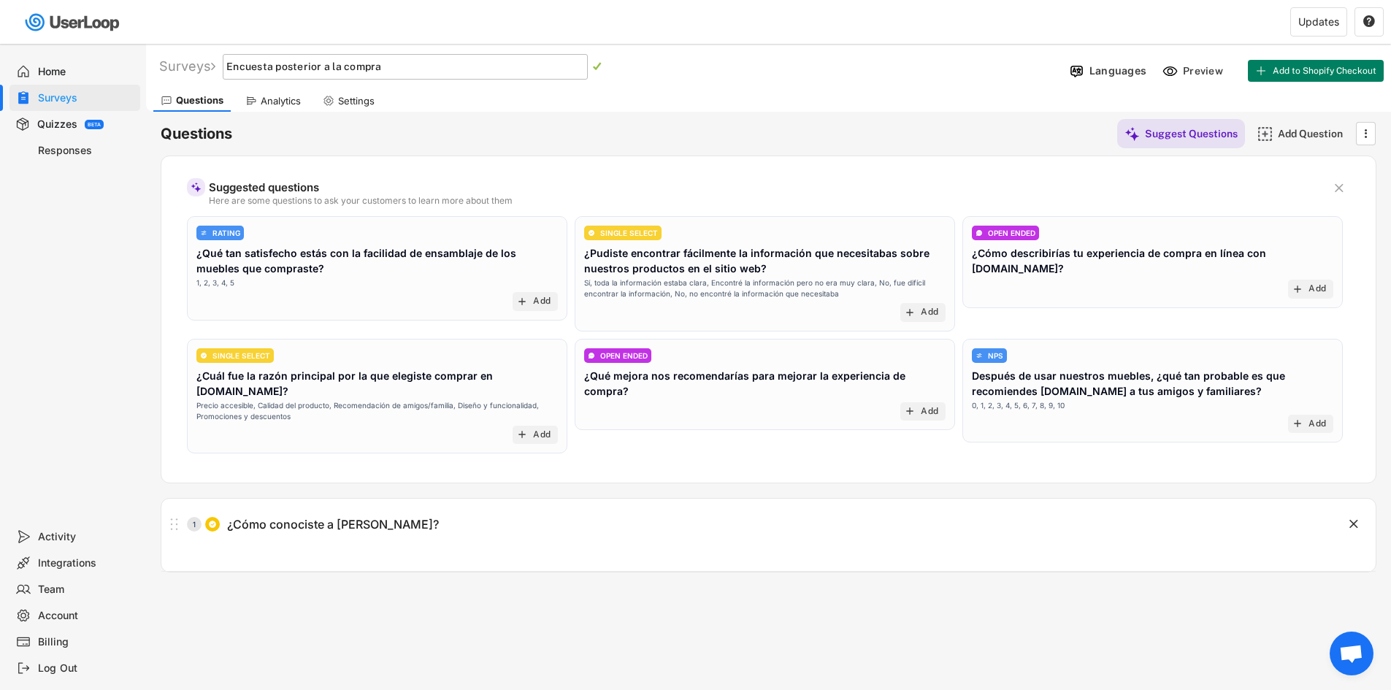
click at [292, 104] on div "Analytics" at bounding box center [281, 101] width 40 height 12
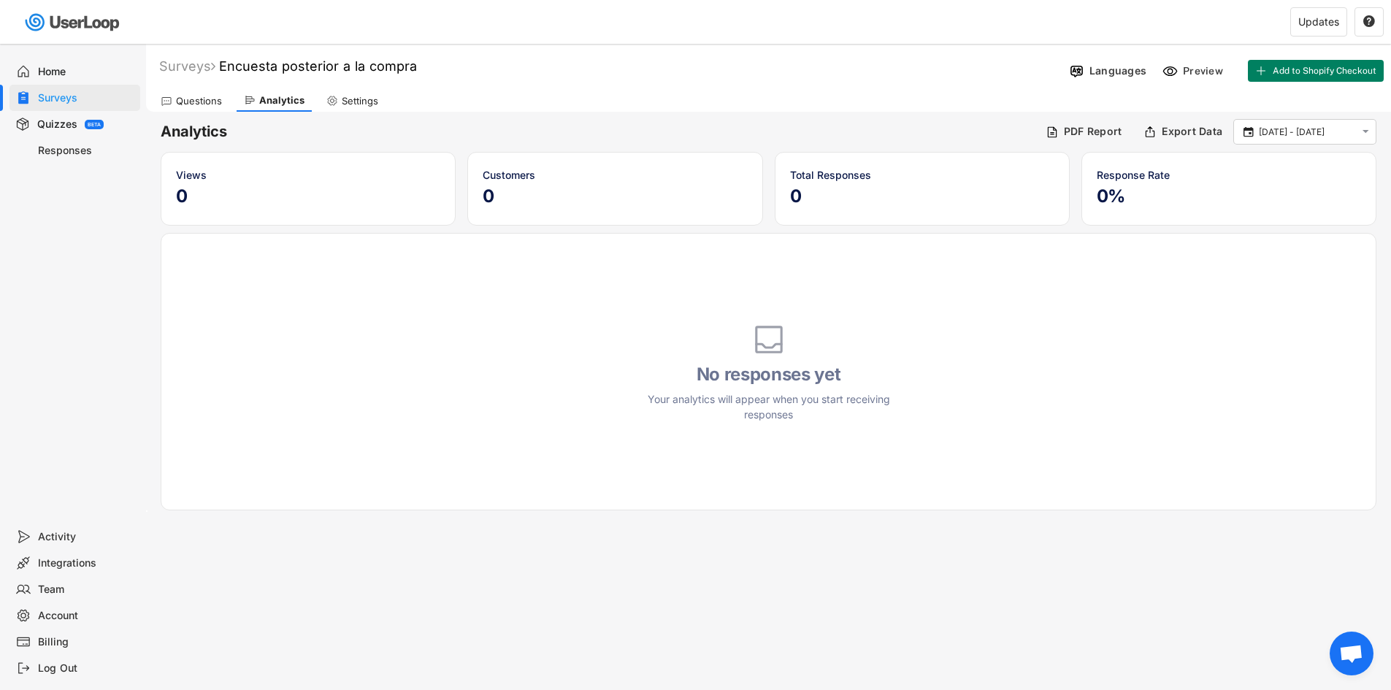
click at [342, 104] on div "Settings" at bounding box center [360, 101] width 37 height 12
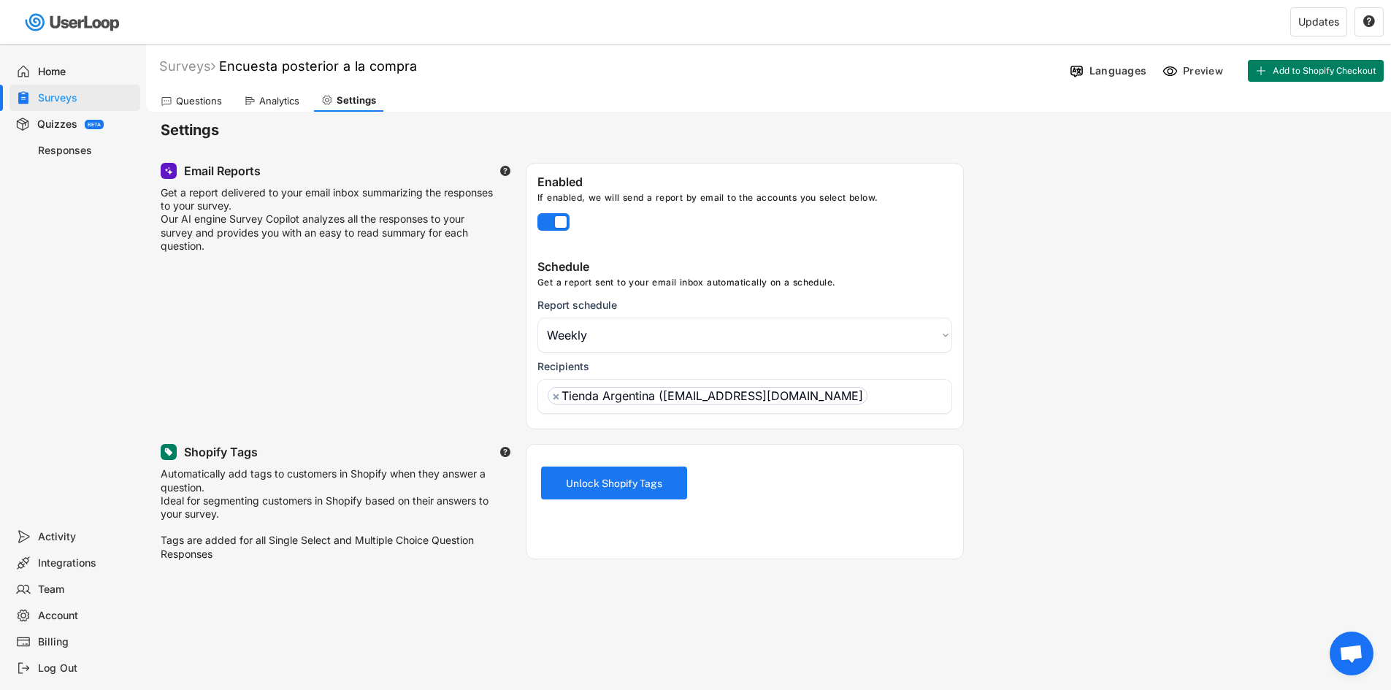
click at [221, 104] on div "Questions" at bounding box center [191, 101] width 76 height 22
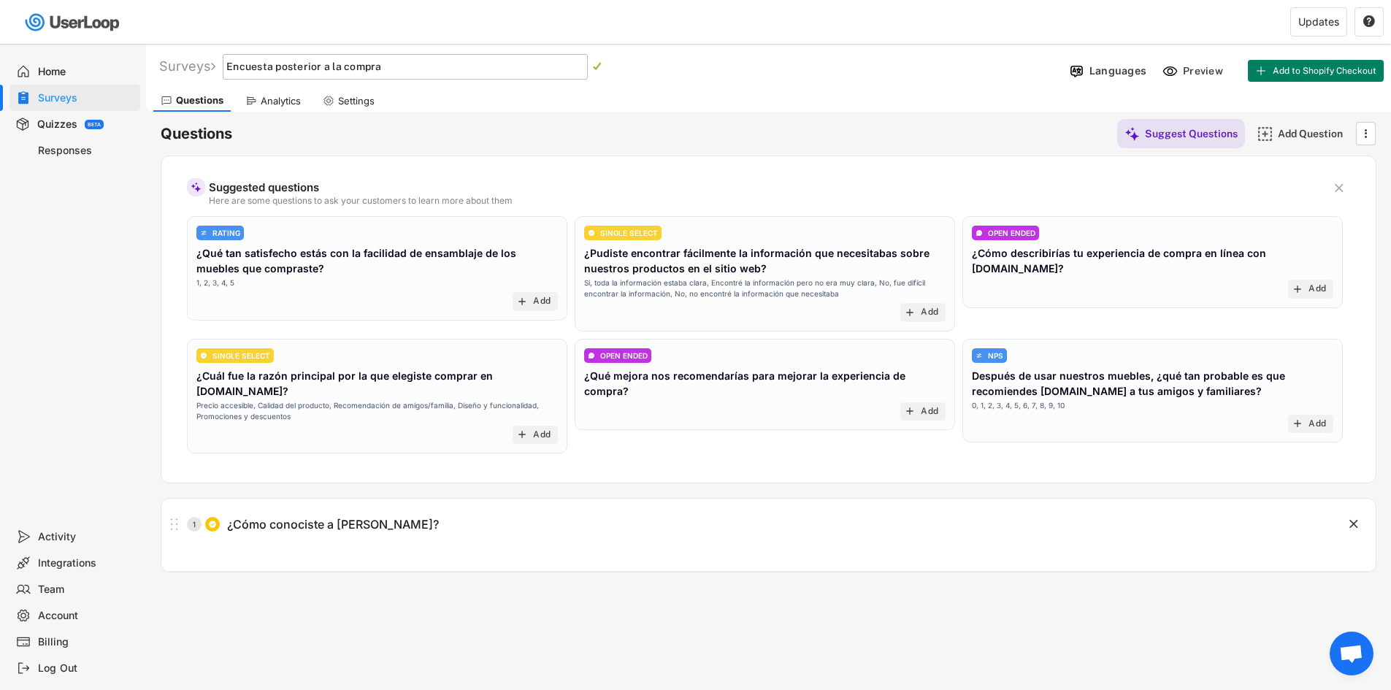
click at [669, 510] on div "1 ¿Cómo conociste a Madesa?" at bounding box center [731, 524] width 1141 height 29
type input "¿Cómo conociste a Madesa?"
type textarea "Obtenga 8% de descuento en su próximo pedido completando esta encuesta"
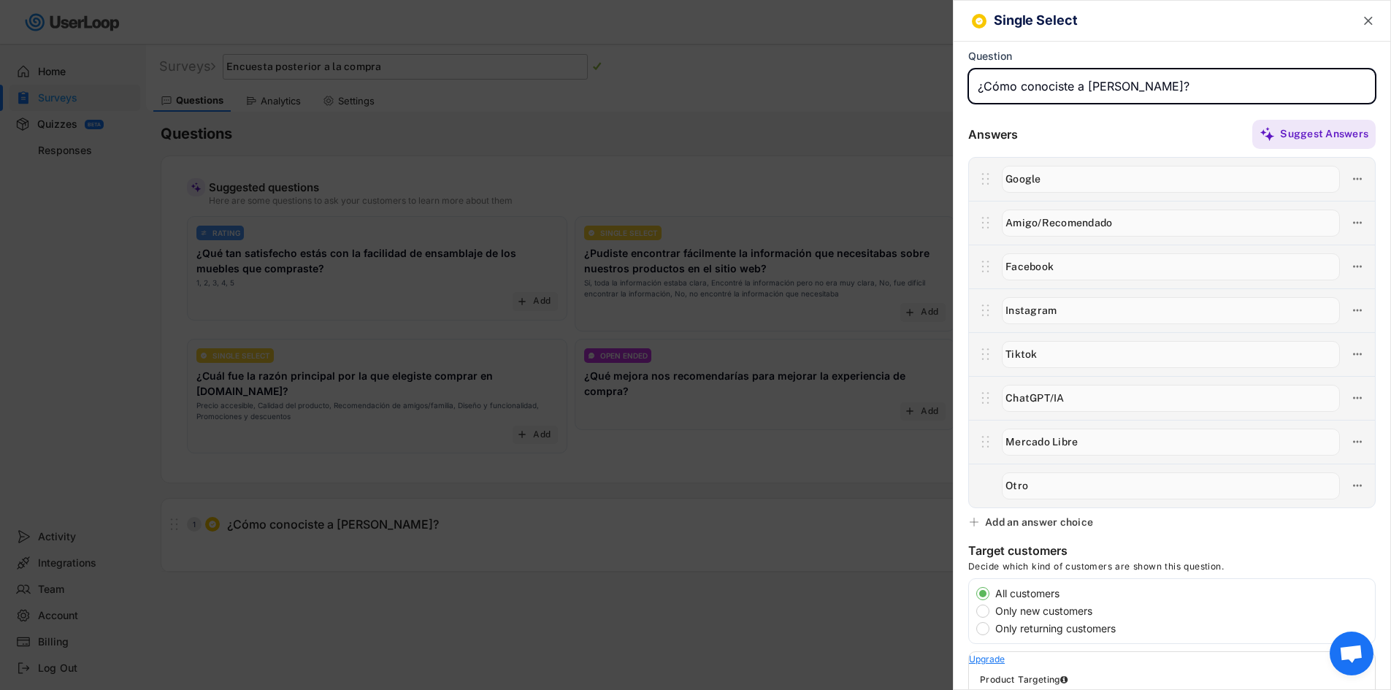
drag, startPoint x: 1173, startPoint y: 86, endPoint x: 909, endPoint y: 86, distance: 263.6
click at [909, 86] on body "Welcome, Tienda  Last 30 days SURVEYS 2 RESPONSES 0 Your surveys Encuesta de s…" at bounding box center [695, 345] width 1391 height 690
paste input "Obtenga 8% de descuento en su próximo pedido completando esta encuesta"
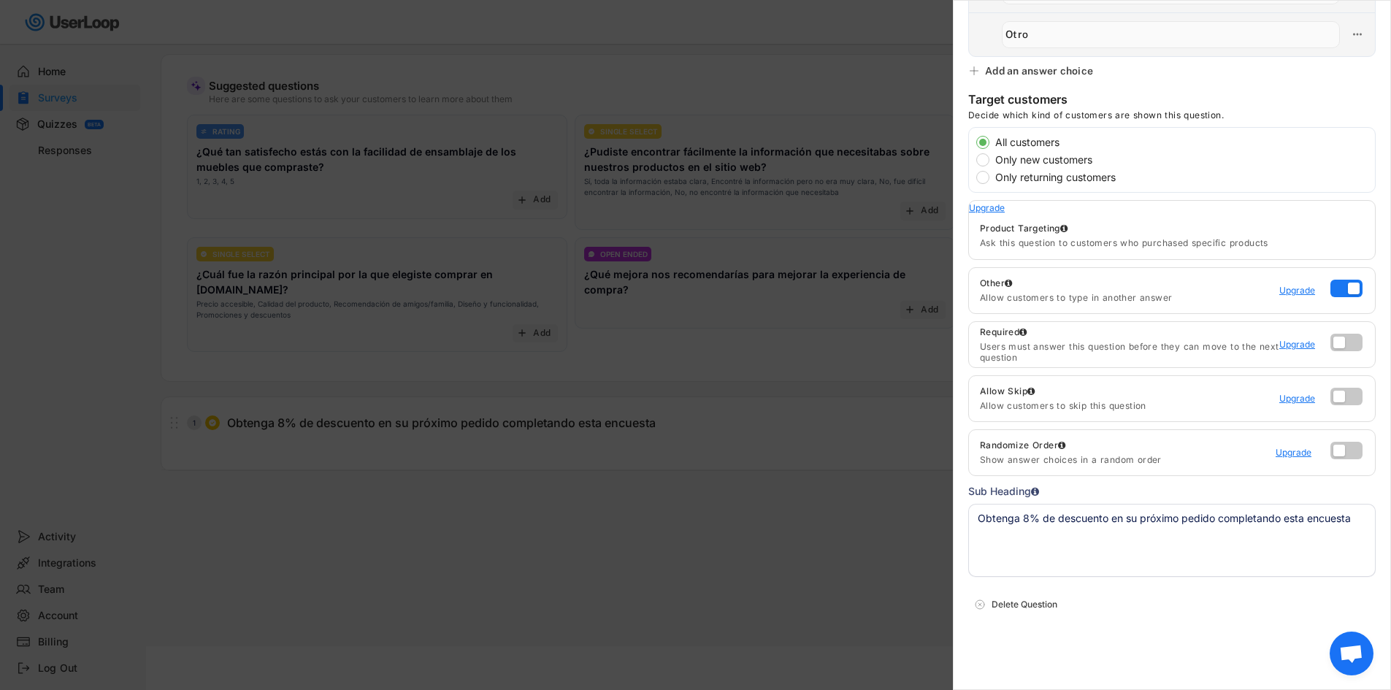
type input "¿Cómo conociste a Madesa?"
